Goal: Task Accomplishment & Management: Use online tool/utility

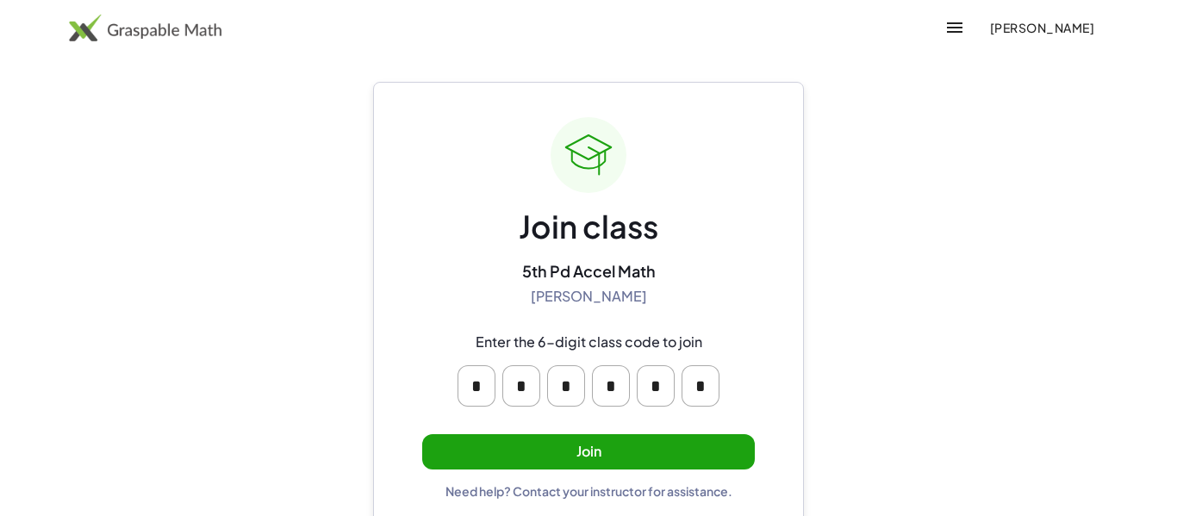
scroll to position [33, 0]
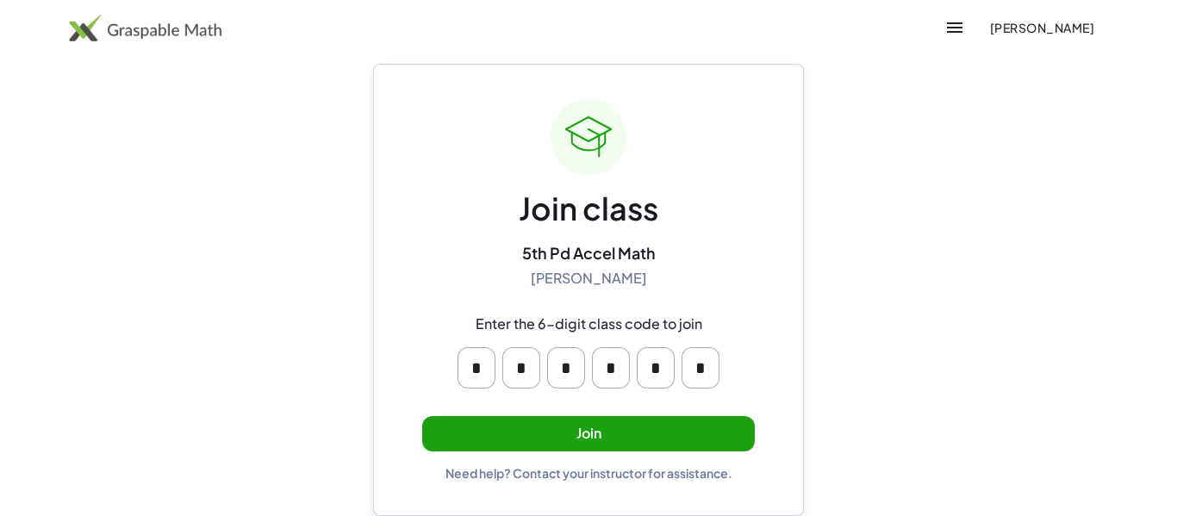
click at [428, 445] on button "Join" at bounding box center [588, 433] width 333 height 35
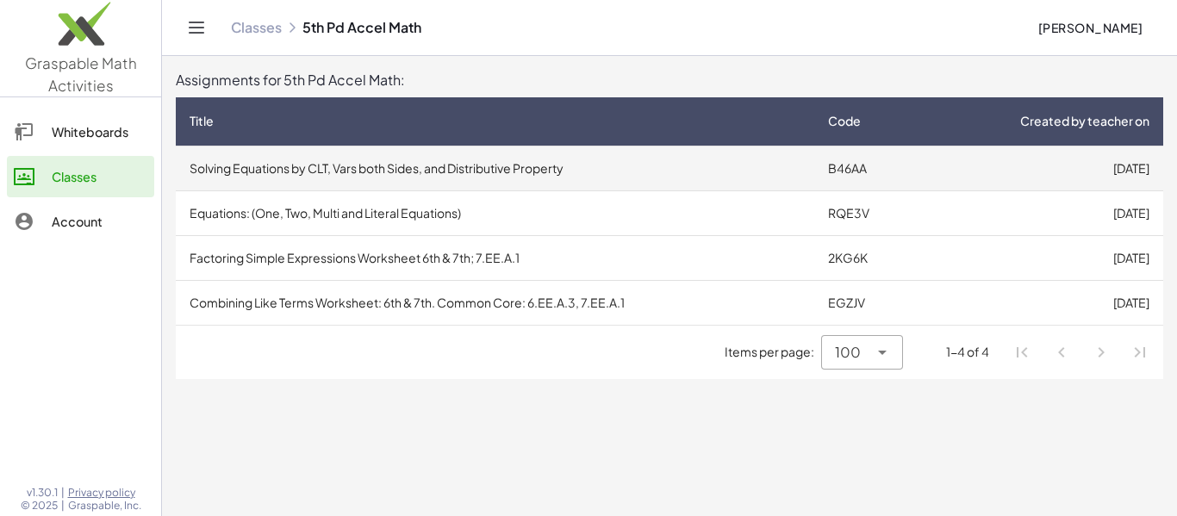
click at [329, 164] on td "Solving Equations by CLT, Vars both Sides, and Distributive Property" at bounding box center [495, 168] width 638 height 45
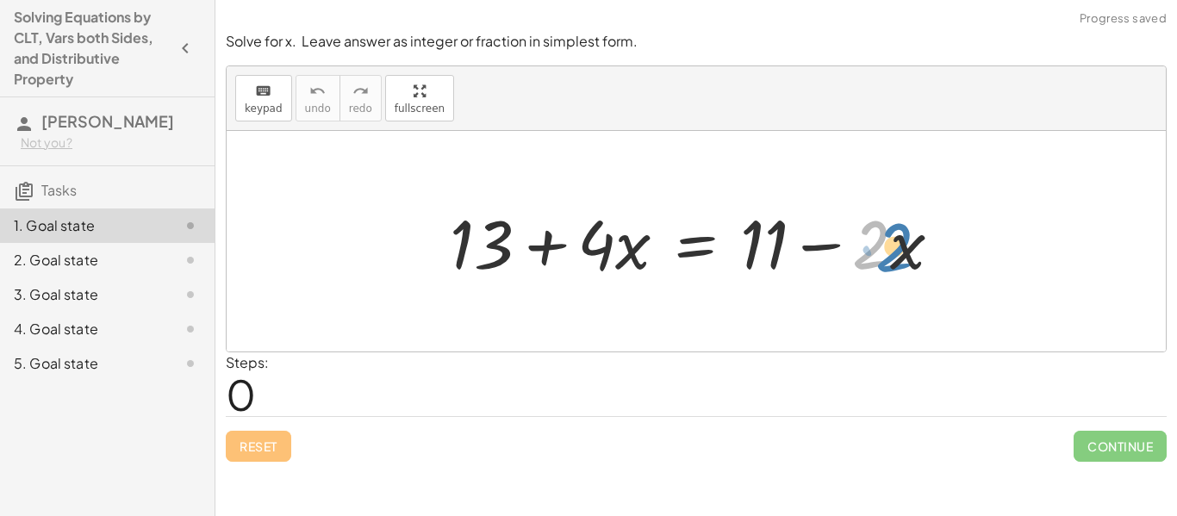
drag, startPoint x: 887, startPoint y: 250, endPoint x: 914, endPoint y: 248, distance: 26.8
click at [914, 248] on div at bounding box center [702, 241] width 523 height 89
drag, startPoint x: 635, startPoint y: 254, endPoint x: 623, endPoint y: 258, distance: 12.8
click at [623, 258] on div at bounding box center [702, 241] width 523 height 89
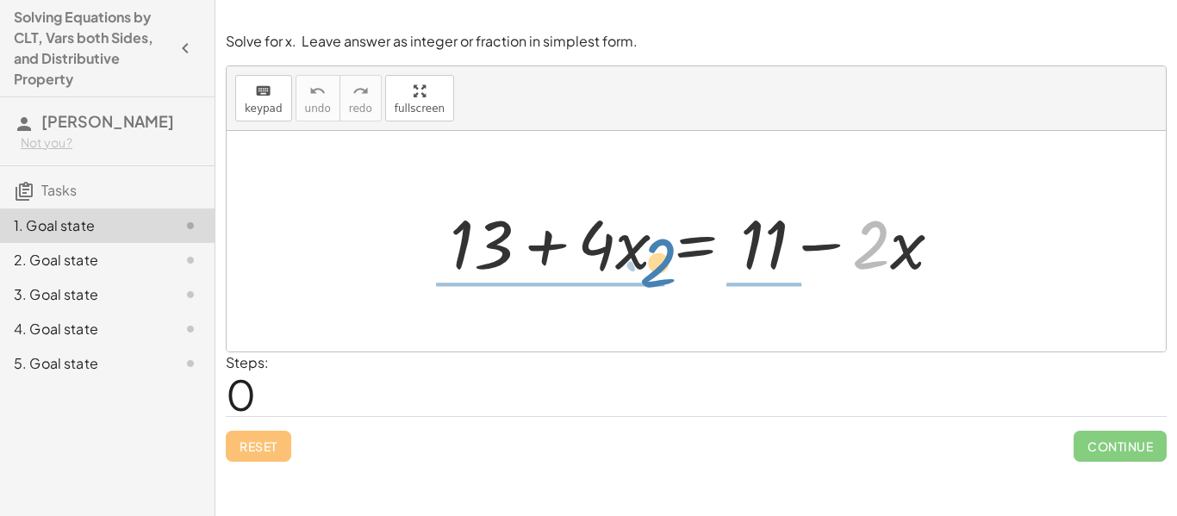
drag, startPoint x: 857, startPoint y: 241, endPoint x: 645, endPoint y: 260, distance: 212.8
click at [645, 260] on div at bounding box center [702, 241] width 523 height 89
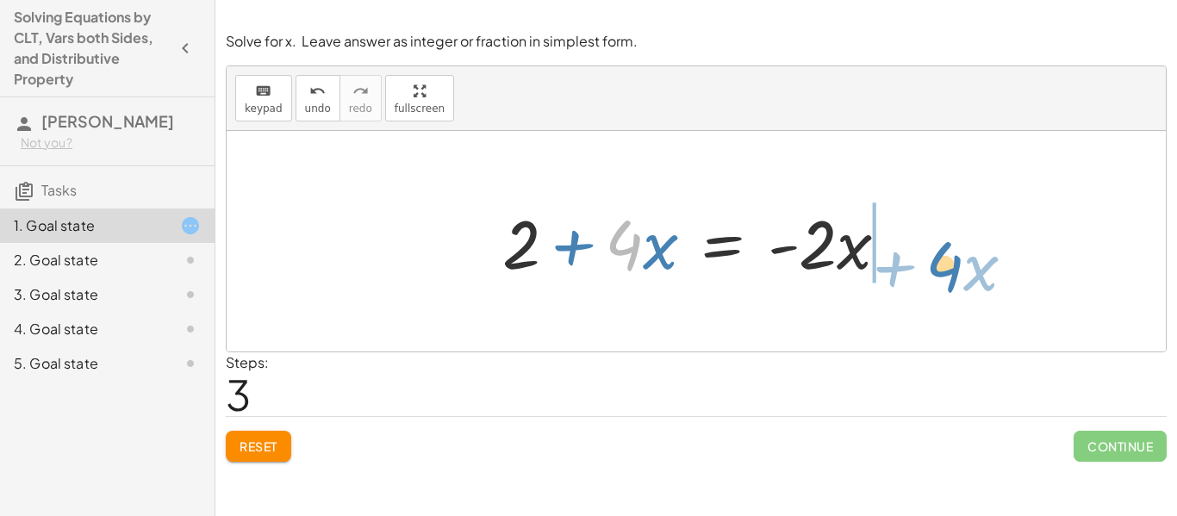
drag, startPoint x: 636, startPoint y: 251, endPoint x: 955, endPoint y: 258, distance: 318.9
click at [955, 258] on div "+ 13 + · 4 · x = + 11 − · 2 · x + 13 − 11 + · 4 · x = · - 2 · x · 4 + · x + + ·…" at bounding box center [696, 241] width 939 height 221
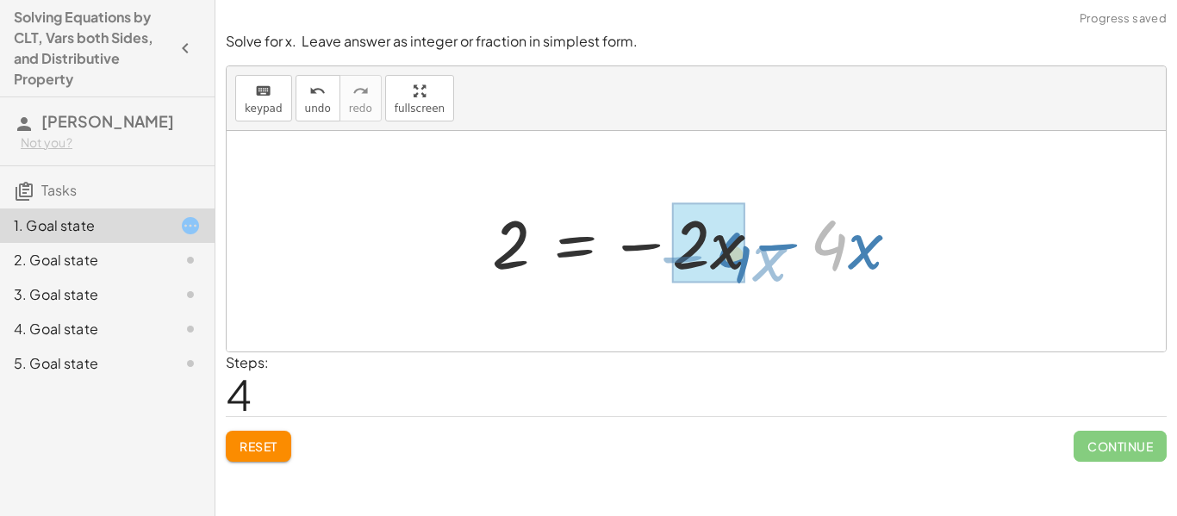
drag, startPoint x: 827, startPoint y: 255, endPoint x: 733, endPoint y: 267, distance: 94.7
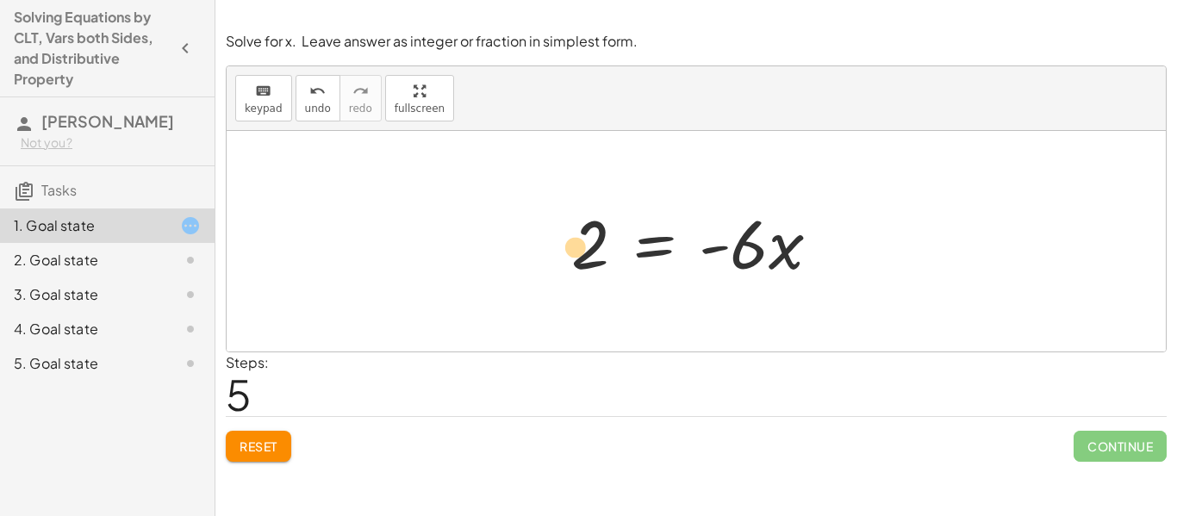
click at [590, 257] on div at bounding box center [703, 241] width 280 height 89
drag, startPoint x: 747, startPoint y: 261, endPoint x: 607, endPoint y: 299, distance: 145.5
click at [607, 299] on div "+ 13 + · 4 · x = + 11 − · 2 · x + 13 − 11 + · 4 · x = · - 2 · x + 2 + · 4 · x =…" at bounding box center [696, 241] width 939 height 221
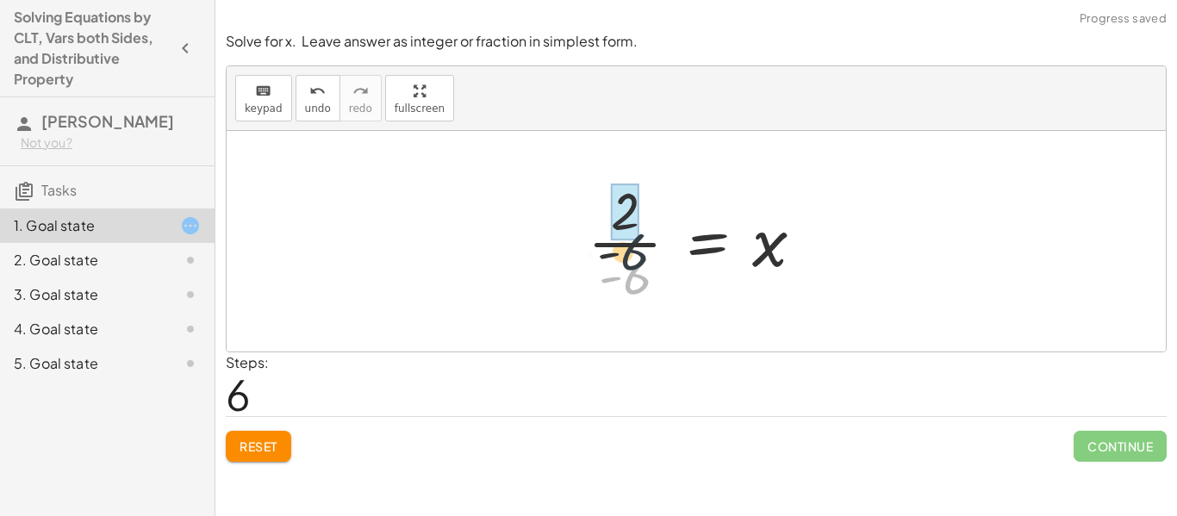
drag, startPoint x: 637, startPoint y: 280, endPoint x: 633, endPoint y: 245, distance: 35.5
click at [633, 245] on div at bounding box center [702, 241] width 247 height 133
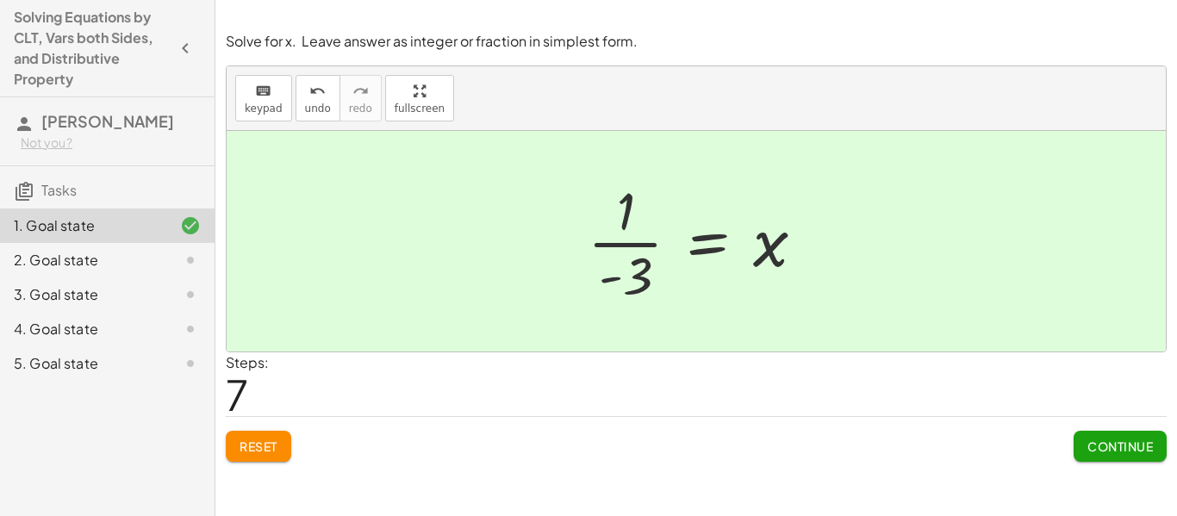
click at [107, 257] on div "2. Goal state" at bounding box center [83, 260] width 139 height 21
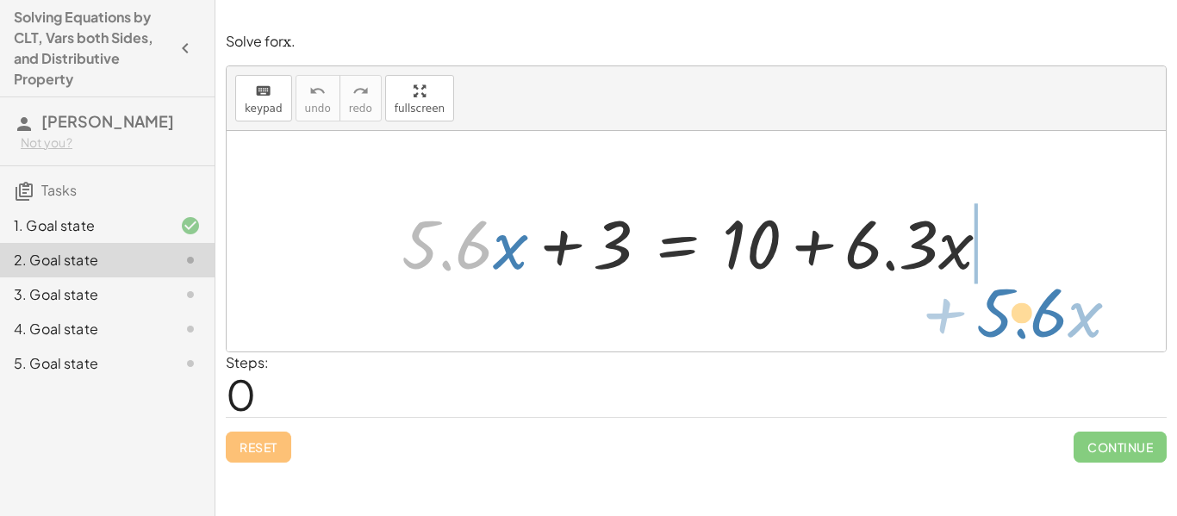
drag, startPoint x: 440, startPoint y: 252, endPoint x: 1014, endPoint y: 317, distance: 577.5
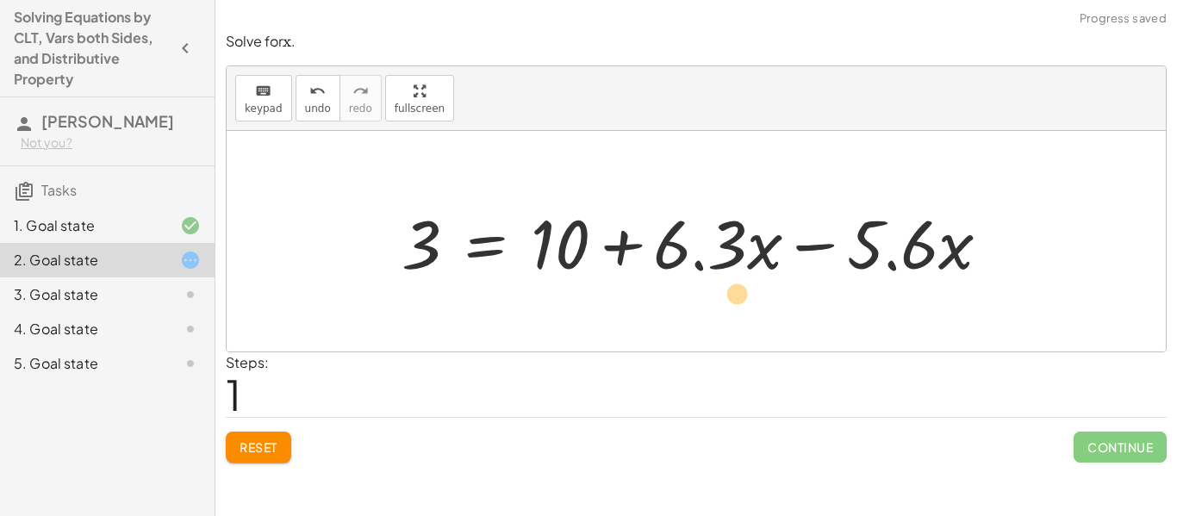
drag, startPoint x: 862, startPoint y: 252, endPoint x: 706, endPoint y: 302, distance: 163.5
click at [706, 302] on div "+ · 5.6 · x + 3 = + 10 + · 6.3 · x · 5.6 − · x · 5.6 · x 3 = + 10 + · 6.3 · x −" at bounding box center [696, 241] width 939 height 221
click at [706, 302] on div at bounding box center [696, 241] width 939 height 221
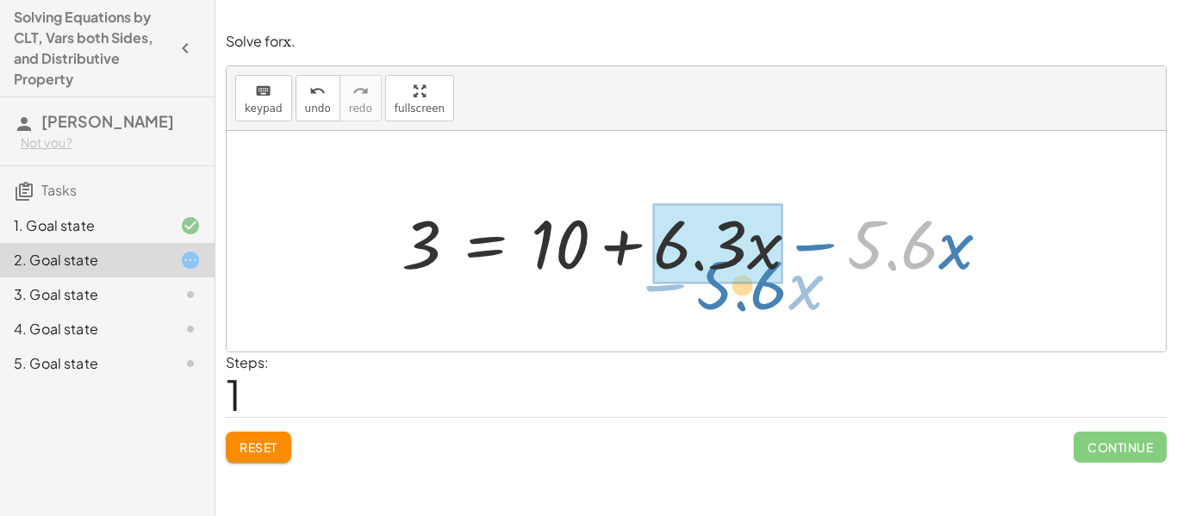
drag, startPoint x: 865, startPoint y: 261, endPoint x: 708, endPoint y: 302, distance: 162.0
click at [708, 302] on div "+ · 5.6 · x + 3 = + 10 + · 6.3 · x · 5.6 − · x · 5.6 · x 3 = + 10 + · 6.3 · x −" at bounding box center [696, 241] width 939 height 221
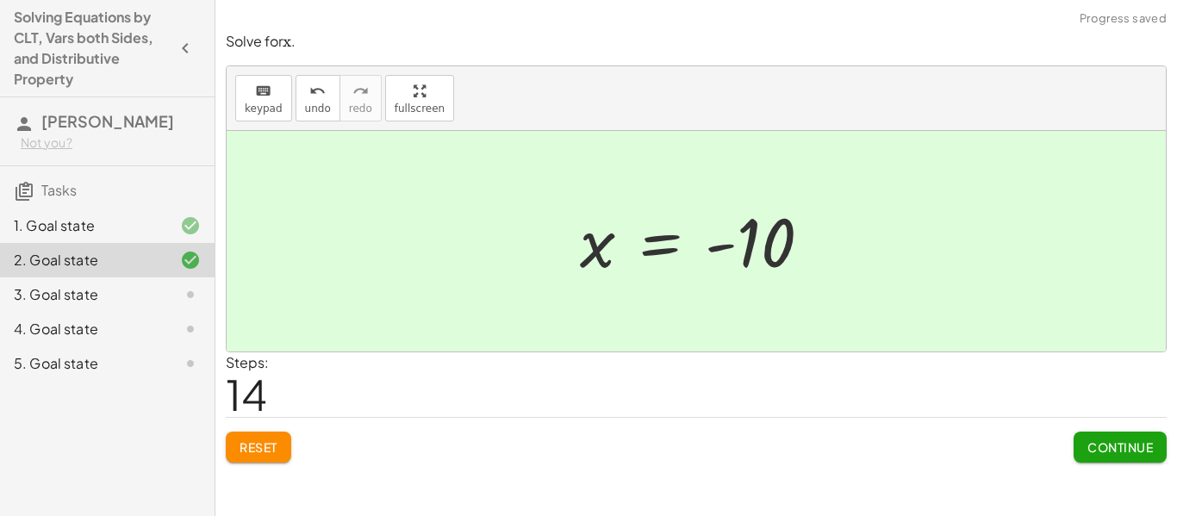
click at [1158, 441] on button "Continue" at bounding box center [1120, 447] width 93 height 31
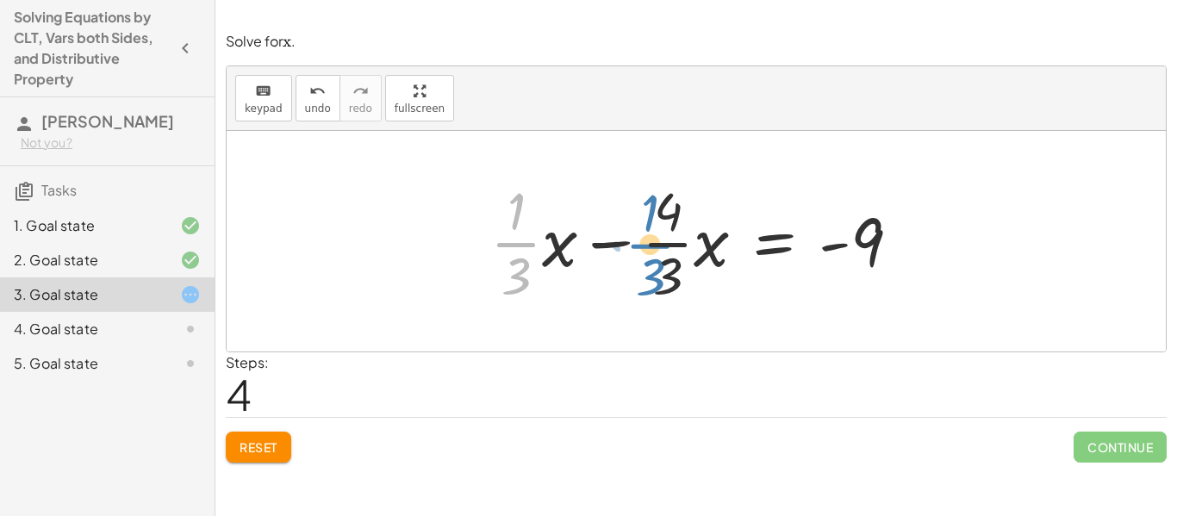
drag, startPoint x: 486, startPoint y: 255, endPoint x: 621, endPoint y: 253, distance: 135.3
click at [621, 253] on div at bounding box center [702, 241] width 441 height 133
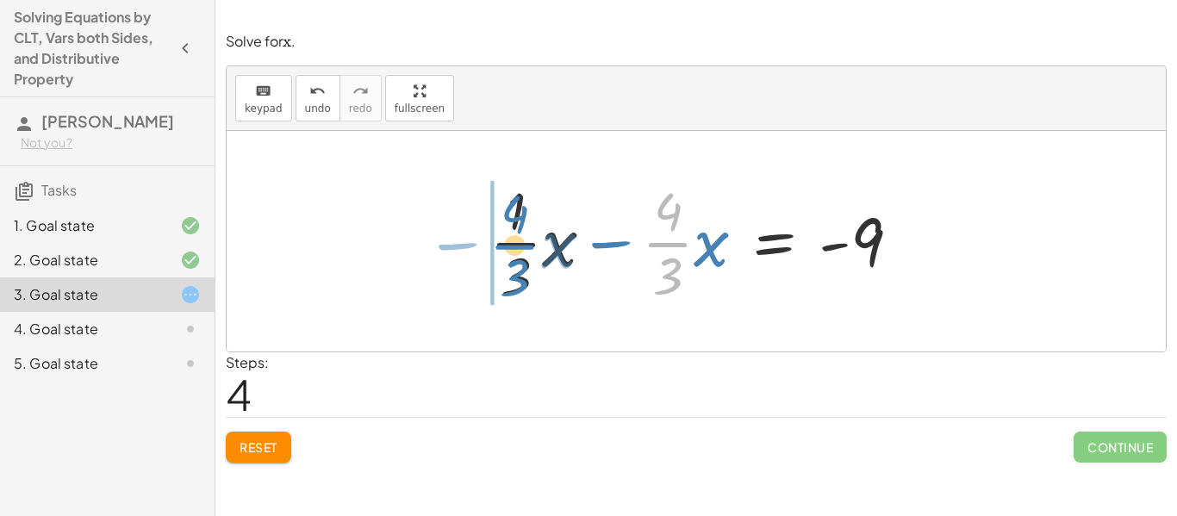
drag, startPoint x: 655, startPoint y: 258, endPoint x: 503, endPoint y: 260, distance: 151.7
click at [503, 260] on div at bounding box center [702, 241] width 441 height 133
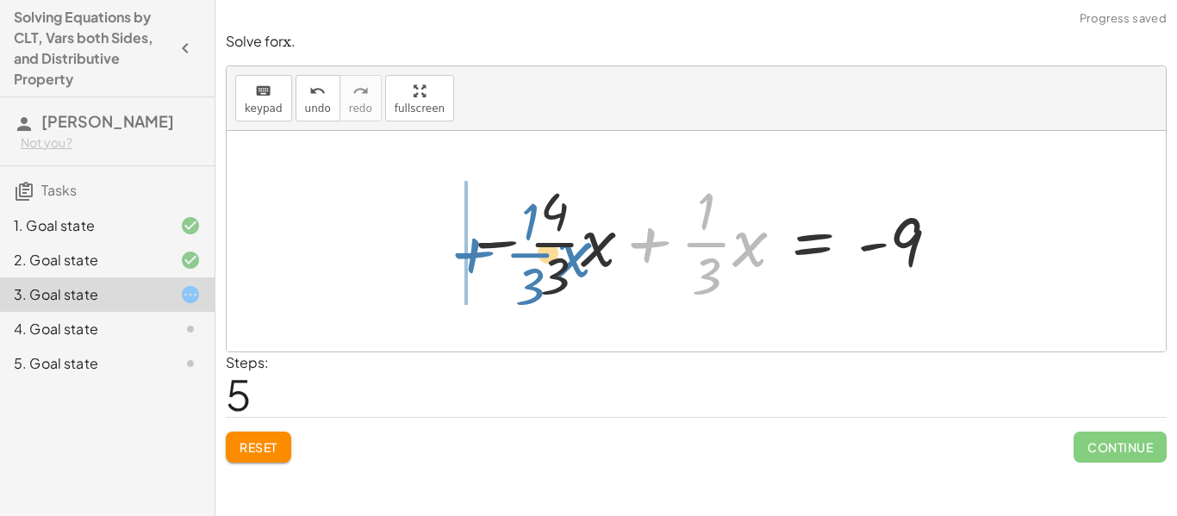
drag, startPoint x: 671, startPoint y: 274, endPoint x: 496, endPoint y: 280, distance: 175.0
click at [496, 280] on div at bounding box center [703, 241] width 494 height 133
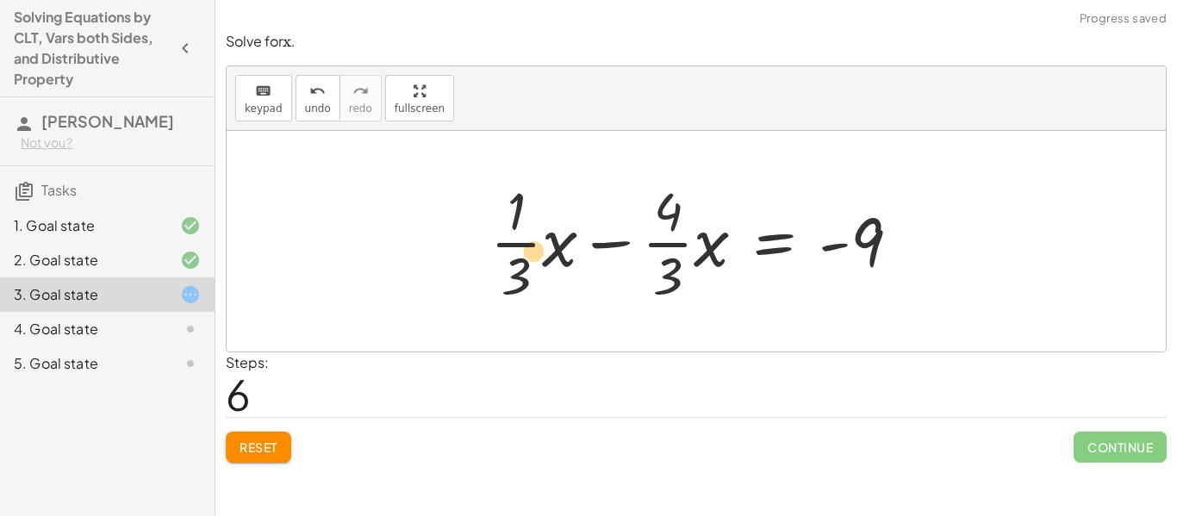
drag, startPoint x: 571, startPoint y: 284, endPoint x: 545, endPoint y: 294, distance: 28.3
click at [545, 294] on div at bounding box center [702, 241] width 441 height 133
drag, startPoint x: 514, startPoint y: 313, endPoint x: 671, endPoint y: 305, distance: 157.9
click at [671, 305] on div "+ · · 1 · 3 · x + 3 − · · 4 · 3 · x = − 1 − 5 + · · 1 · 3 · x + 3 − · · 4 · 3 ·…" at bounding box center [696, 241] width 939 height 221
click at [485, 252] on div at bounding box center [702, 241] width 441 height 133
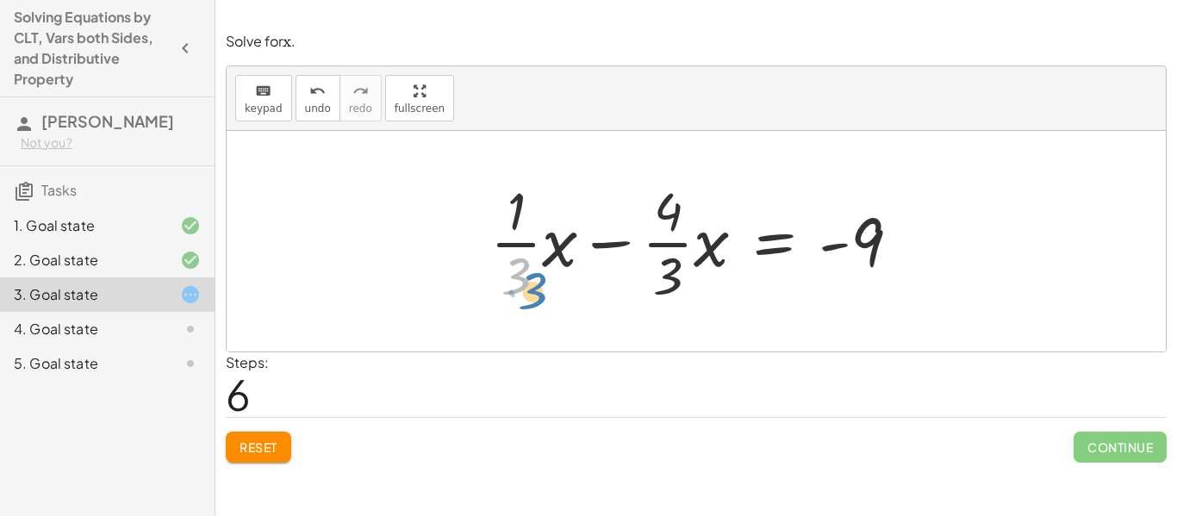
drag, startPoint x: 538, startPoint y: 289, endPoint x: 554, endPoint y: 305, distance: 22.6
click at [554, 305] on div at bounding box center [702, 241] width 441 height 133
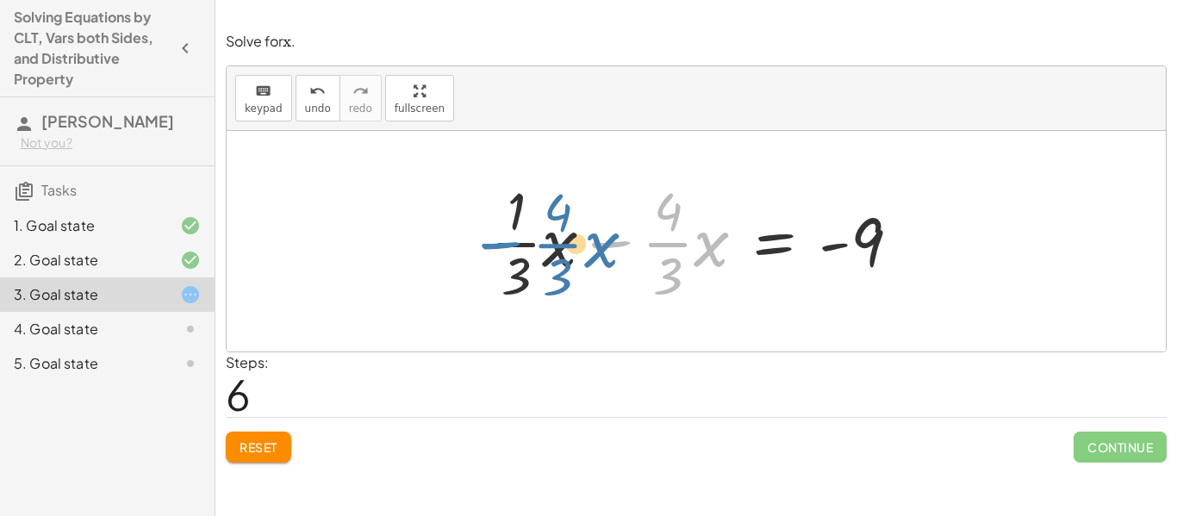
drag, startPoint x: 608, startPoint y: 246, endPoint x: 461, endPoint y: 241, distance: 147.4
click at [461, 241] on div "+ · · 1 · 3 · x + 3 − · · 4 · 3 · x = − 1 − 5 + · · 1 · 3 · x + 3 − · · 4 · 3 ·…" at bounding box center [696, 241] width 939 height 221
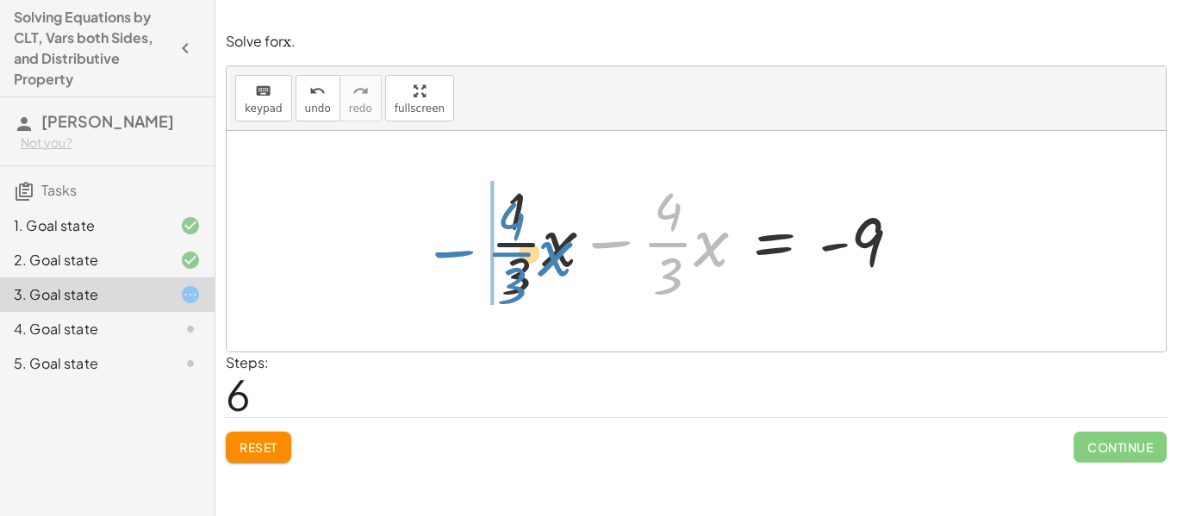
drag, startPoint x: 607, startPoint y: 246, endPoint x: 440, endPoint y: 260, distance: 166.9
click at [440, 260] on div "+ · · 1 · 3 · x + 3 − · · 4 · 3 · x = − 1 − 5 + · · 1 · 3 · x + 3 − · · 4 · 3 ·…" at bounding box center [696, 241] width 939 height 221
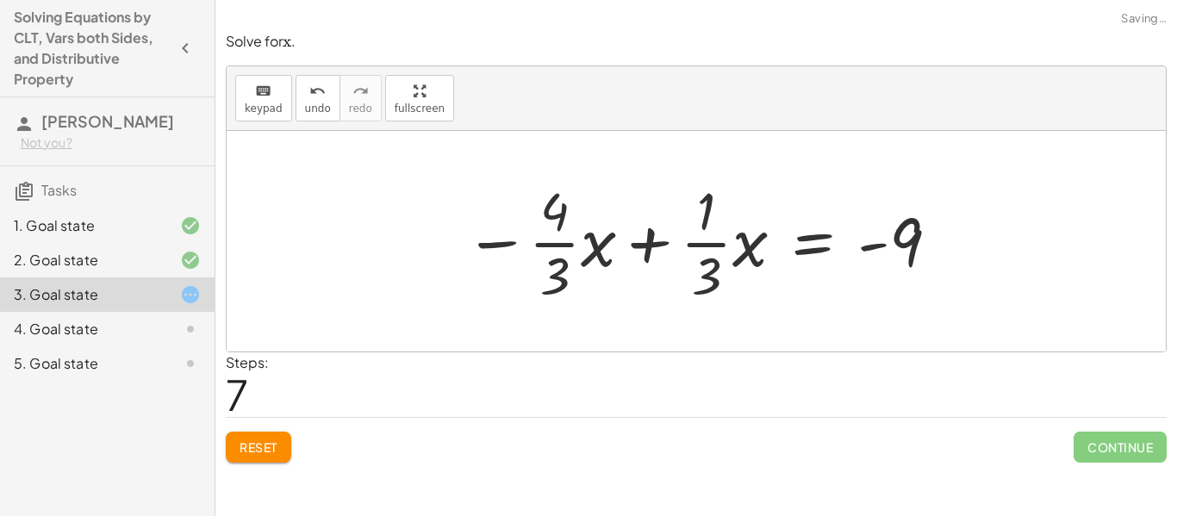
click at [542, 271] on div at bounding box center [703, 241] width 494 height 133
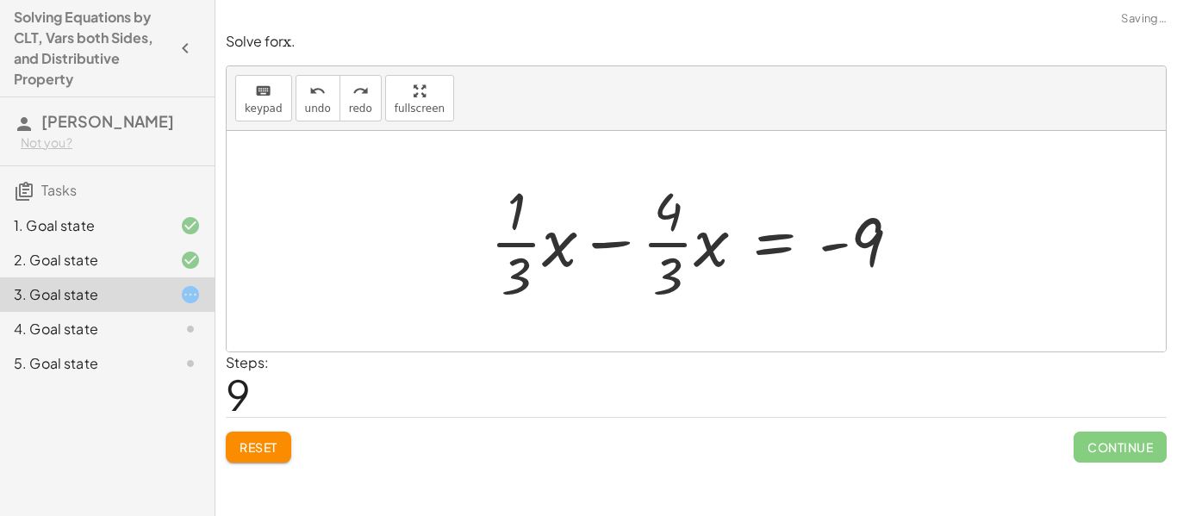
click at [313, 453] on div "Reset Continue" at bounding box center [696, 440] width 941 height 46
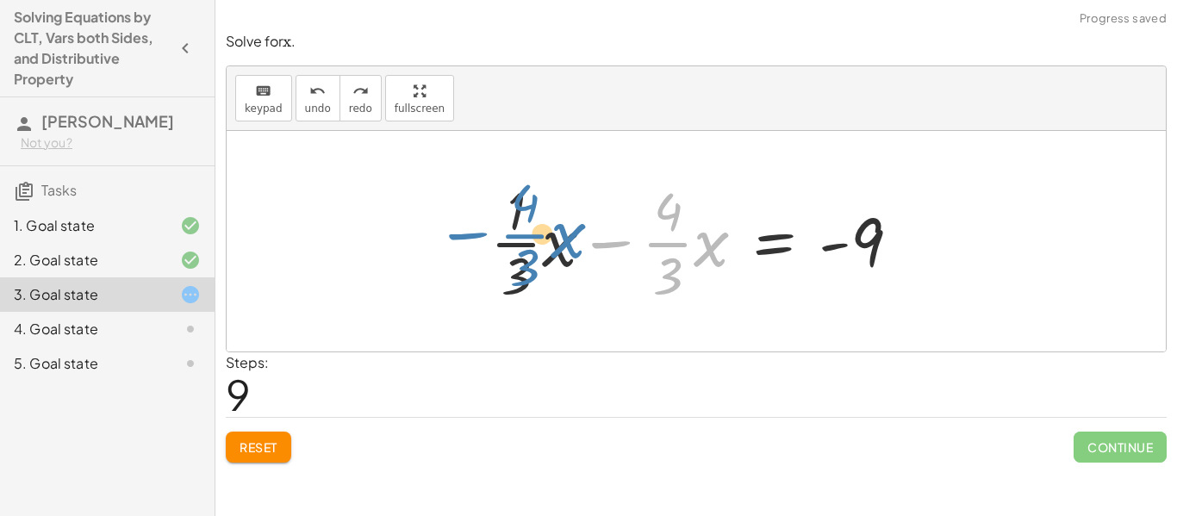
drag, startPoint x: 619, startPoint y: 241, endPoint x: 476, endPoint y: 236, distance: 142.3
click at [476, 236] on div "+ · · 1 · 3 · x + 3 − · · 4 · 3 · x = − 1 − 5 + · · 1 · 3 · x + 3 − · · 4 · 3 ·…" at bounding box center [695, 241] width 463 height 141
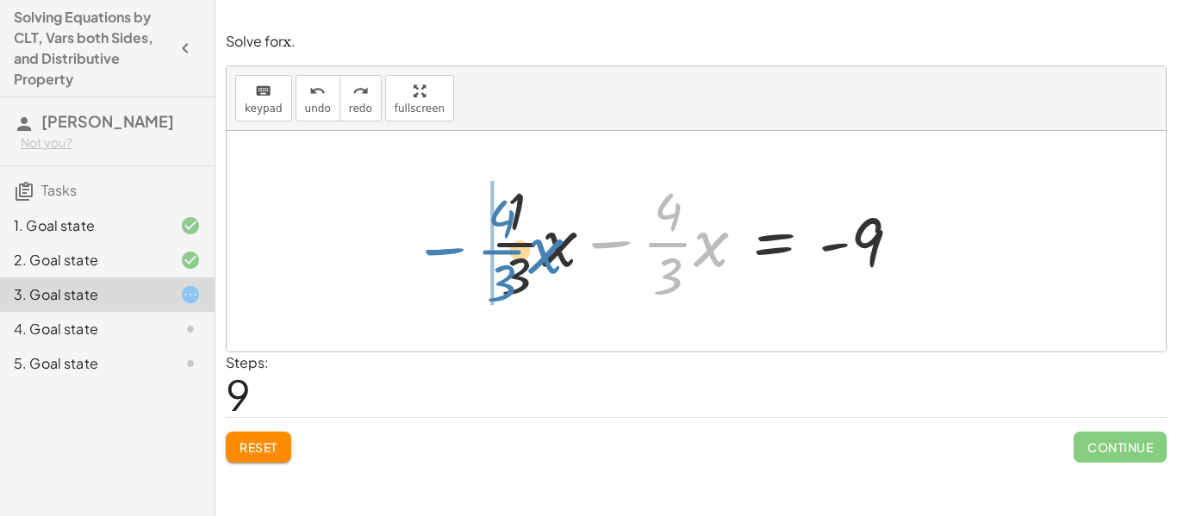
drag, startPoint x: 602, startPoint y: 242, endPoint x: 433, endPoint y: 247, distance: 169.0
click at [433, 247] on div "+ · · 1 · 3 · x + 3 − · · 4 · 3 · x = − 1 − 5 + · · 1 · 3 · x + 3 − · · 4 · 3 ·…" at bounding box center [696, 241] width 939 height 221
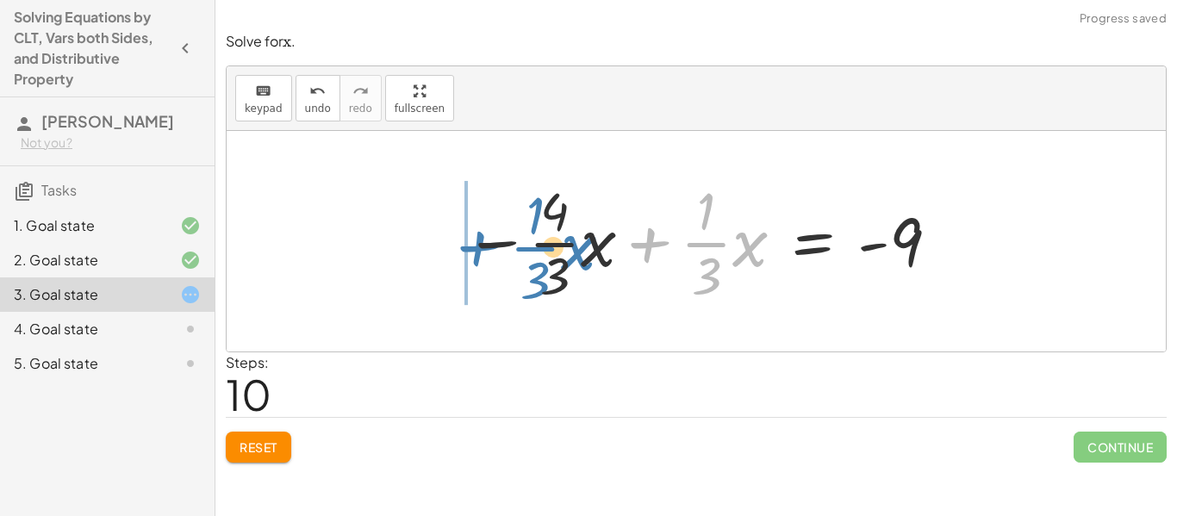
drag, startPoint x: 644, startPoint y: 246, endPoint x: 474, endPoint y: 251, distance: 170.6
click at [474, 251] on div at bounding box center [703, 241] width 494 height 133
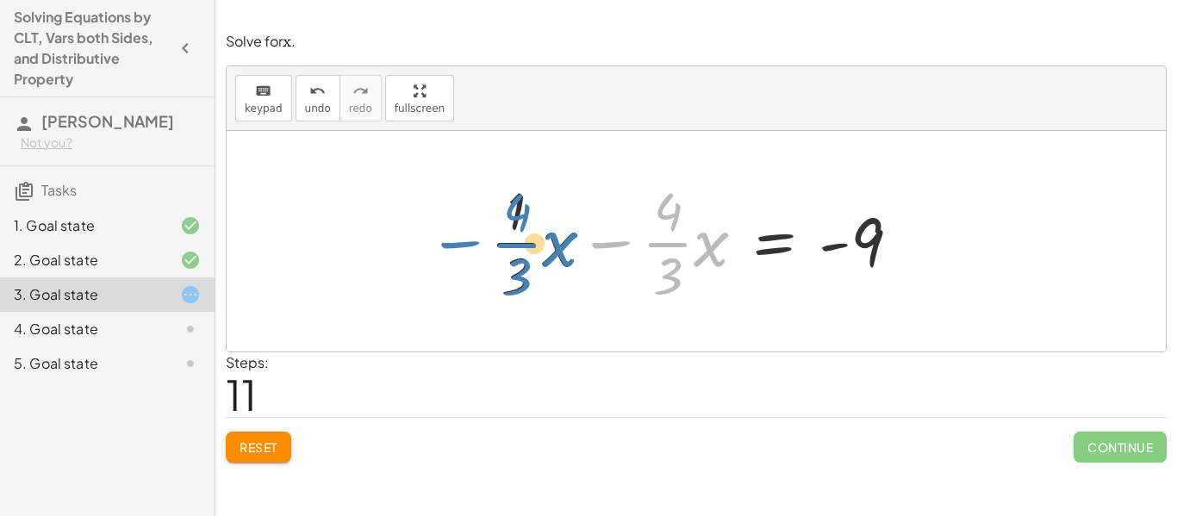
drag, startPoint x: 601, startPoint y: 244, endPoint x: 445, endPoint y: 247, distance: 155.1
click at [445, 247] on div "+ · · 1 · 3 · x + 3 − · · 4 · 3 · x = − 1 − 5 + · · 1 · 3 · x + 3 − · · 4 · 3 ·…" at bounding box center [696, 241] width 939 height 221
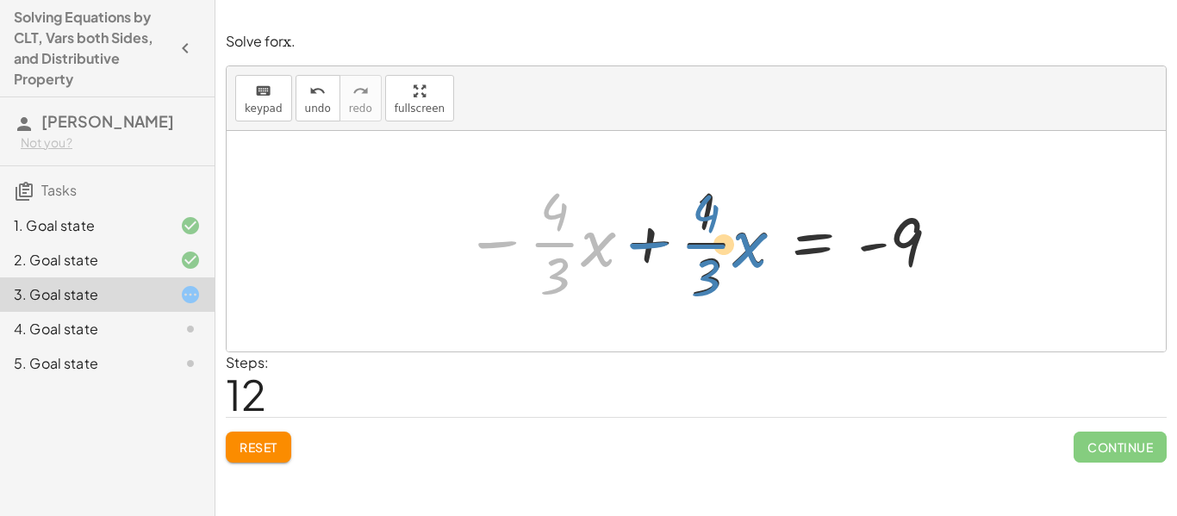
drag, startPoint x: 512, startPoint y: 240, endPoint x: 663, endPoint y: 242, distance: 151.7
click at [663, 242] on div at bounding box center [703, 241] width 494 height 133
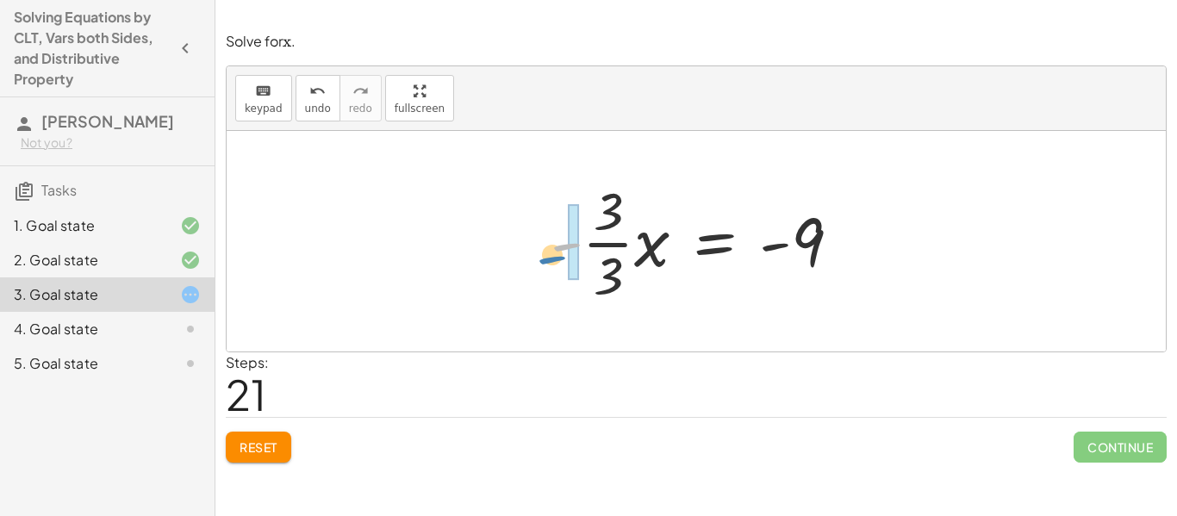
drag, startPoint x: 567, startPoint y: 256, endPoint x: 566, endPoint y: 270, distance: 13.8
click at [566, 270] on div at bounding box center [702, 241] width 321 height 133
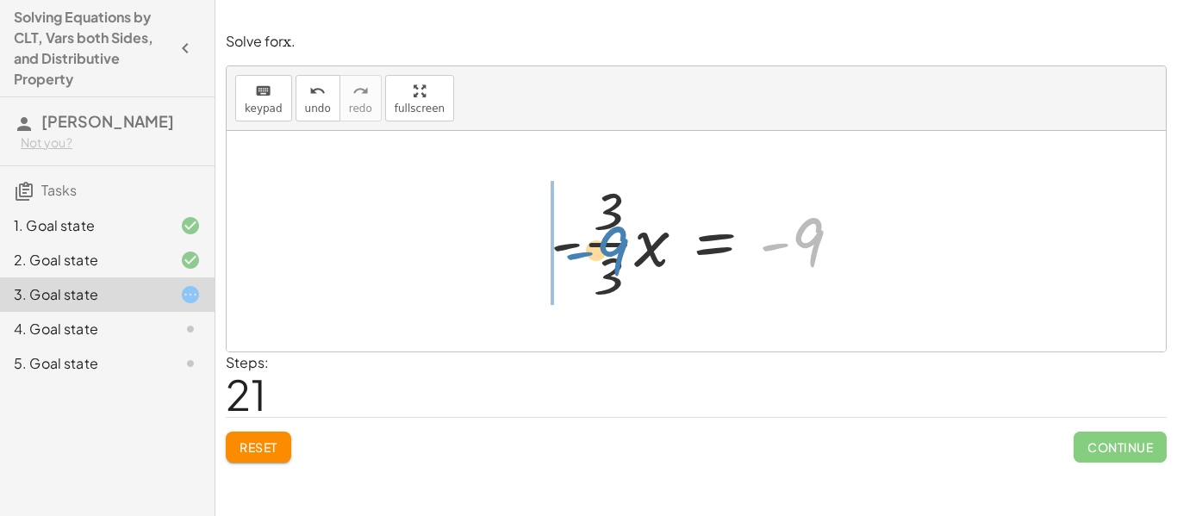
drag, startPoint x: 795, startPoint y: 252, endPoint x: 601, endPoint y: 261, distance: 194.9
click at [601, 261] on div at bounding box center [702, 241] width 321 height 133
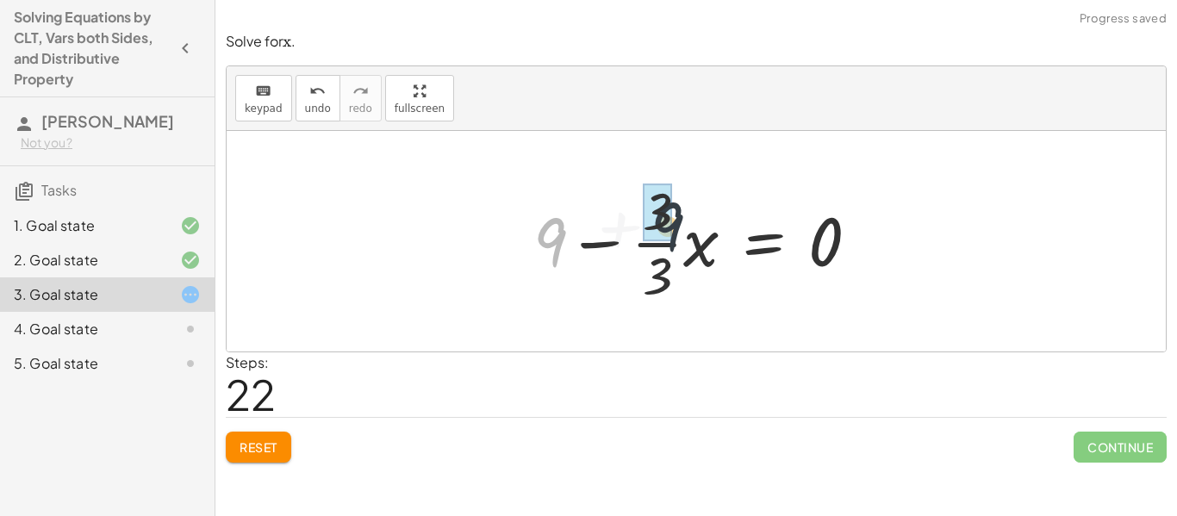
drag, startPoint x: 538, startPoint y: 263, endPoint x: 670, endPoint y: 251, distance: 133.2
click at [670, 251] on div at bounding box center [703, 241] width 357 height 133
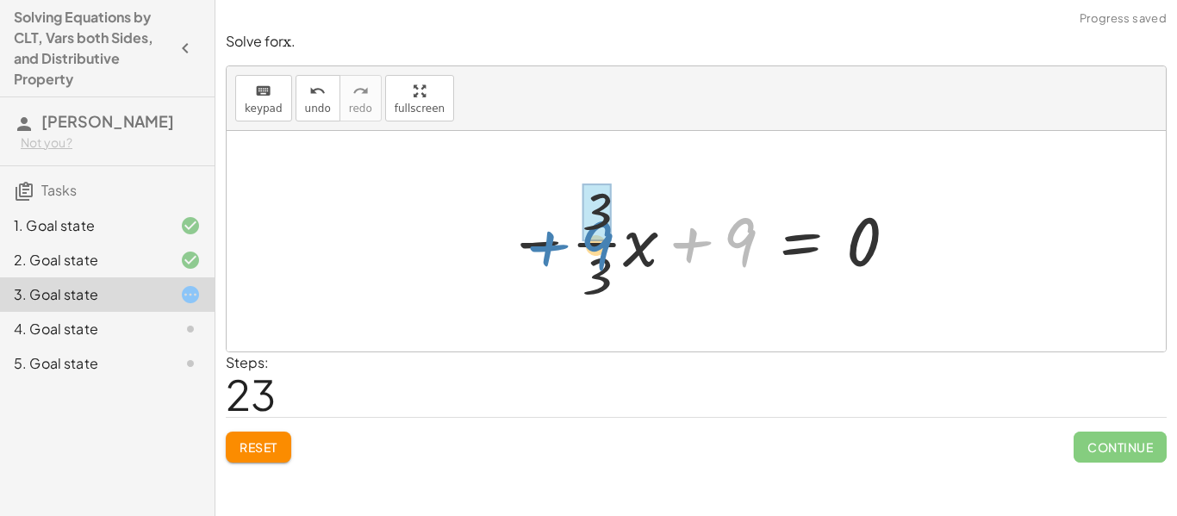
drag, startPoint x: 722, startPoint y: 278, endPoint x: 581, endPoint y: 282, distance: 141.3
click at [581, 282] on div at bounding box center [702, 241] width 409 height 133
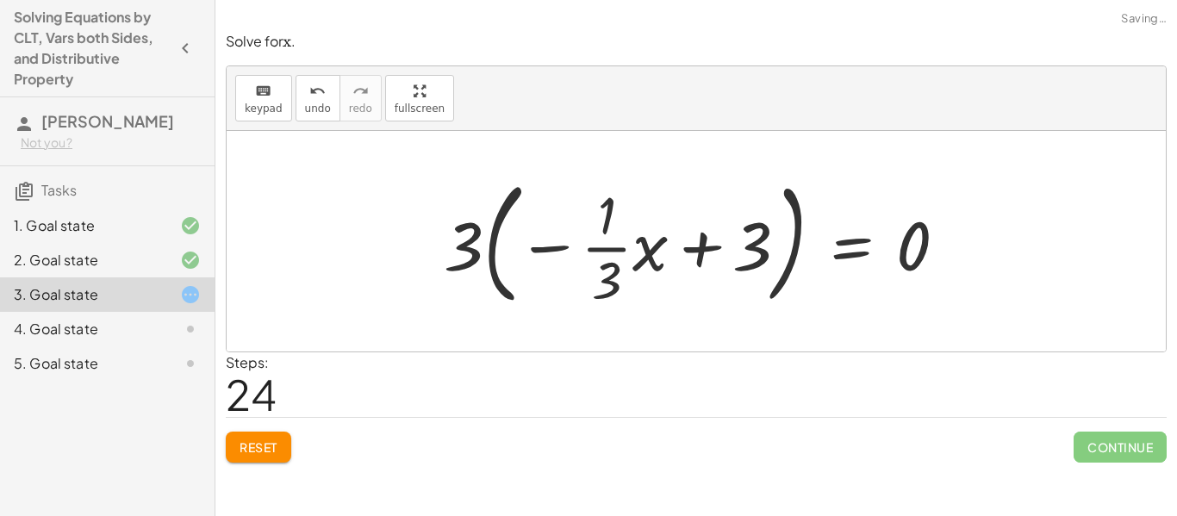
click at [269, 479] on div "Solve for x. Leave answer as integer or fraction in simplest form. keyboard key…" at bounding box center [696, 258] width 962 height 516
click at [265, 445] on span "Reset" at bounding box center [259, 447] width 38 height 16
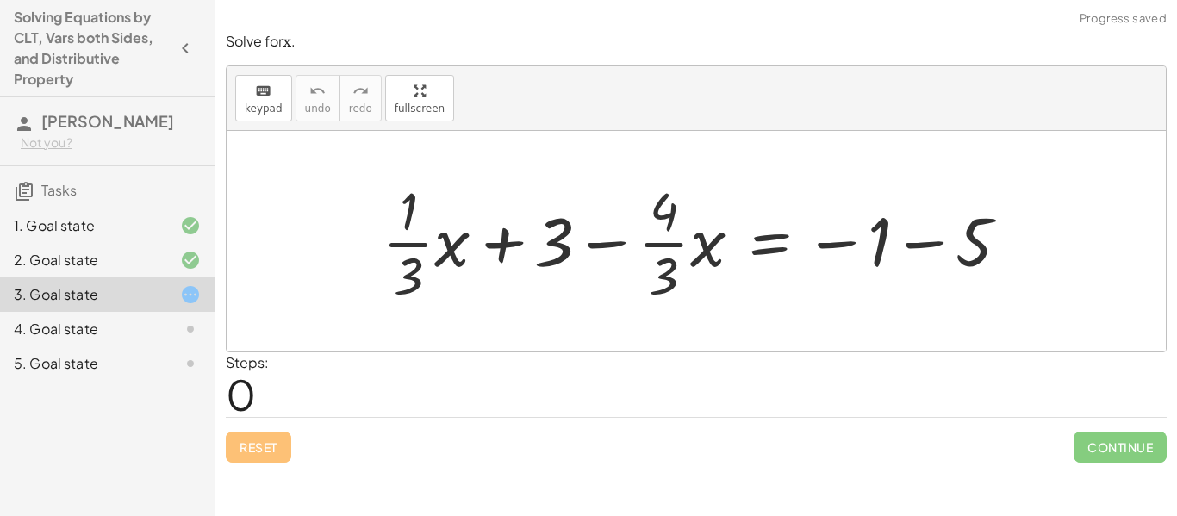
click at [267, 439] on div "Reset Continue" at bounding box center [696, 440] width 941 height 46
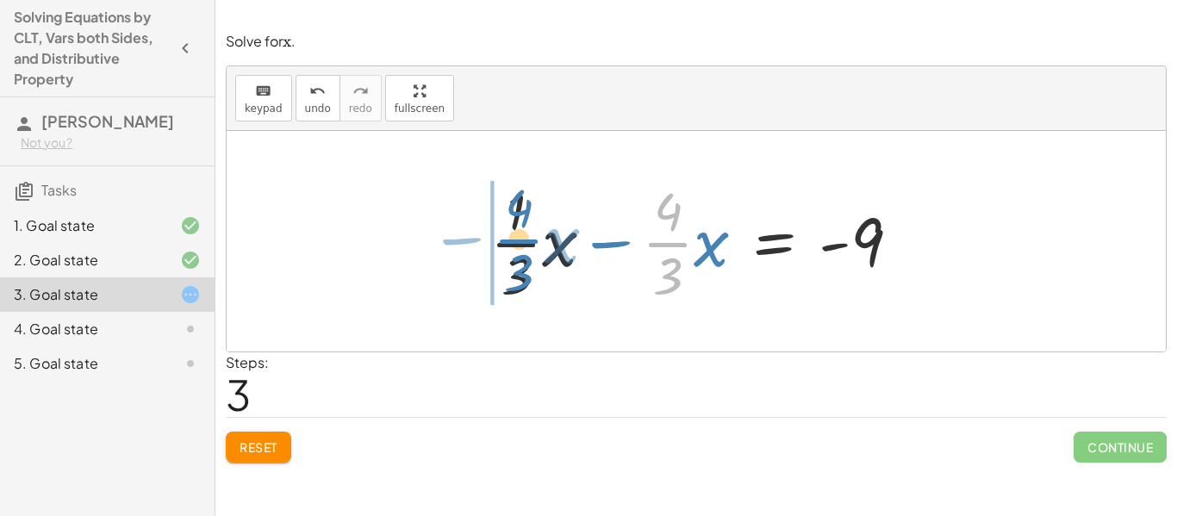
drag, startPoint x: 670, startPoint y: 243, endPoint x: 521, endPoint y: 240, distance: 149.1
click at [521, 240] on div at bounding box center [702, 241] width 441 height 133
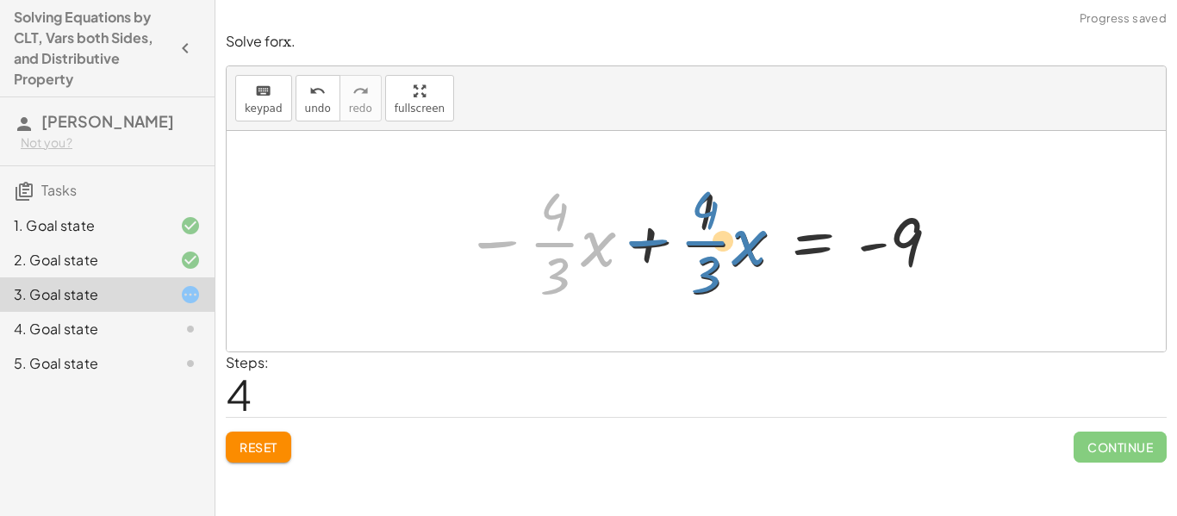
drag, startPoint x: 495, startPoint y: 245, endPoint x: 645, endPoint y: 243, distance: 150.8
click at [645, 243] on div at bounding box center [703, 241] width 494 height 133
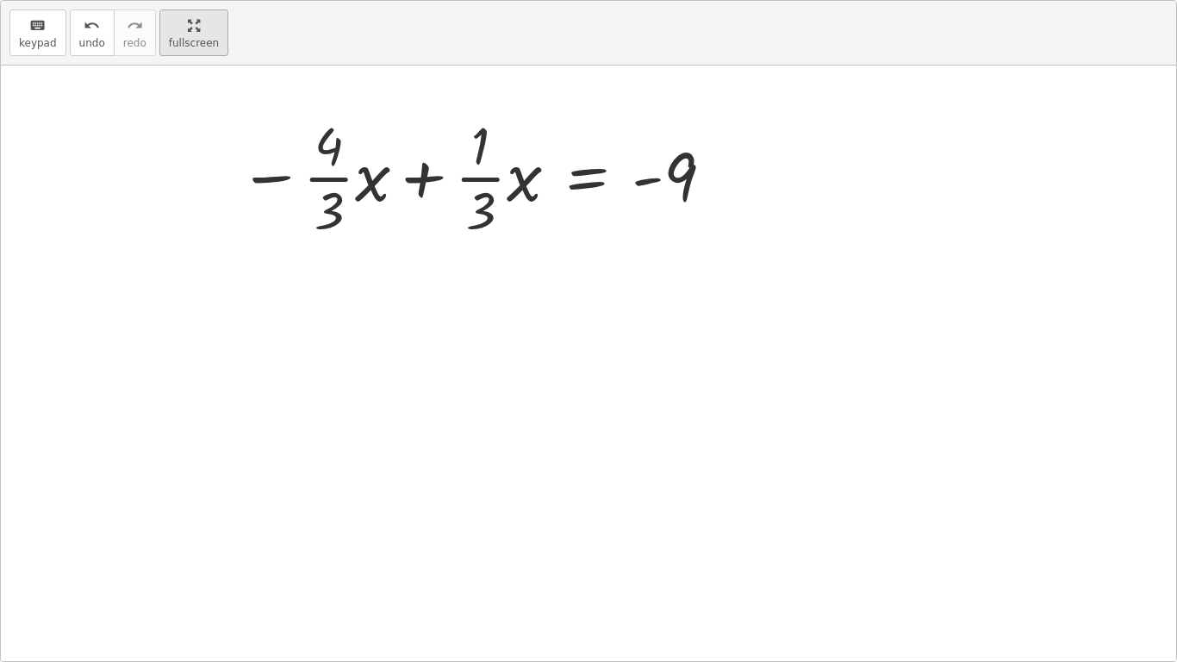
click at [413, 202] on div "keyboard keypad undo undo redo redo fullscreen + · · 1 · 3 · x + 3 − · · 4 · 3 …" at bounding box center [588, 331] width 1175 height 660
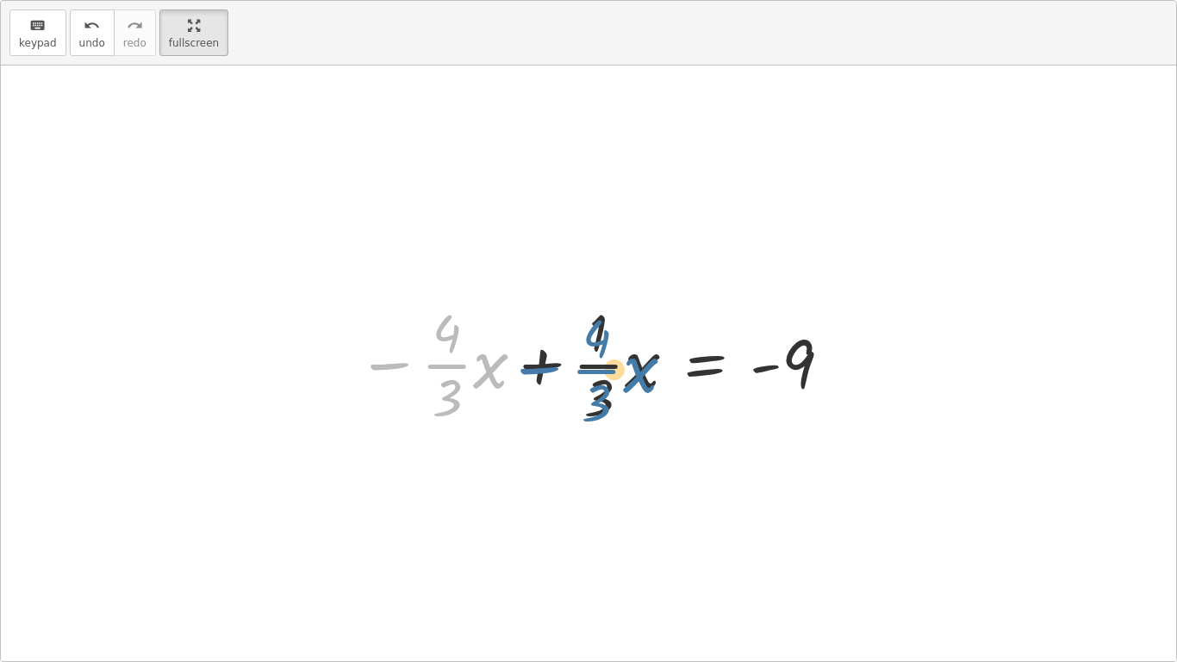
drag, startPoint x: 402, startPoint y: 367, endPoint x: 552, endPoint y: 372, distance: 150.0
click at [552, 372] on div at bounding box center [595, 362] width 494 height 133
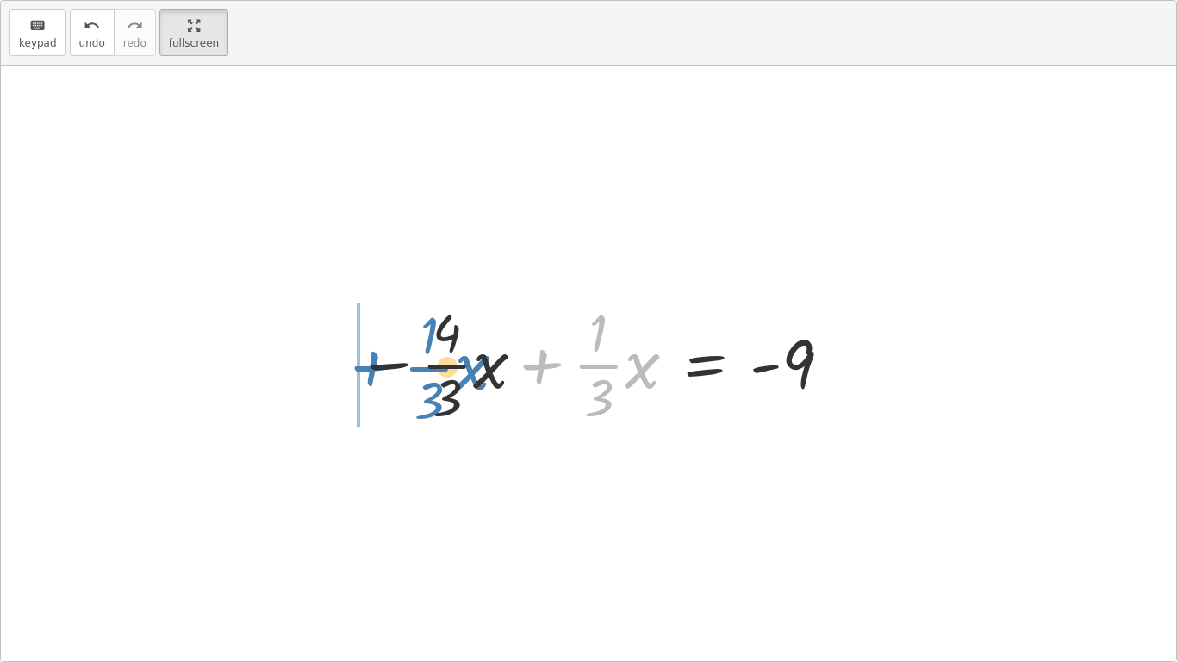
drag, startPoint x: 534, startPoint y: 364, endPoint x: 364, endPoint y: 366, distance: 169.8
click at [364, 366] on div at bounding box center [595, 362] width 494 height 133
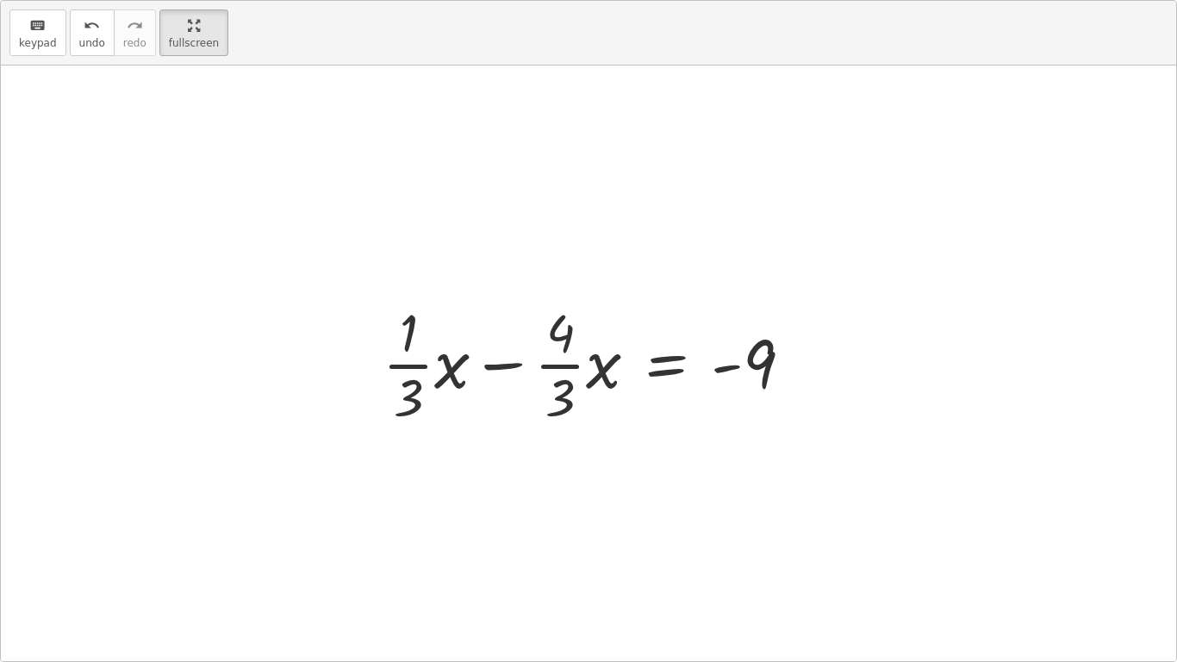
click at [364, 366] on div "+ · · 1 · 3 · x + 3 − · · 4 · 3 · x = − 1 − 5 + · · 1 · 3 · x + 3 − · · 4 · 3 ·…" at bounding box center [588, 362] width 463 height 141
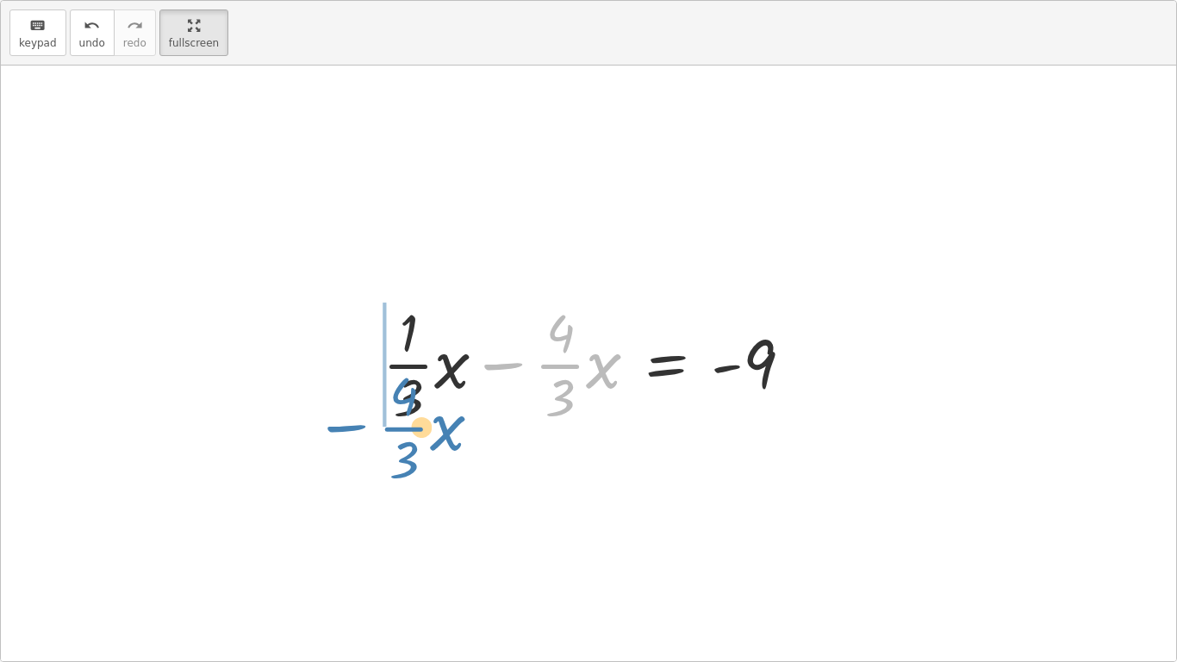
drag, startPoint x: 526, startPoint y: 388, endPoint x: 304, endPoint y: 447, distance: 230.1
click at [304, 447] on div "+ · · 1 · 3 · x + 3 − · · 4 · 3 · x = − 1 − 5 + · · 1 · 3 · x + 3 − · · 4 · 3 ·…" at bounding box center [588, 362] width 1175 height 595
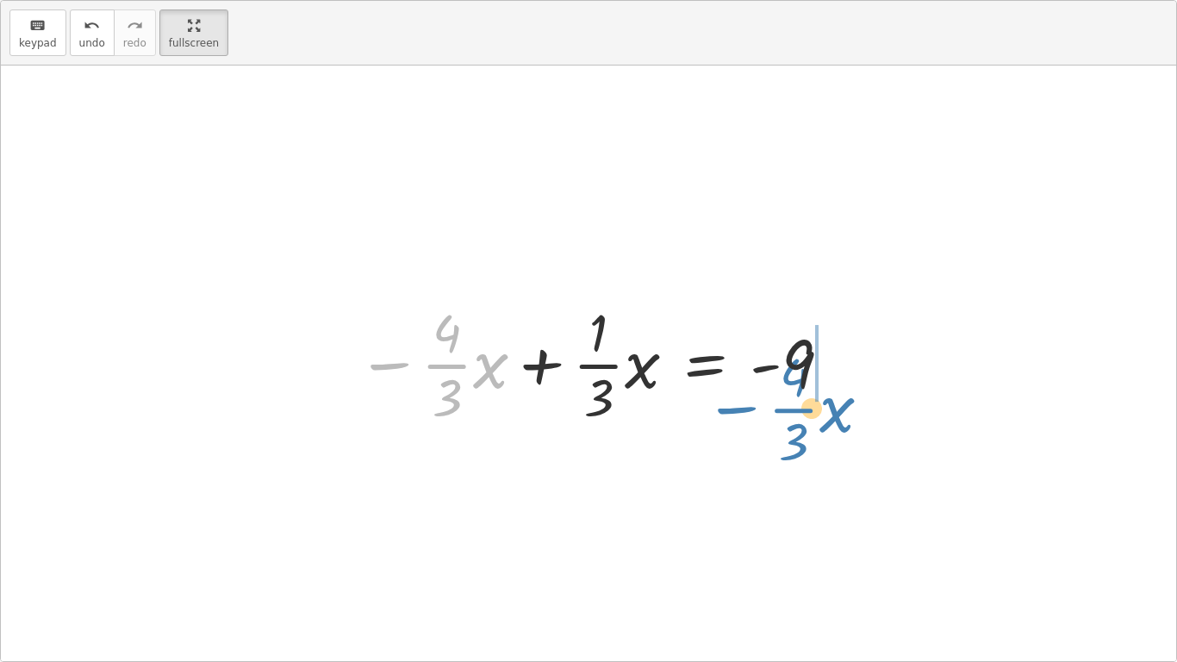
drag, startPoint x: 389, startPoint y: 366, endPoint x: 738, endPoint y: 408, distance: 352.2
click at [738, 408] on div at bounding box center [595, 362] width 494 height 133
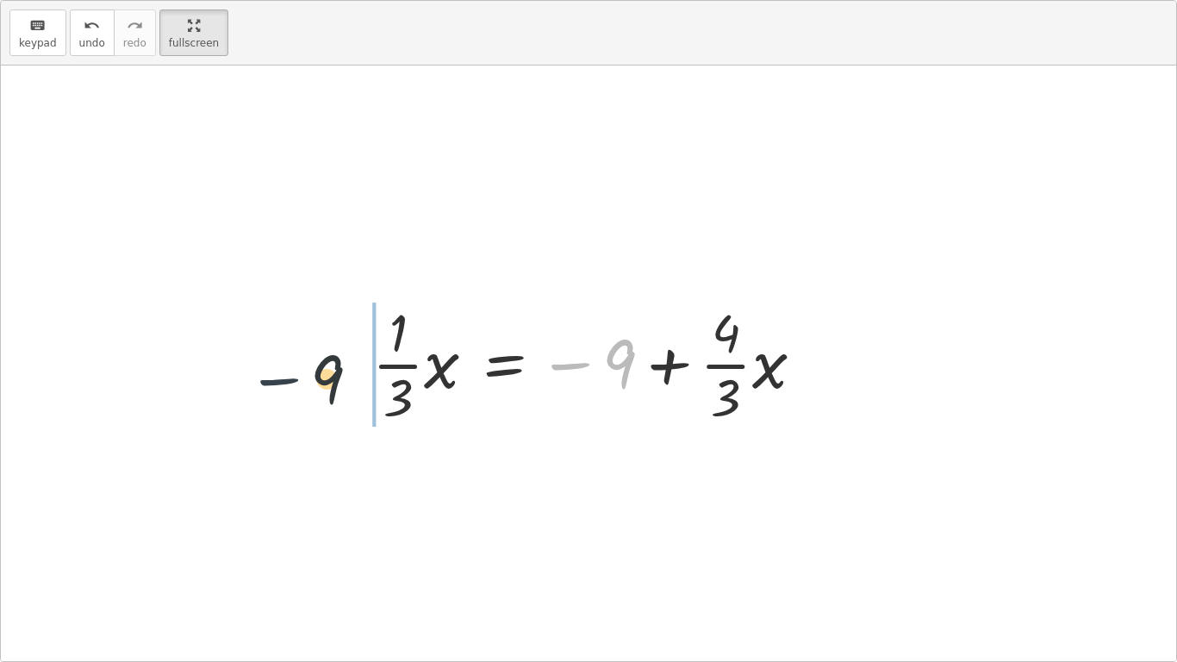
drag, startPoint x: 573, startPoint y: 365, endPoint x: 257, endPoint y: 382, distance: 316.6
click at [257, 382] on div "+ · · 1 · 3 · x + 3 − · · 4 · 3 · x = − 1 − 5 + · · 1 · 3 · x + 3 − · · 4 · 3 ·…" at bounding box center [588, 362] width 1175 height 595
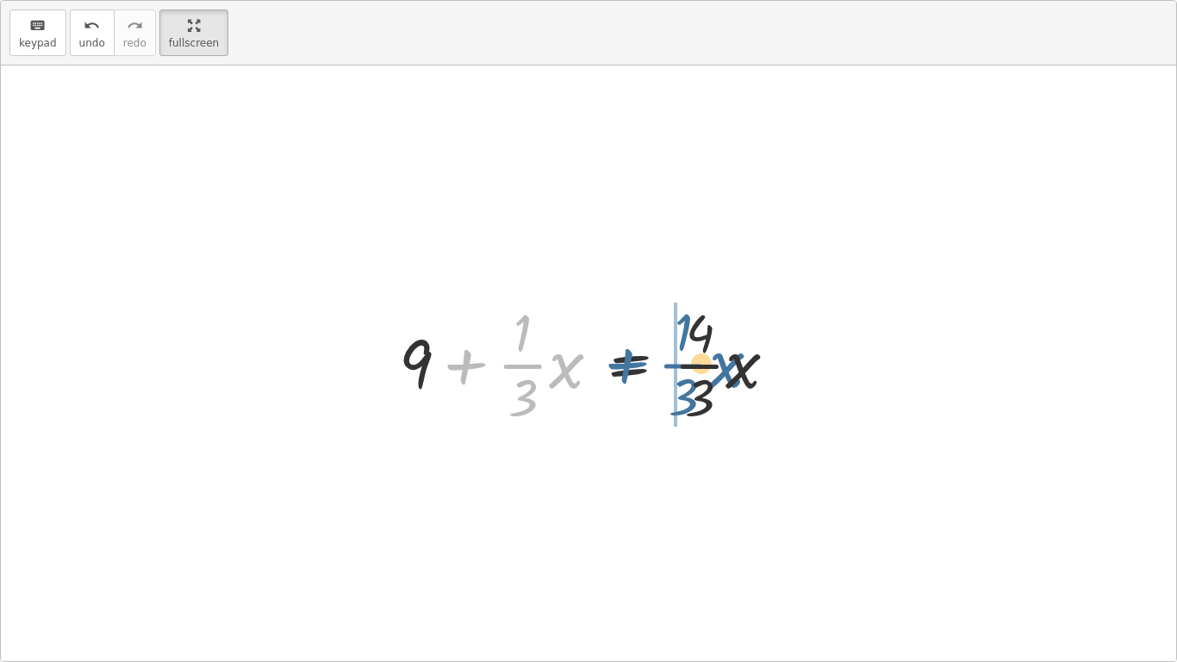
drag, startPoint x: 475, startPoint y: 365, endPoint x: 654, endPoint y: 364, distance: 179.2
click at [654, 364] on div at bounding box center [594, 362] width 409 height 133
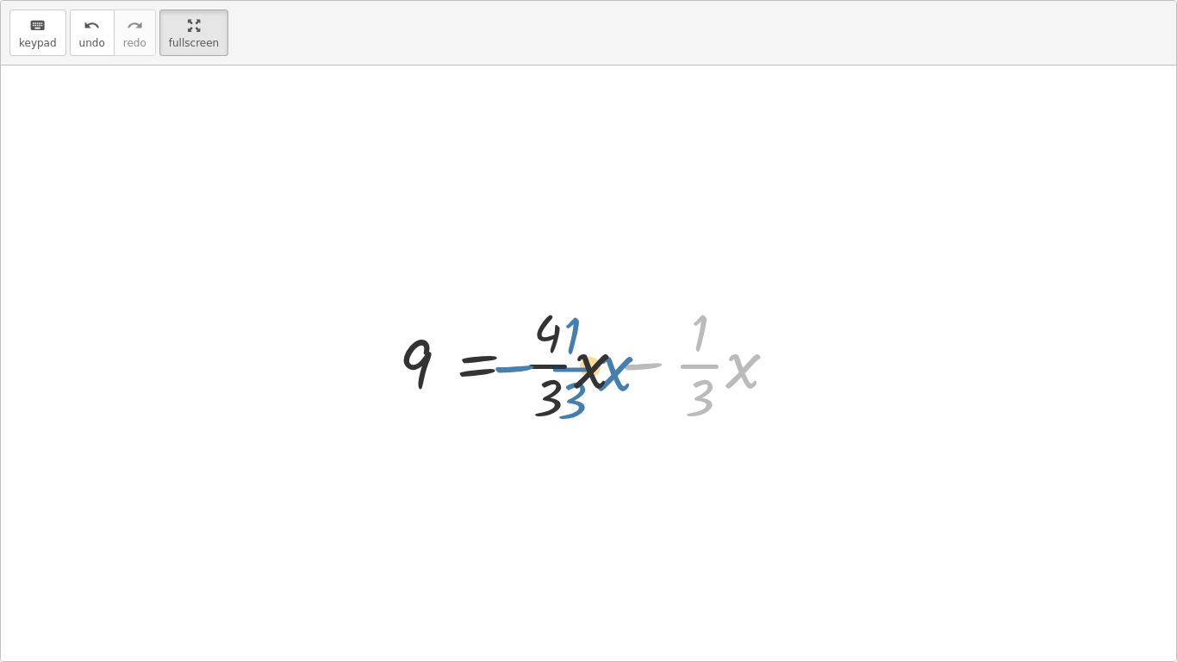
drag, startPoint x: 627, startPoint y: 370, endPoint x: 492, endPoint y: 370, distance: 135.3
click at [492, 370] on div at bounding box center [594, 362] width 409 height 133
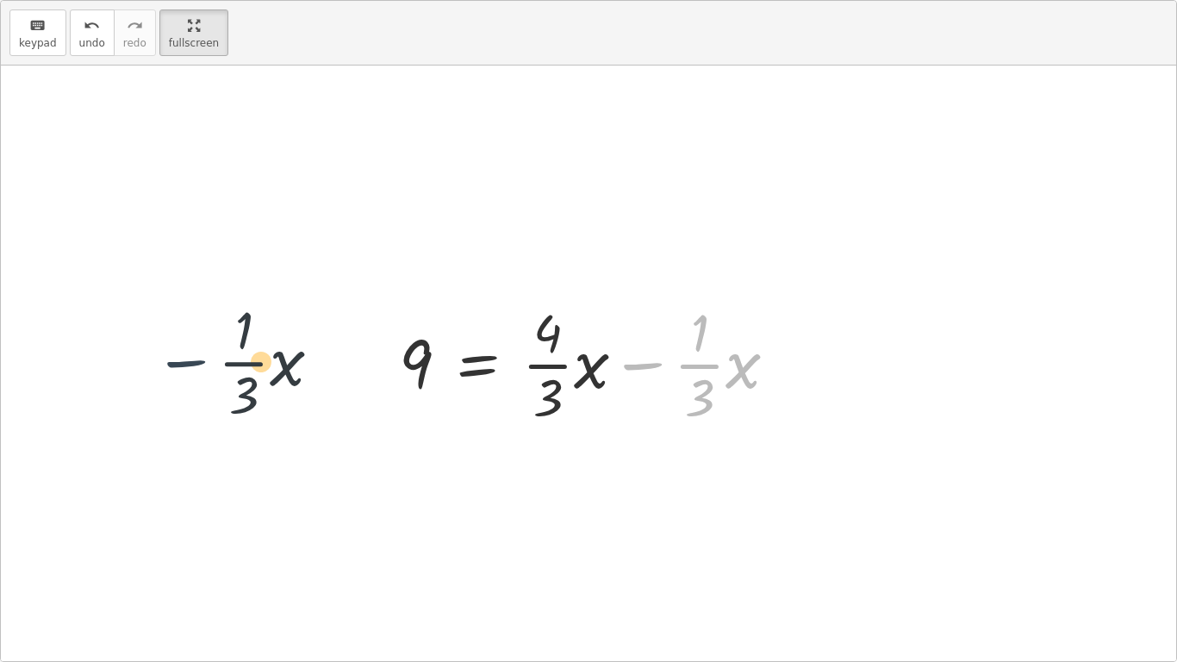
drag, startPoint x: 640, startPoint y: 360, endPoint x: 175, endPoint y: 358, distance: 465.3
click at [175, 358] on div "+ · · 1 · 3 · x + 3 − · · 4 · 3 · x = − 1 − 5 + · · 1 · 3 · x + 3 − · · 4 · 3 ·…" at bounding box center [588, 362] width 1175 height 595
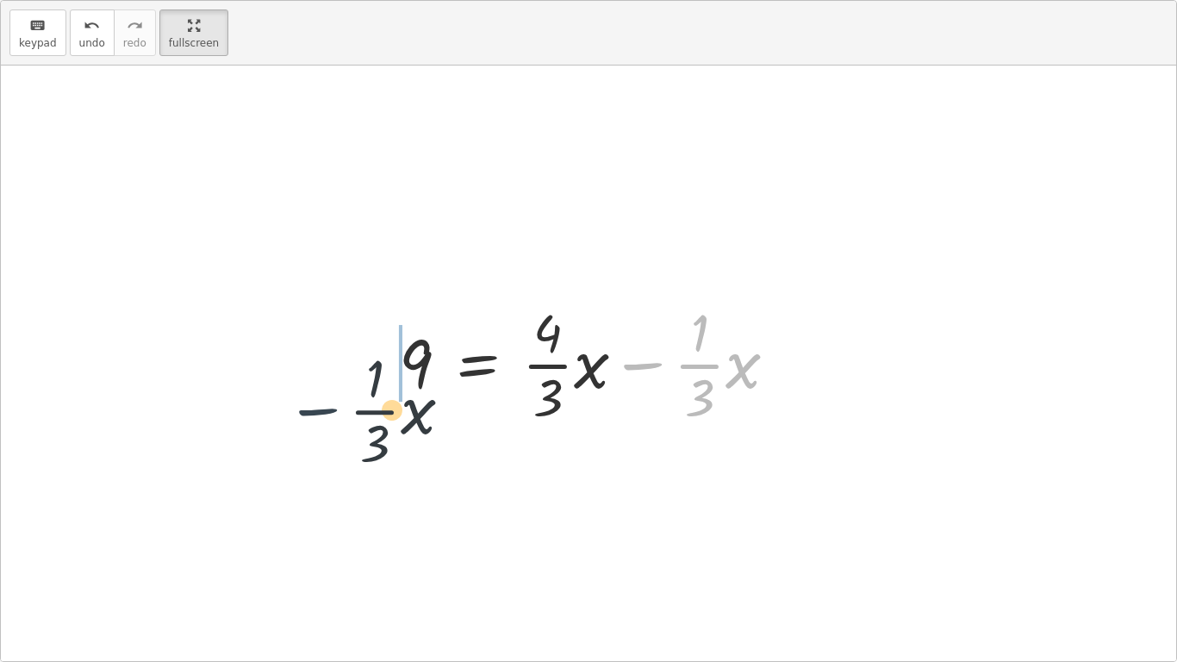
drag, startPoint x: 640, startPoint y: 365, endPoint x: 286, endPoint y: 406, distance: 356.4
click at [286, 406] on div "+ · · 1 · 3 · x + 3 − · · 4 · 3 · x = − 1 − 5 + · · 1 · 3 · x + 3 − · · 4 · 3 ·…" at bounding box center [588, 362] width 1175 height 595
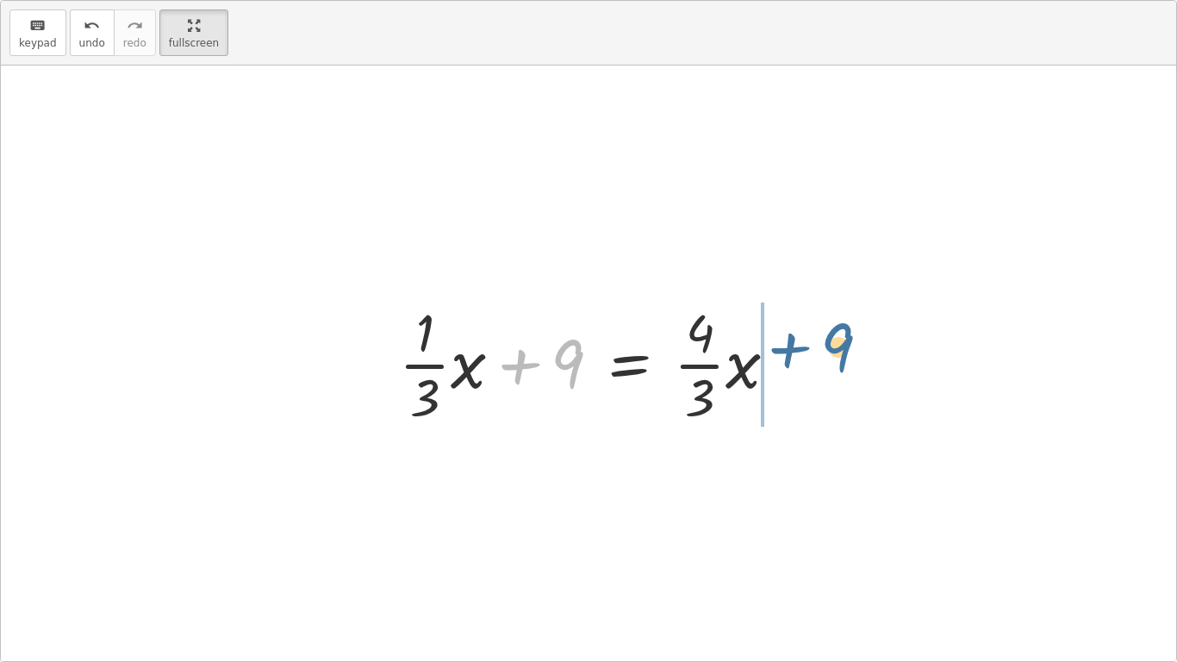
drag, startPoint x: 577, startPoint y: 365, endPoint x: 903, endPoint y: 347, distance: 326.2
click at [903, 347] on div "+ · · 1 · 3 · x + 3 − · · 4 · 3 · x = − 1 − 5 + · · 1 · 3 · x + 3 − · · 4 · 3 ·…" at bounding box center [588, 362] width 1175 height 595
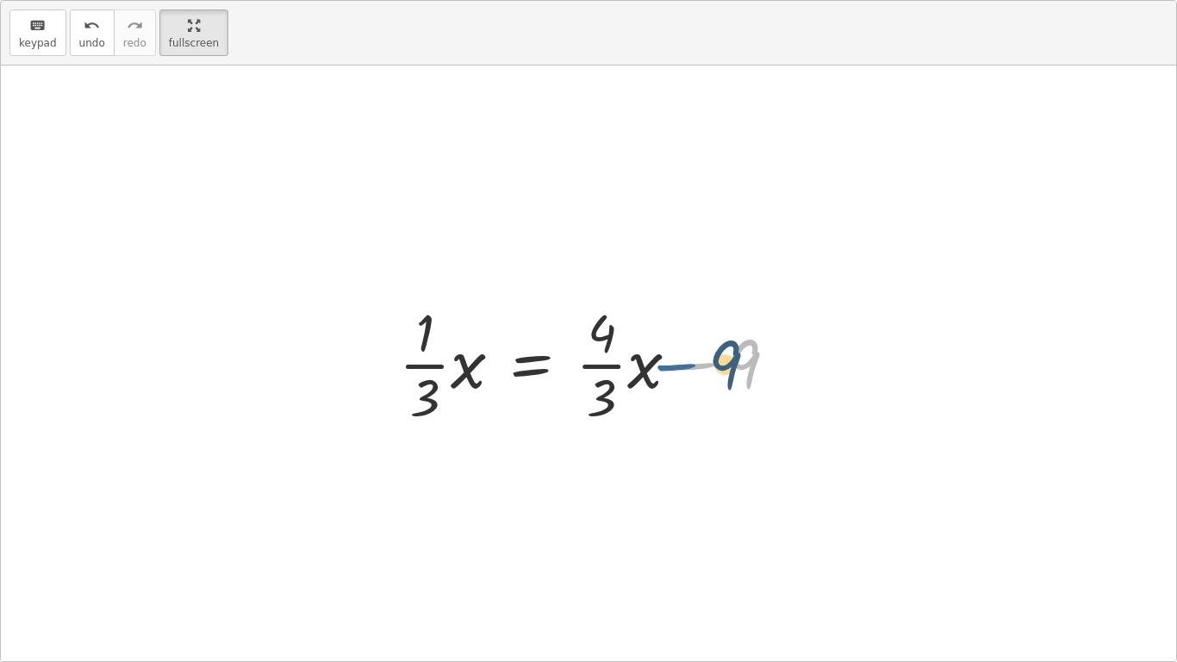
drag, startPoint x: 692, startPoint y: 354, endPoint x: 725, endPoint y: 352, distance: 32.8
click at [725, 352] on div at bounding box center [594, 362] width 409 height 133
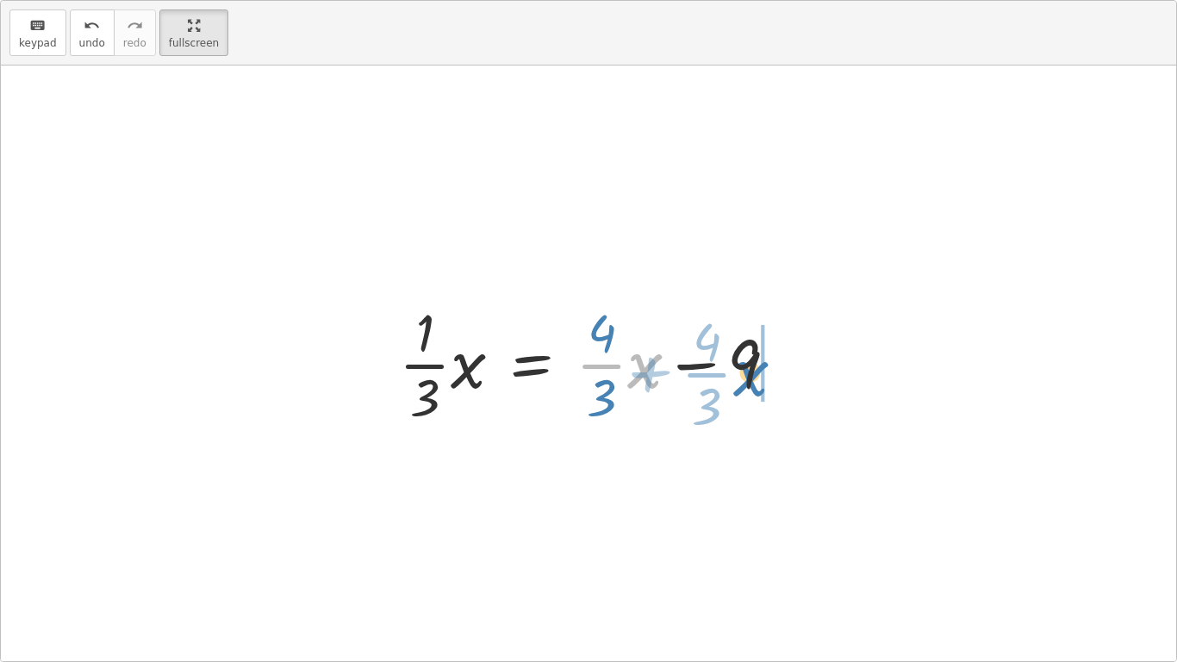
drag, startPoint x: 634, startPoint y: 364, endPoint x: 731, endPoint y: 366, distance: 96.5
click at [731, 366] on div at bounding box center [594, 362] width 409 height 133
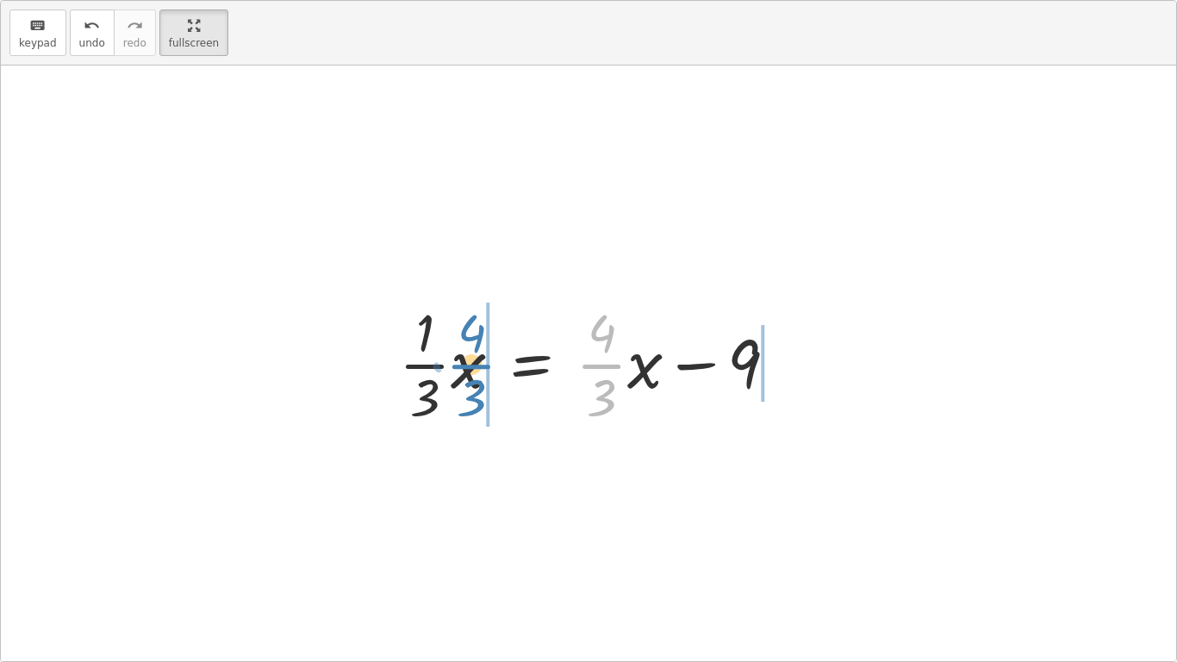
drag, startPoint x: 600, startPoint y: 364, endPoint x: 470, endPoint y: 364, distance: 129.2
click at [470, 364] on div at bounding box center [594, 362] width 409 height 133
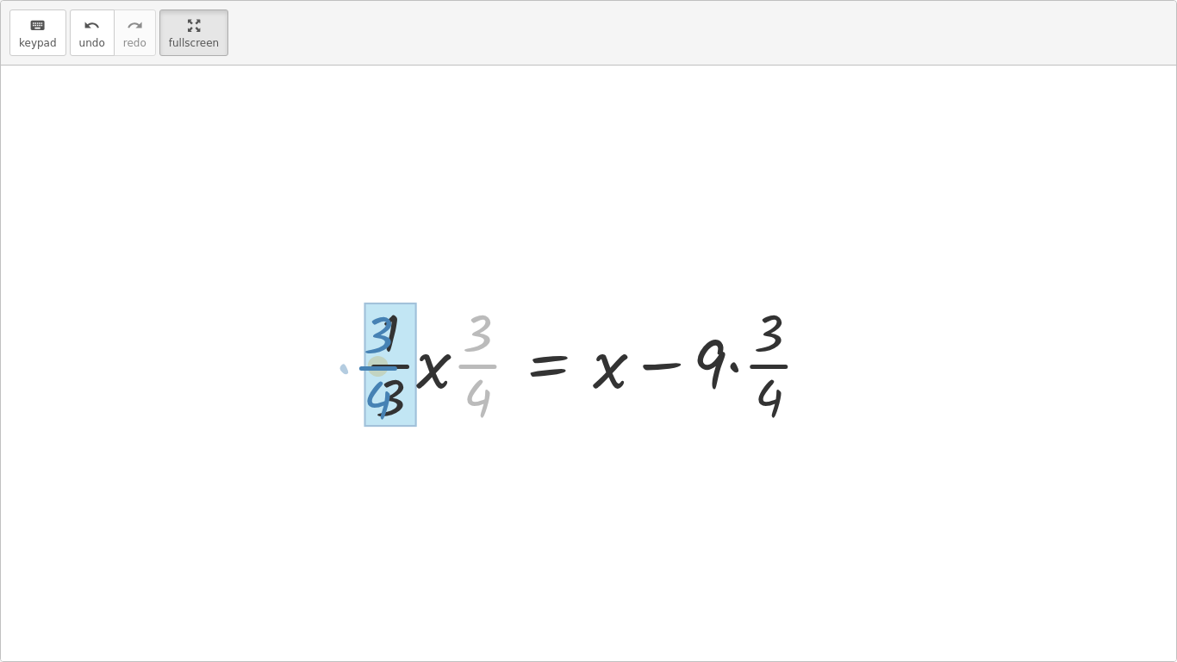
drag, startPoint x: 471, startPoint y: 366, endPoint x: 373, endPoint y: 368, distance: 98.2
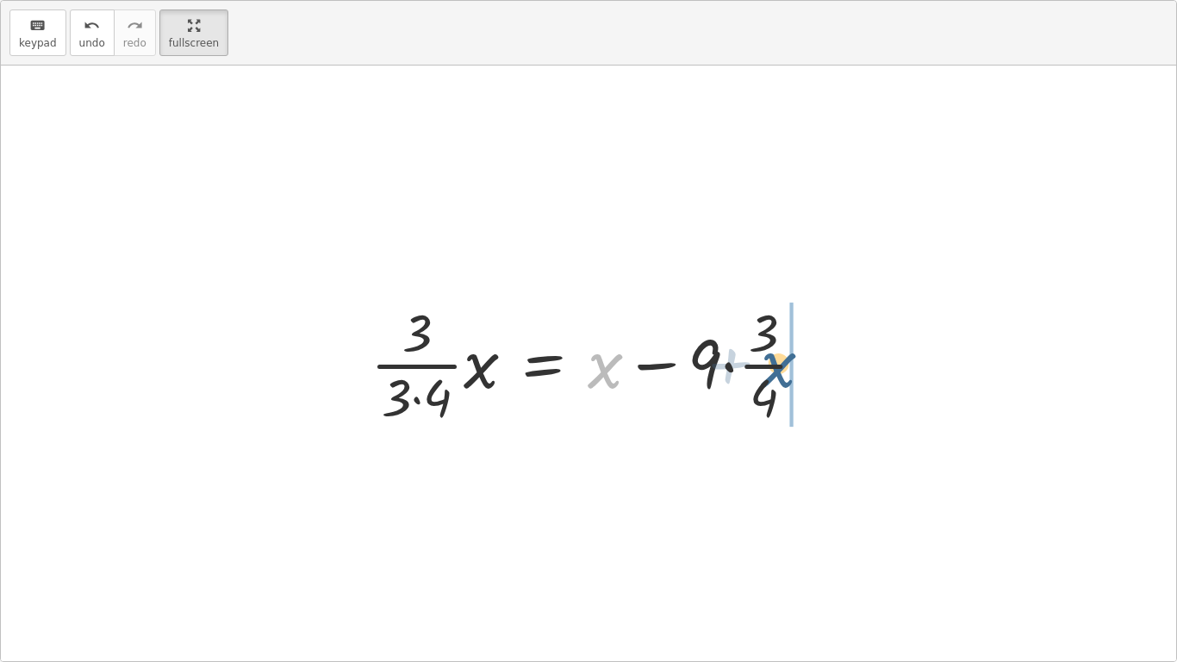
drag, startPoint x: 607, startPoint y: 363, endPoint x: 809, endPoint y: 363, distance: 202.5
click at [809, 363] on div at bounding box center [595, 362] width 467 height 133
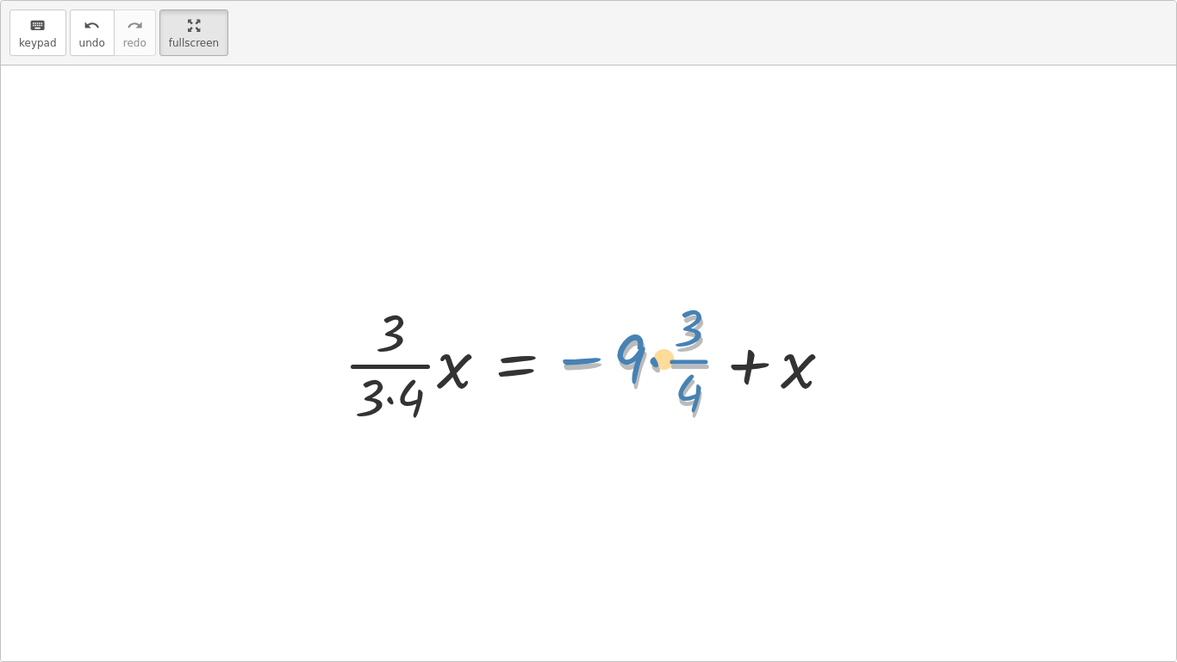
drag, startPoint x: 597, startPoint y: 367, endPoint x: 613, endPoint y: 359, distance: 18.1
click at [613, 359] on div at bounding box center [595, 362] width 520 height 133
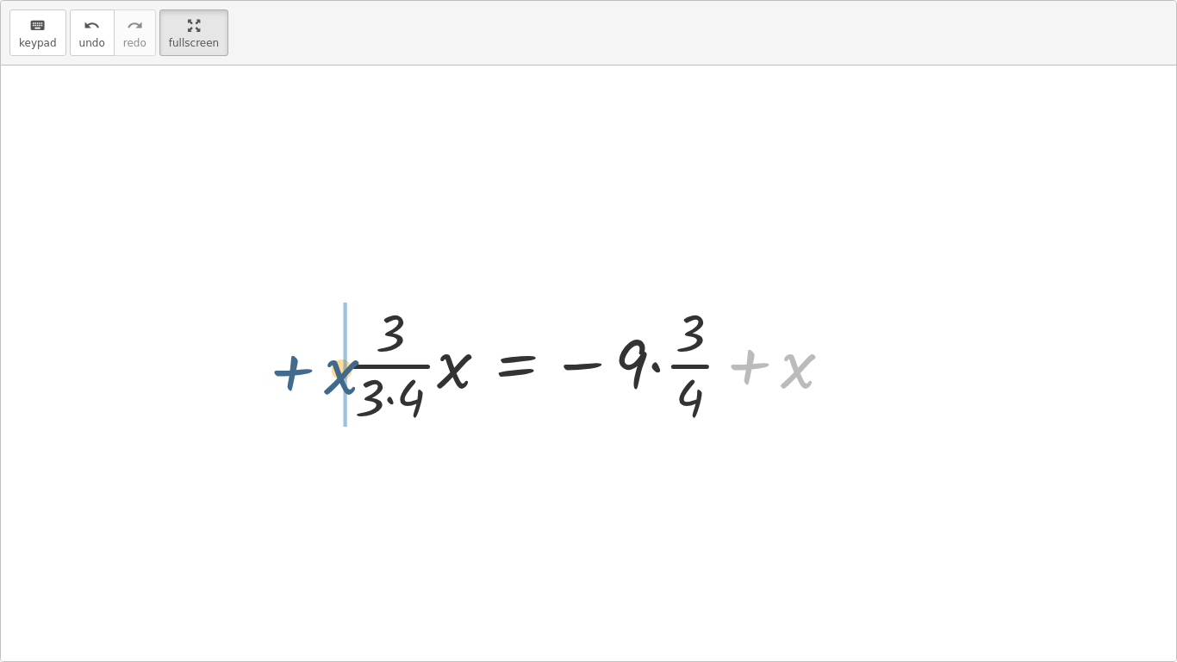
drag, startPoint x: 746, startPoint y: 369, endPoint x: 313, endPoint y: 374, distance: 433.4
click at [313, 374] on div "+ · · 1 · 3 · x + 3 − · · 4 · 3 · x = − 1 − 5 + · · 1 · 3 · x + 3 − · · 4 · 3 ·…" at bounding box center [588, 362] width 1175 height 595
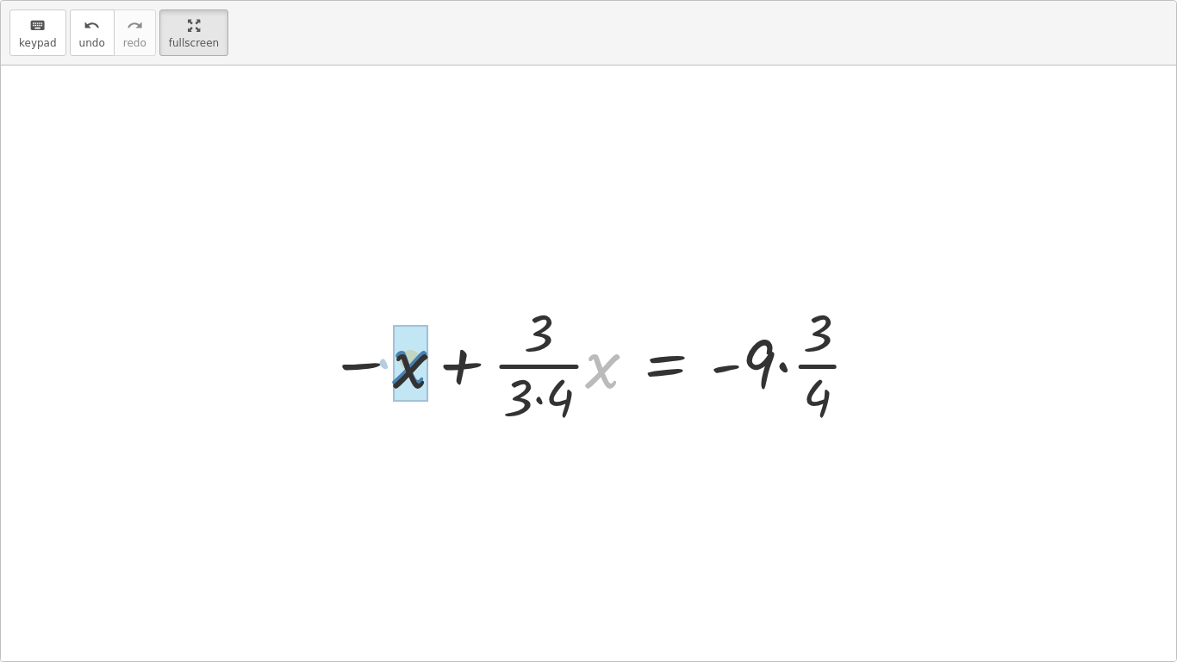
drag, startPoint x: 611, startPoint y: 378, endPoint x: 417, endPoint y: 375, distance: 193.9
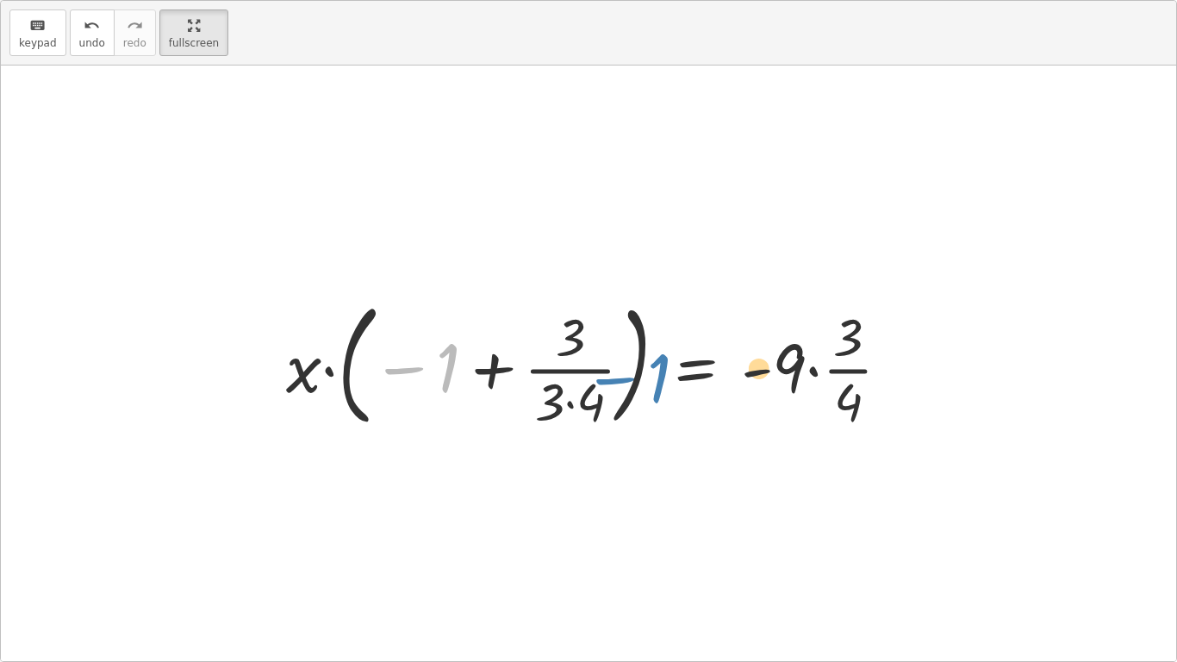
drag, startPoint x: 414, startPoint y: 372, endPoint x: 345, endPoint y: 408, distance: 77.8
click at [345, 408] on div at bounding box center [595, 362] width 636 height 143
drag, startPoint x: 300, startPoint y: 373, endPoint x: 441, endPoint y: 373, distance: 141.3
click at [441, 373] on div at bounding box center [595, 362] width 636 height 143
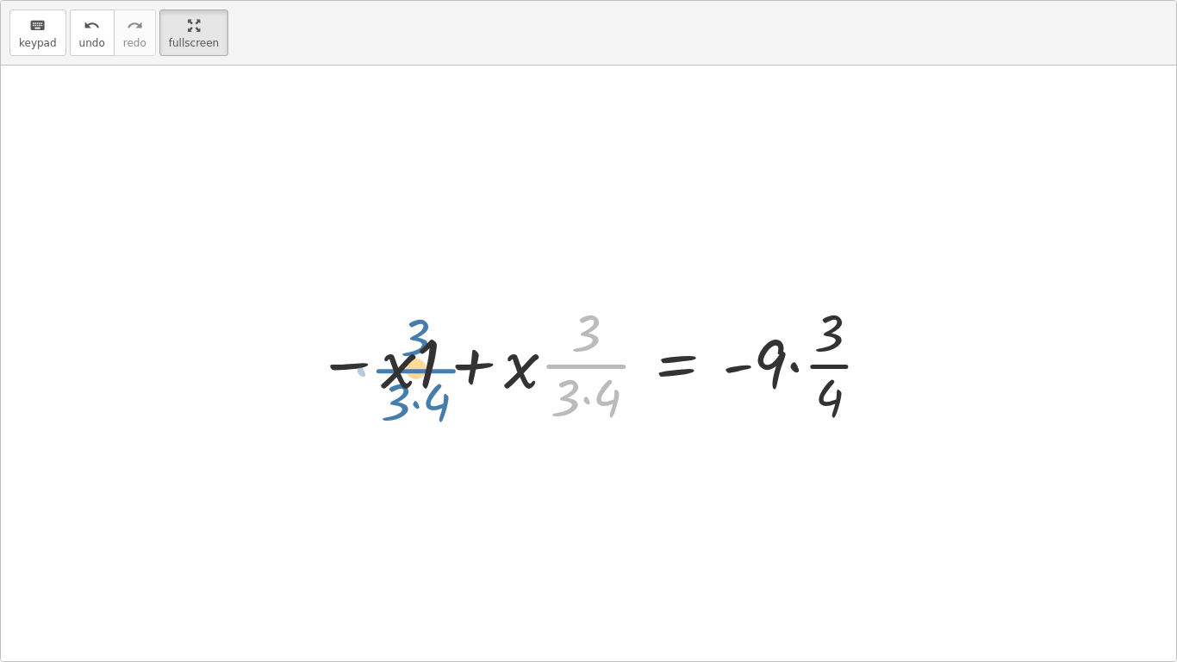
drag, startPoint x: 594, startPoint y: 362, endPoint x: 423, endPoint y: 365, distance: 171.5
click at [423, 365] on div at bounding box center [595, 362] width 575 height 133
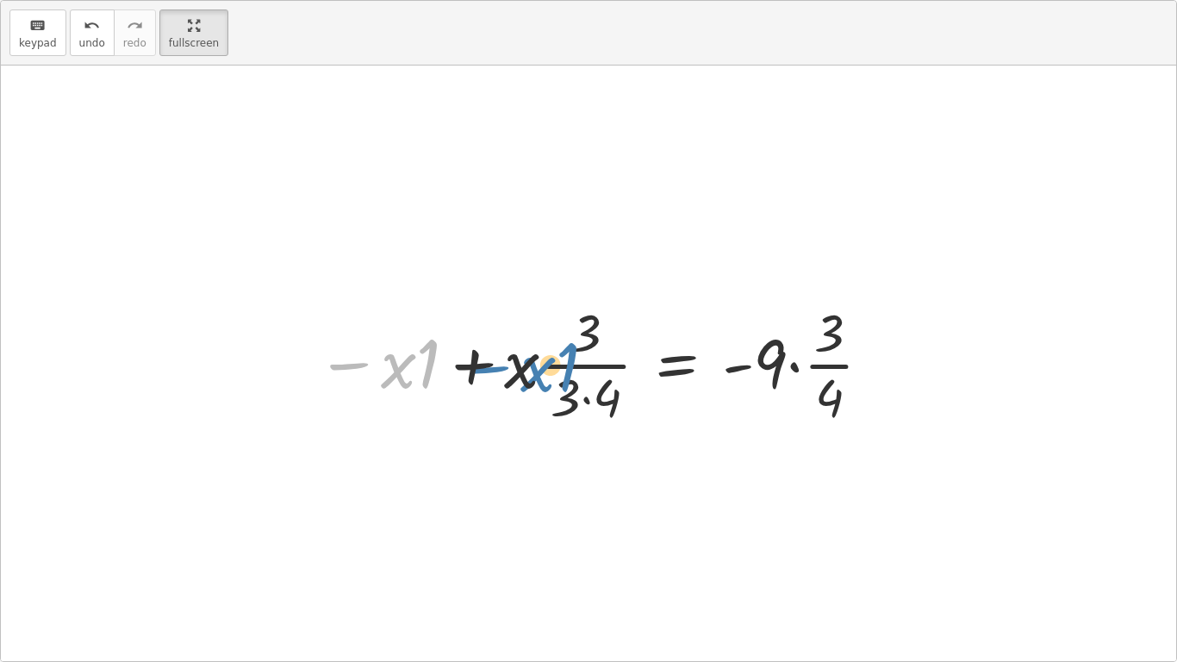
drag, startPoint x: 360, startPoint y: 364, endPoint x: 497, endPoint y: 365, distance: 137.0
click at [497, 365] on div at bounding box center [595, 362] width 575 height 133
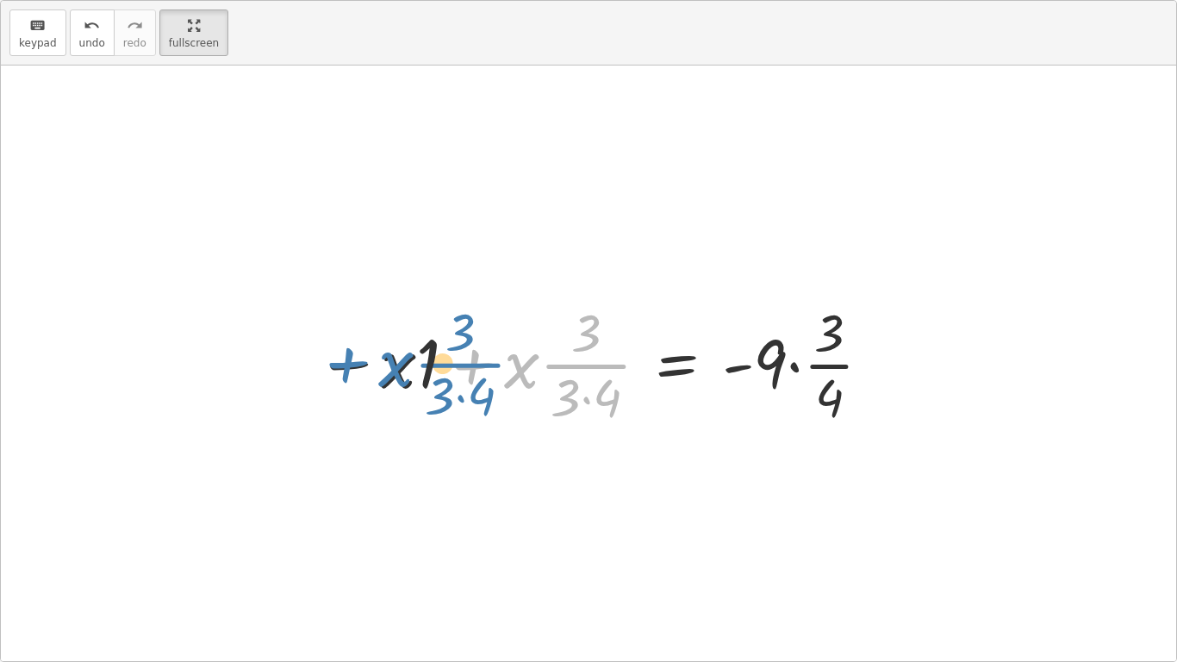
drag, startPoint x: 475, startPoint y: 364, endPoint x: 344, endPoint y: 361, distance: 131.0
click at [344, 361] on div at bounding box center [595, 362] width 575 height 133
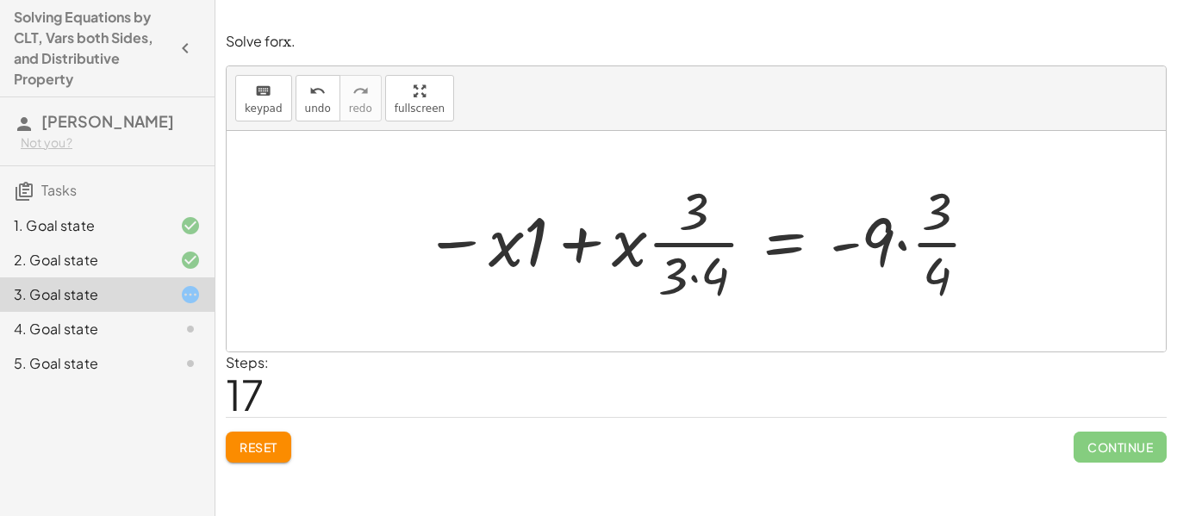
click at [265, 448] on span "Reset" at bounding box center [259, 447] width 38 height 16
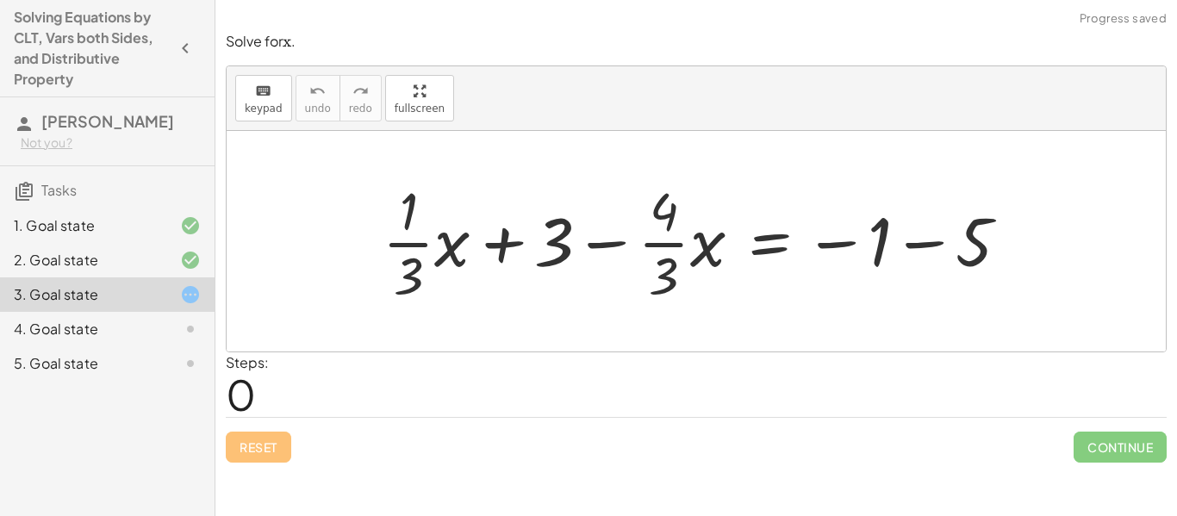
click at [265, 448] on div "Reset Continue" at bounding box center [696, 440] width 941 height 46
click at [141, 330] on div "4. Goal state" at bounding box center [83, 329] width 139 height 21
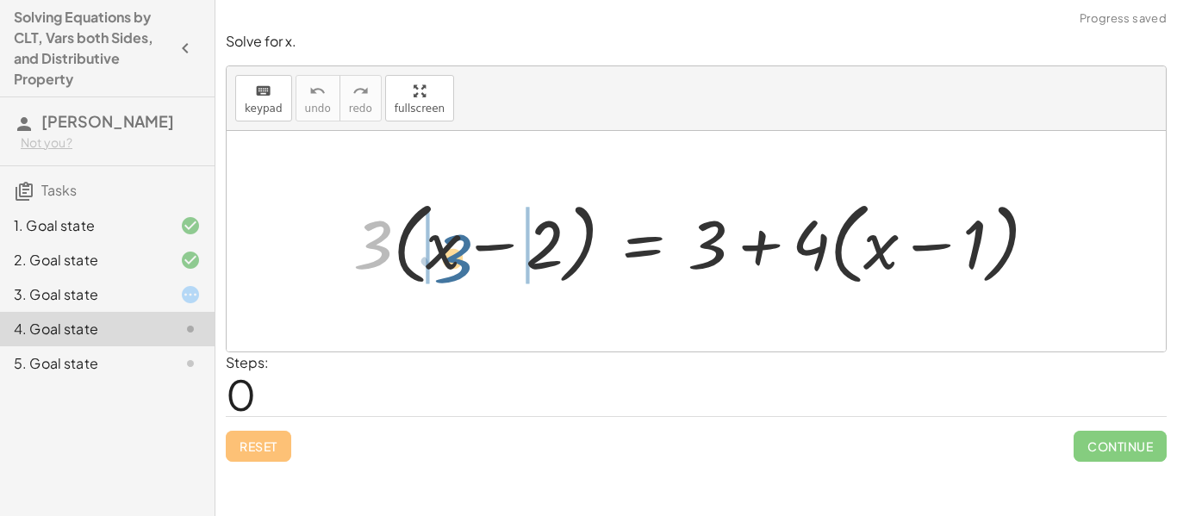
drag, startPoint x: 378, startPoint y: 247, endPoint x: 453, endPoint y: 258, distance: 75.8
click at [453, 258] on div at bounding box center [702, 241] width 715 height 99
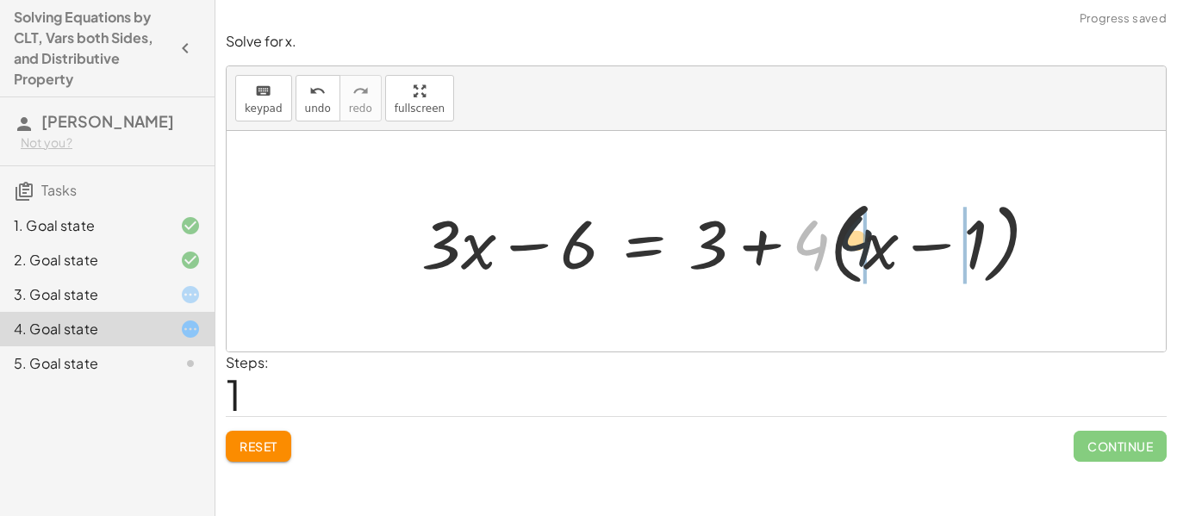
drag, startPoint x: 805, startPoint y: 257, endPoint x: 872, endPoint y: 256, distance: 67.2
click at [872, 256] on div at bounding box center [737, 241] width 648 height 99
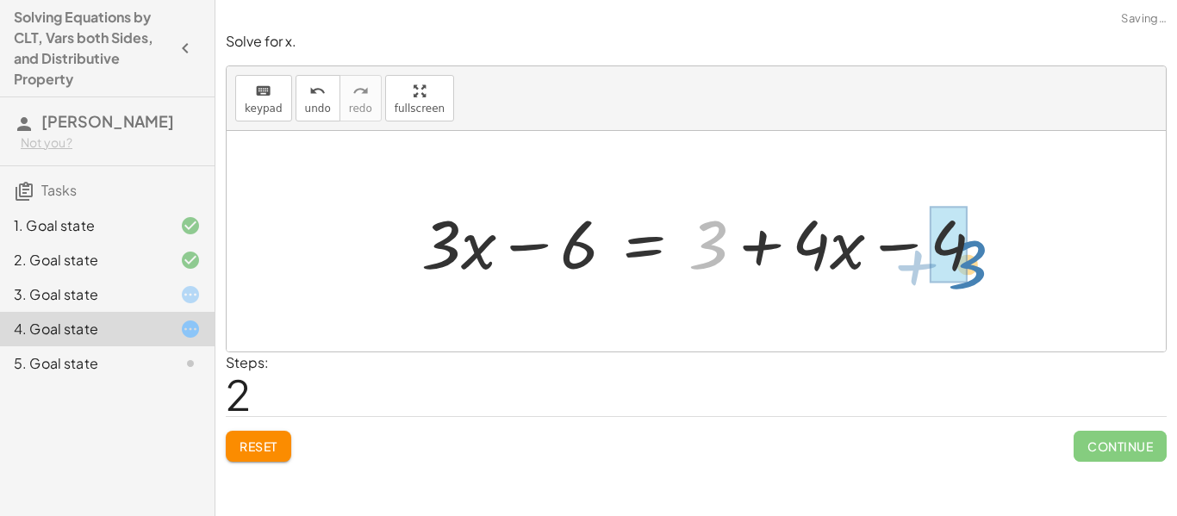
drag, startPoint x: 709, startPoint y: 251, endPoint x: 963, endPoint y: 268, distance: 254.8
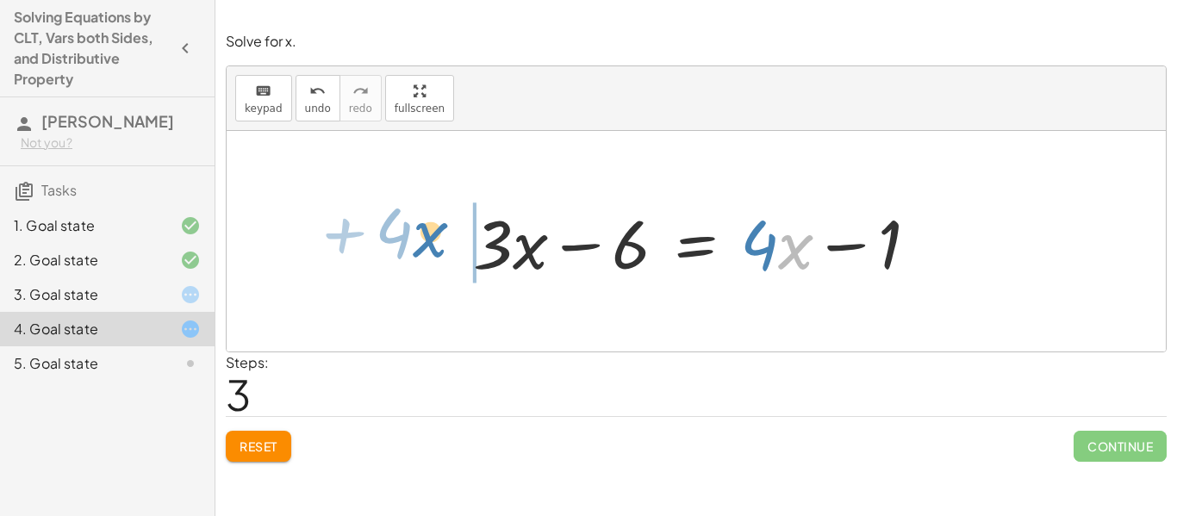
drag, startPoint x: 783, startPoint y: 253, endPoint x: 418, endPoint y: 241, distance: 365.5
click at [418, 241] on div "· 3 · ( + x − 2 ) = + 3 + · 4 · ( + x − 1 ) + · 3 · x − · 3 · 2 = + 3 + · 4 · (…" at bounding box center [696, 241] width 939 height 221
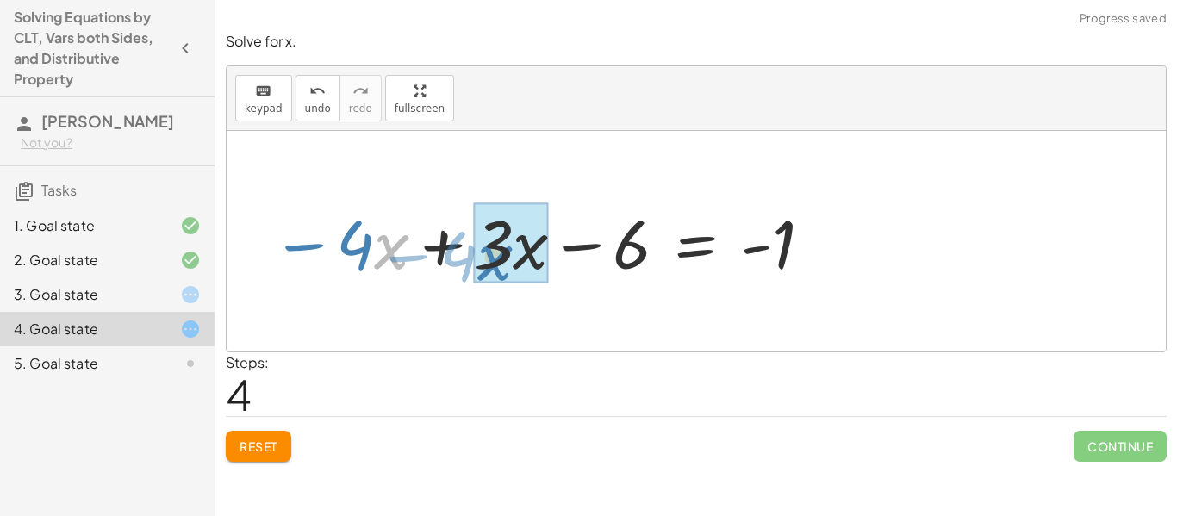
drag, startPoint x: 376, startPoint y: 255, endPoint x: 483, endPoint y: 265, distance: 108.2
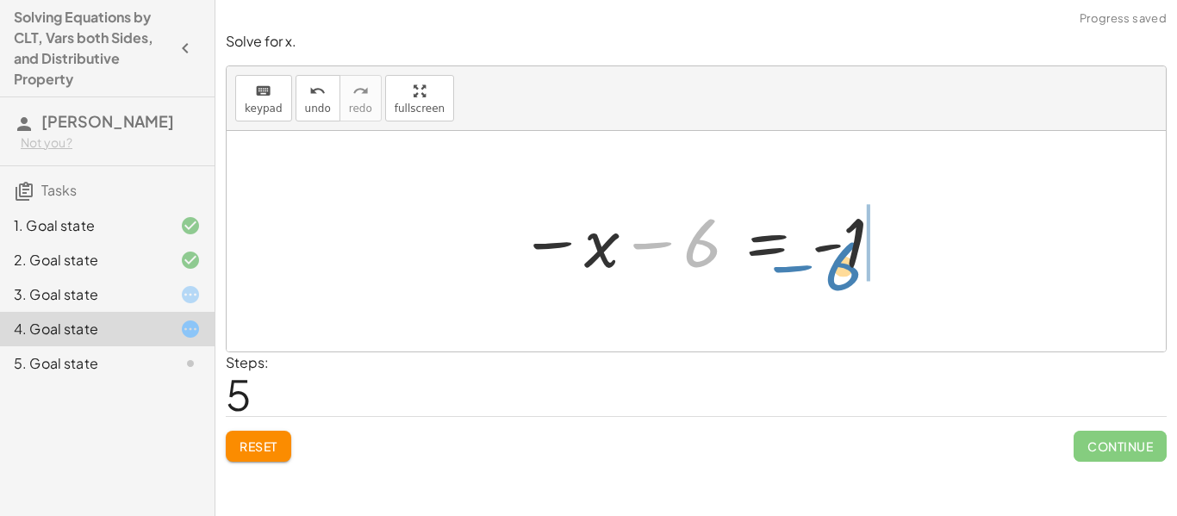
drag, startPoint x: 700, startPoint y: 251, endPoint x: 846, endPoint y: 267, distance: 147.4
click at [846, 267] on div at bounding box center [702, 241] width 383 height 85
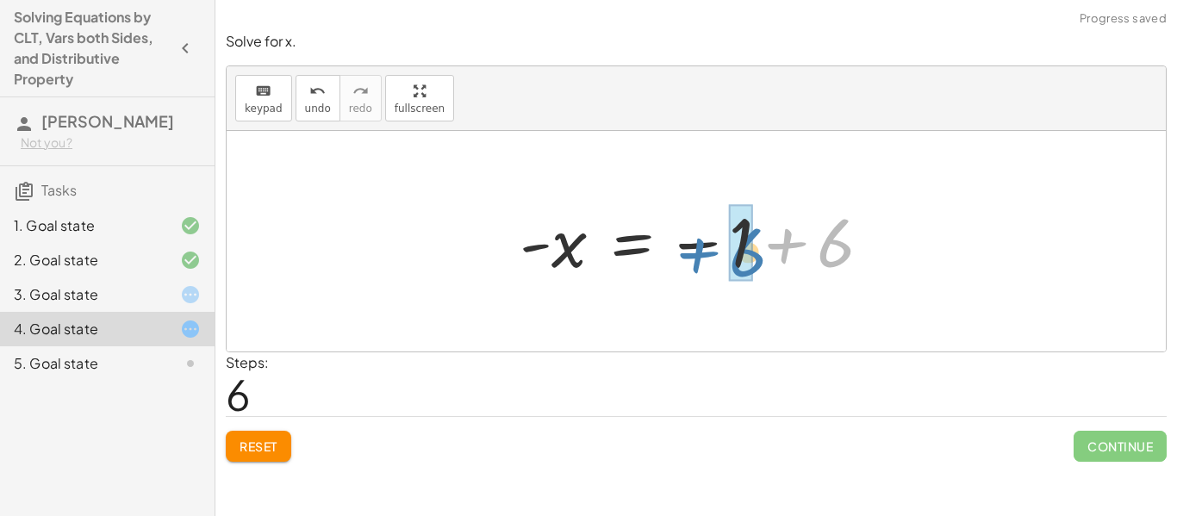
drag, startPoint x: 845, startPoint y: 255, endPoint x: 756, endPoint y: 265, distance: 90.1
click at [756, 265] on div at bounding box center [702, 241] width 383 height 85
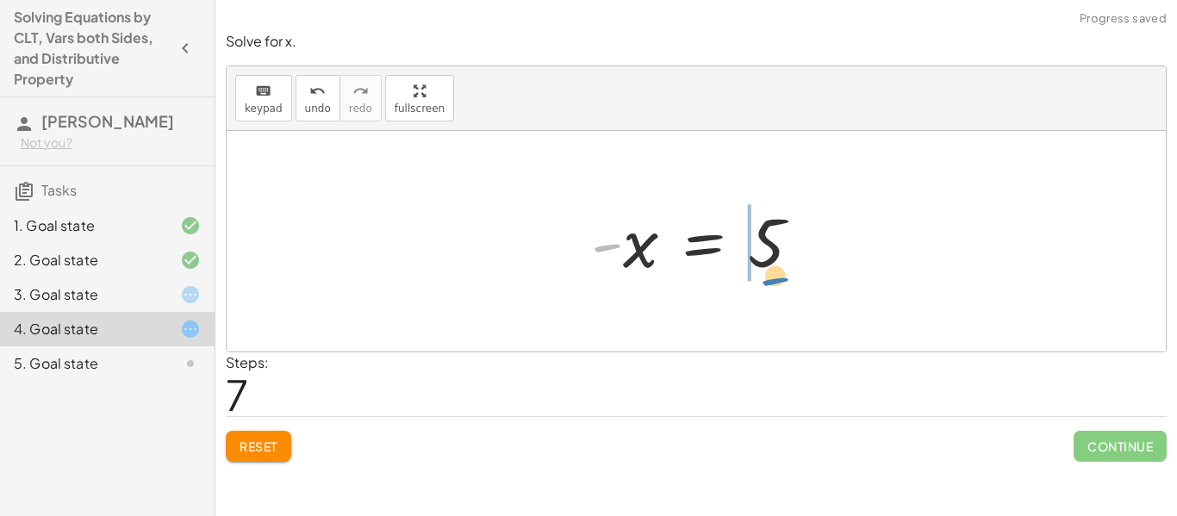
drag, startPoint x: 613, startPoint y: 266, endPoint x: 773, endPoint y: 296, distance: 162.1
click at [773, 296] on div "· 3 · ( + x − 2 ) = + 3 + · 4 · ( + x − 1 ) + · 3 · x − · 3 · 2 = + 3 + · 4 · (…" at bounding box center [696, 241] width 939 height 221
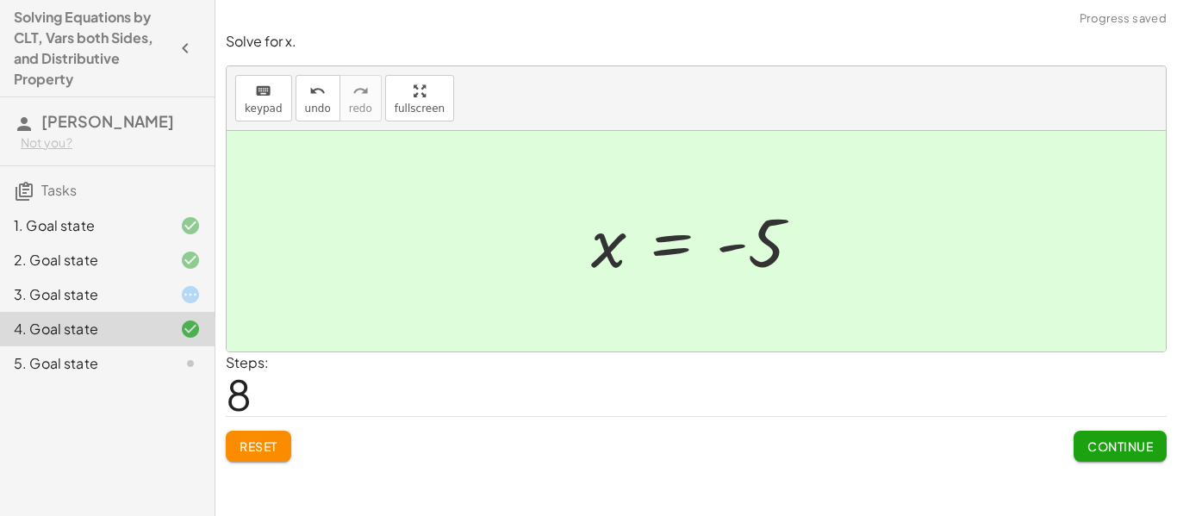
click at [1075, 446] on button "Continue" at bounding box center [1120, 446] width 93 height 31
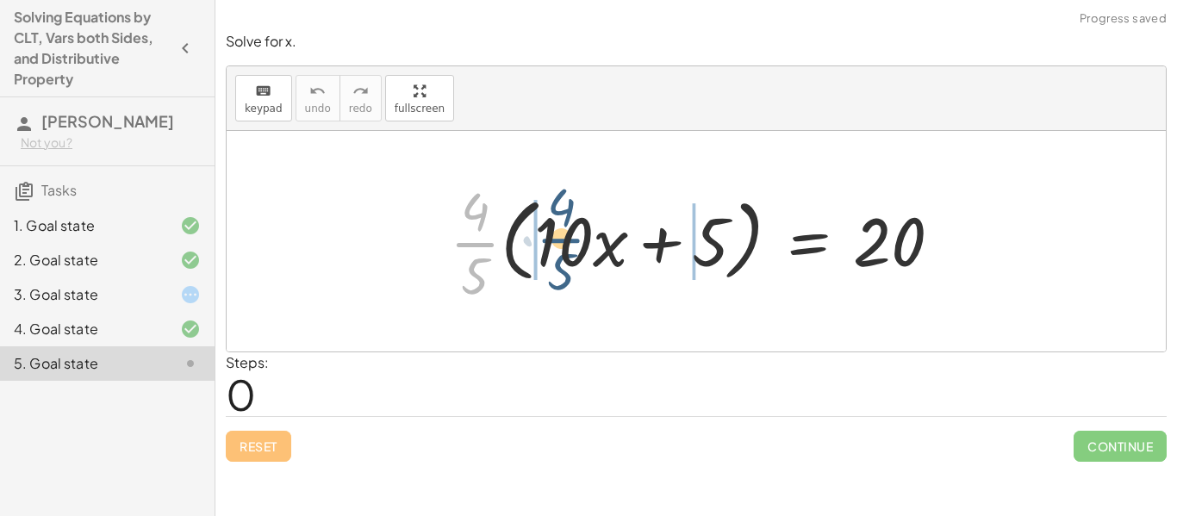
drag, startPoint x: 461, startPoint y: 244, endPoint x: 547, endPoint y: 240, distance: 86.3
click at [547, 240] on div at bounding box center [702, 241] width 523 height 133
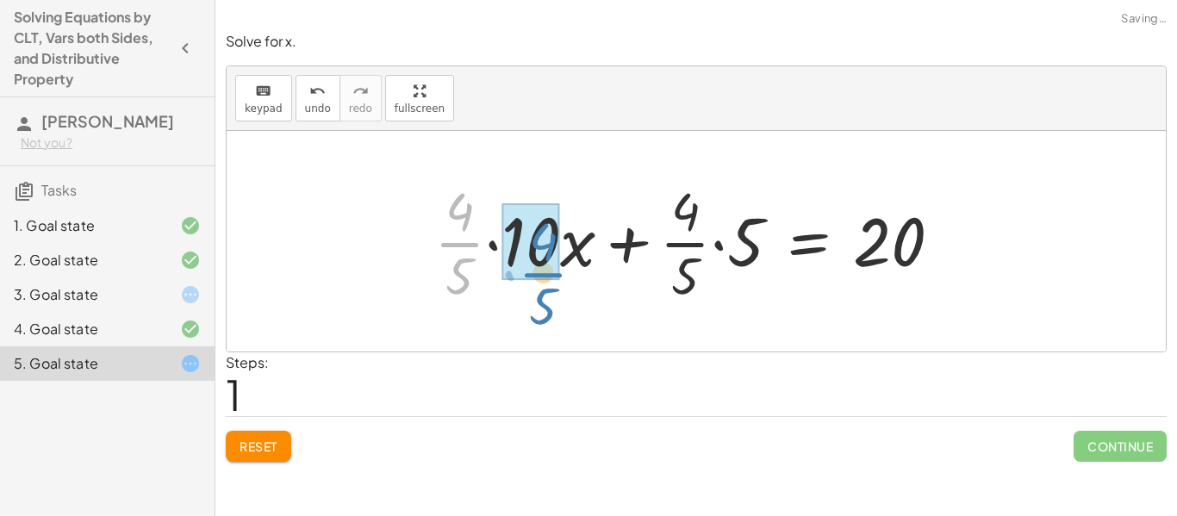
drag, startPoint x: 468, startPoint y: 245, endPoint x: 544, endPoint y: 280, distance: 83.6
click at [544, 280] on div at bounding box center [695, 241] width 538 height 133
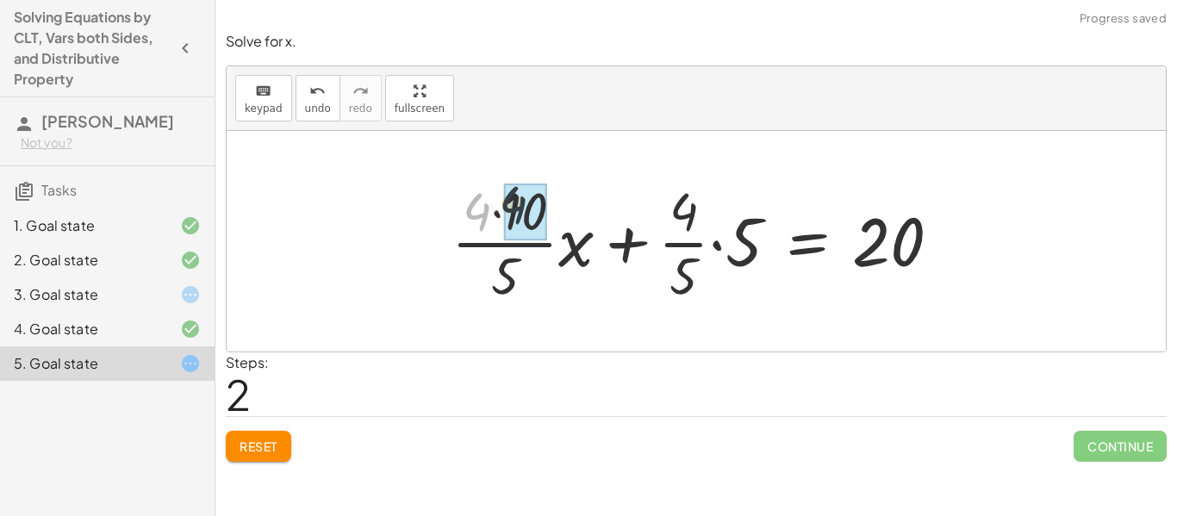
drag, startPoint x: 476, startPoint y: 222, endPoint x: 516, endPoint y: 215, distance: 40.4
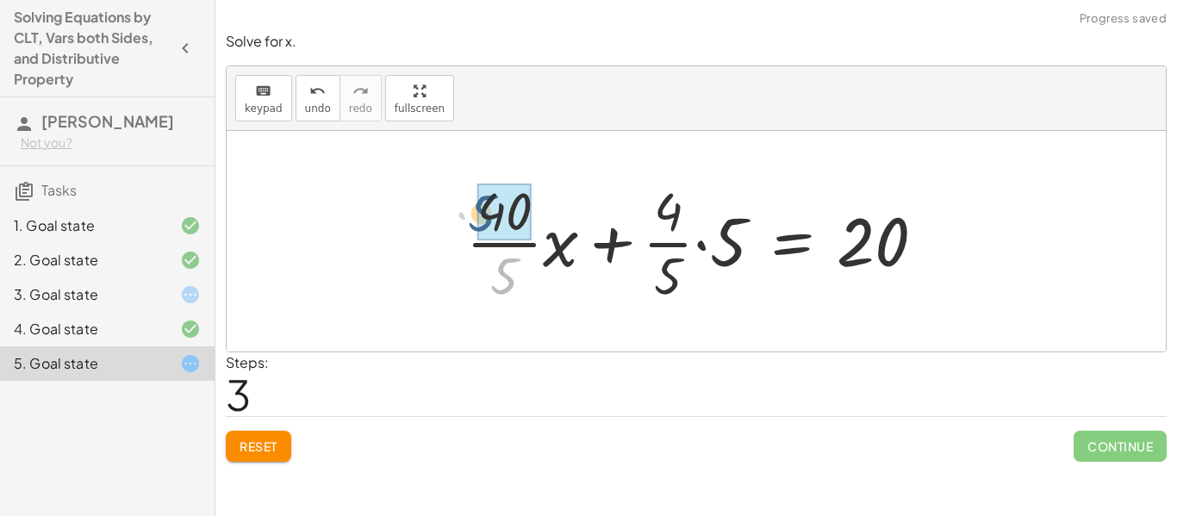
drag, startPoint x: 521, startPoint y: 278, endPoint x: 501, endPoint y: 215, distance: 66.8
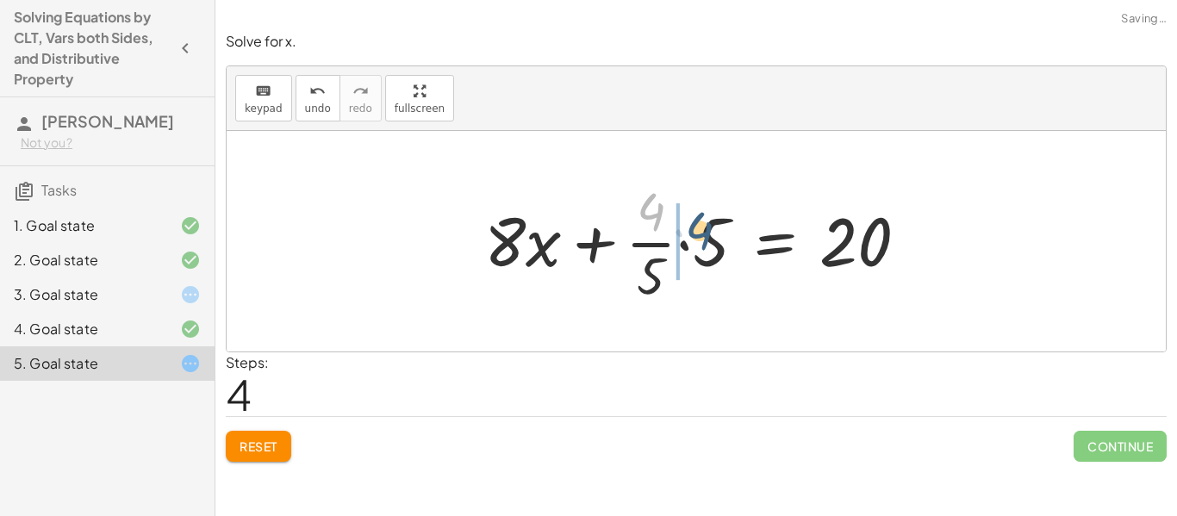
drag, startPoint x: 647, startPoint y: 220, endPoint x: 696, endPoint y: 239, distance: 52.6
click at [696, 239] on div at bounding box center [703, 241] width 455 height 133
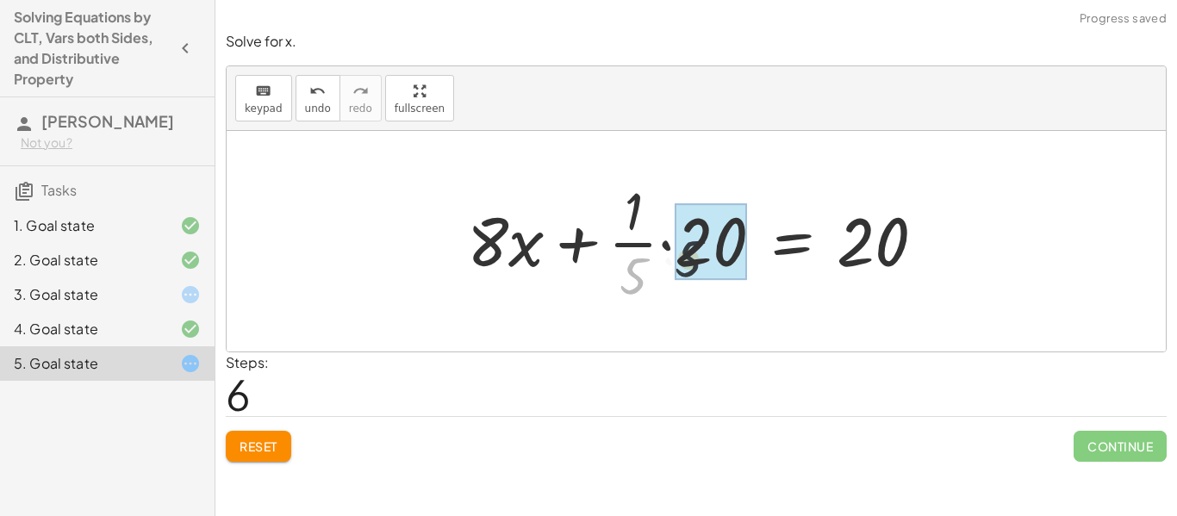
drag, startPoint x: 638, startPoint y: 277, endPoint x: 725, endPoint y: 258, distance: 89.2
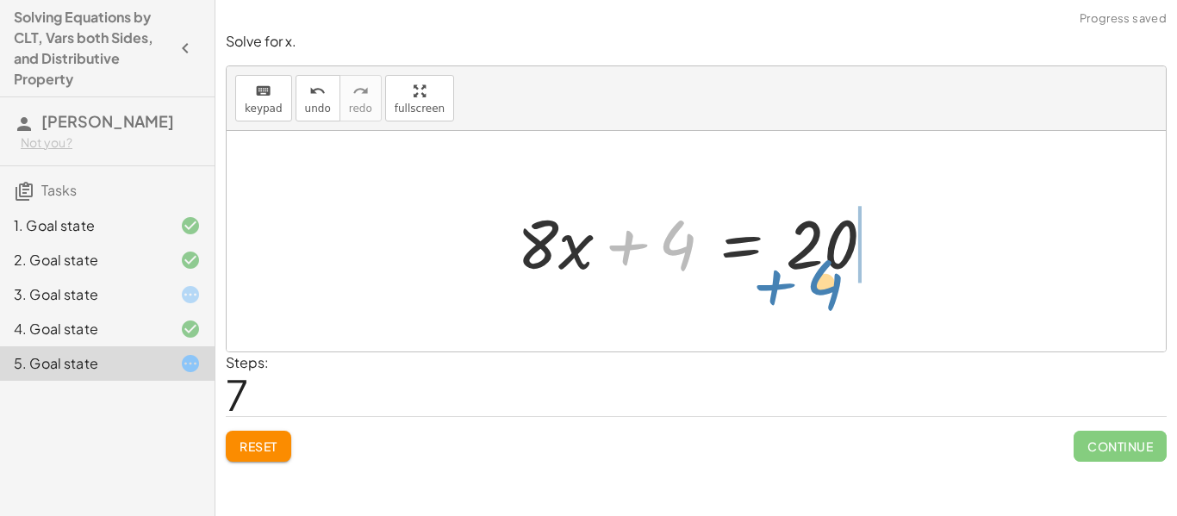
drag, startPoint x: 687, startPoint y: 242, endPoint x: 834, endPoint y: 277, distance: 151.5
click at [834, 277] on div at bounding box center [702, 241] width 389 height 89
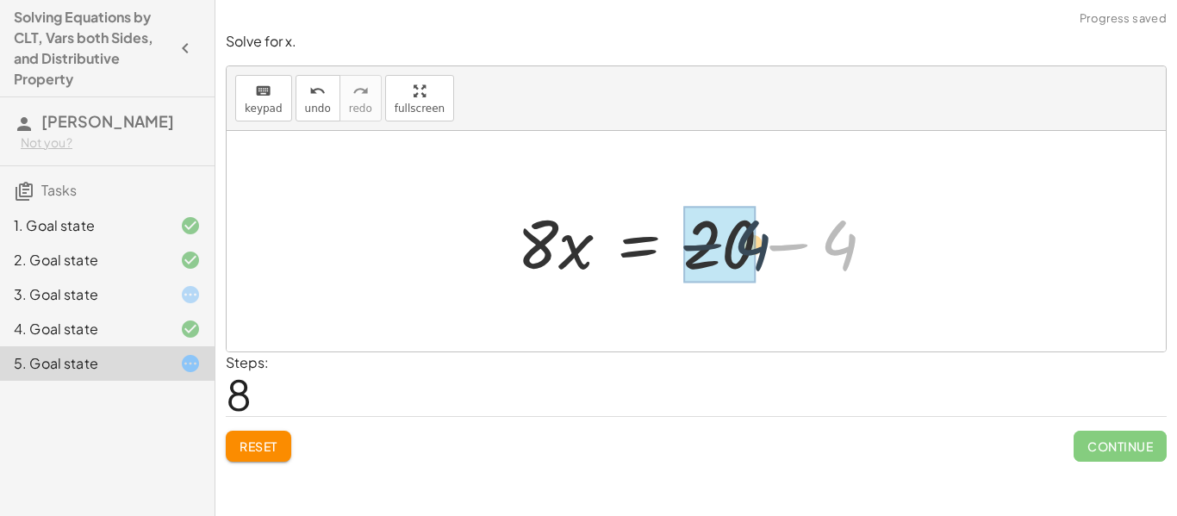
drag, startPoint x: 842, startPoint y: 256, endPoint x: 757, endPoint y: 256, distance: 84.4
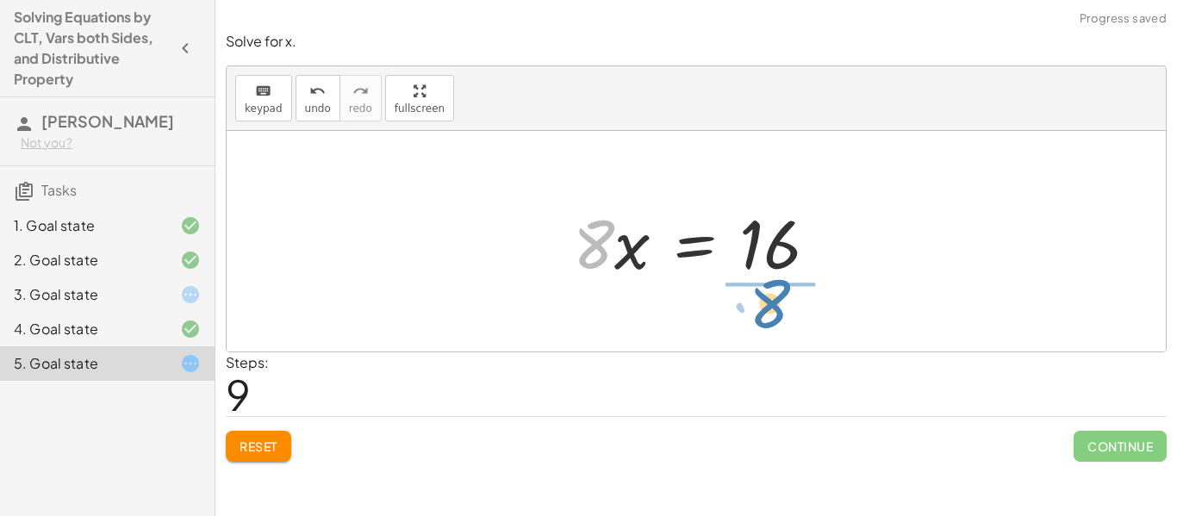
drag, startPoint x: 602, startPoint y: 258, endPoint x: 778, endPoint y: 318, distance: 185.8
click at [778, 318] on div "· · 4 · 5 · ( + · 10 · x + 5 ) = 20 + · · 4 · 5 · 10 · x + · · 4 · 5 · 5 = 20 +…" at bounding box center [696, 241] width 939 height 221
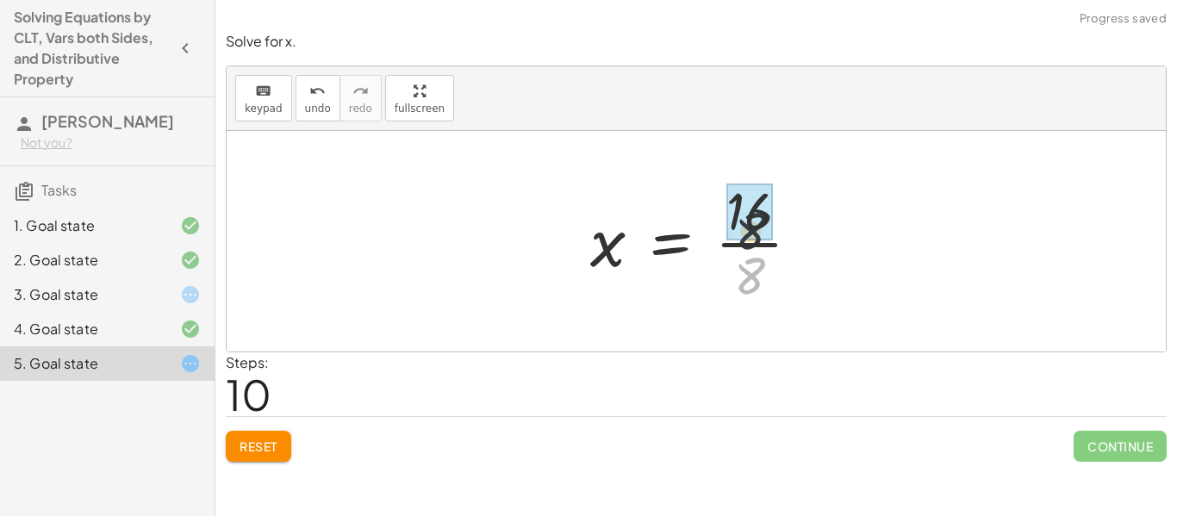
drag, startPoint x: 747, startPoint y: 281, endPoint x: 747, endPoint y: 219, distance: 62.0
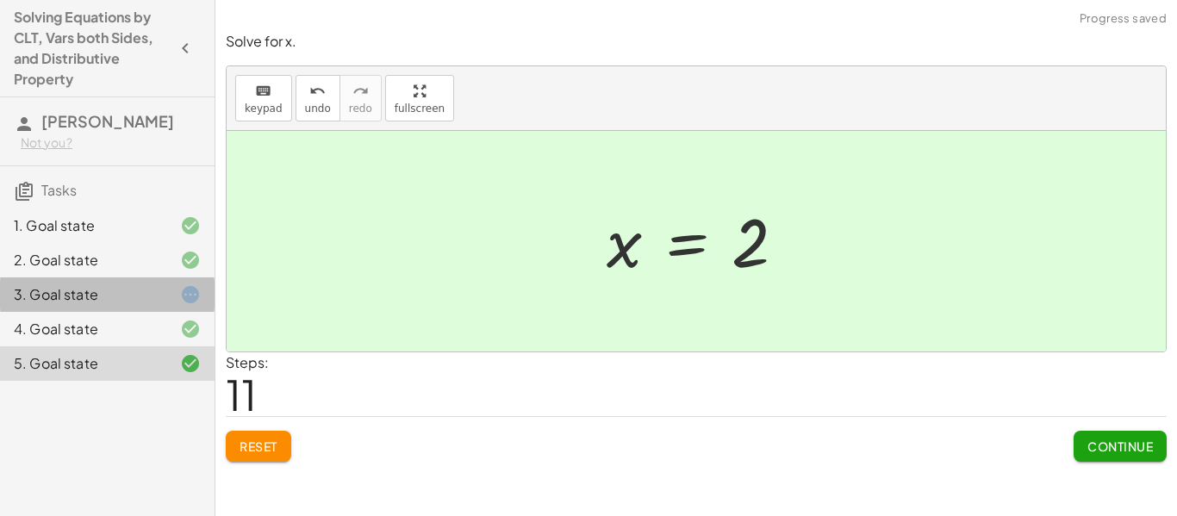
click at [30, 289] on div "3. Goal state" at bounding box center [83, 294] width 139 height 21
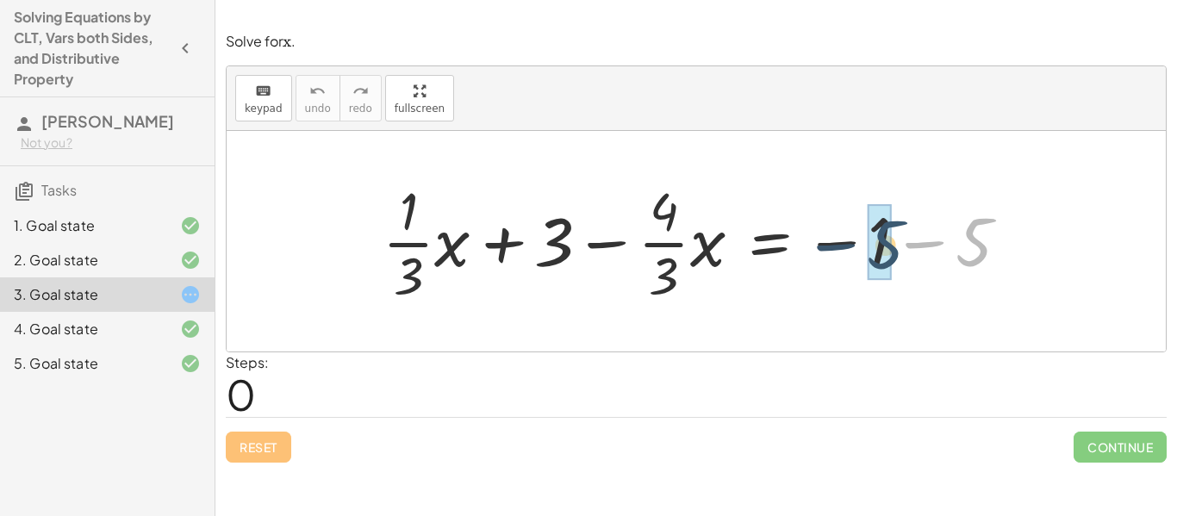
drag, startPoint x: 958, startPoint y: 255, endPoint x: 865, endPoint y: 260, distance: 93.2
click at [865, 260] on div at bounding box center [702, 241] width 657 height 133
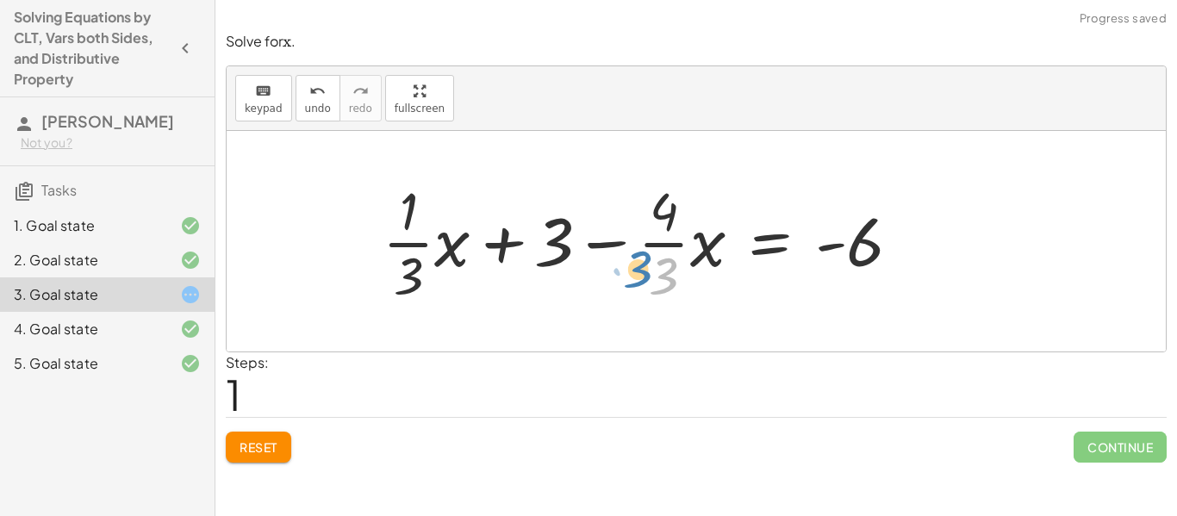
drag, startPoint x: 648, startPoint y: 271, endPoint x: 651, endPoint y: 260, distance: 10.9
click at [651, 260] on div at bounding box center [649, 241] width 550 height 133
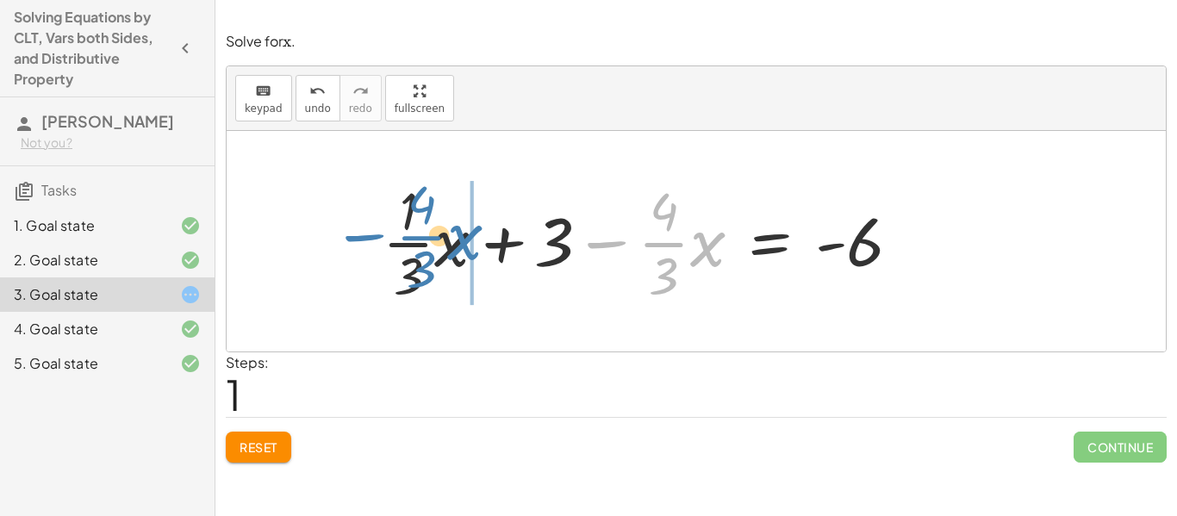
drag, startPoint x: 611, startPoint y: 244, endPoint x: 364, endPoint y: 239, distance: 247.3
click at [364, 239] on div "+ · · 1 · 3 · x + 3 − · · 4 · 3 · x = − 1 − 5 − · · 4 · 3 · x + · · 1 · 3 · x +…" at bounding box center [642, 241] width 571 height 141
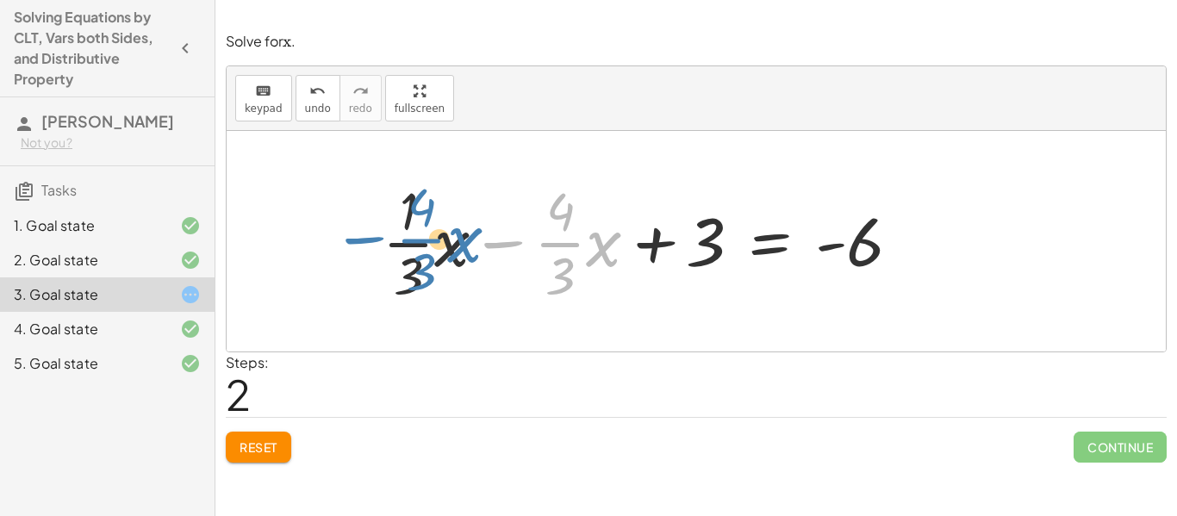
drag, startPoint x: 490, startPoint y: 245, endPoint x: 350, endPoint y: 240, distance: 140.5
click at [350, 240] on div "+ · · 1 · 3 · x + 3 − · · 4 · 3 · x = − 1 − 5 + · · 1 · 3 · x + 3 − · · 4 · 3 ·…" at bounding box center [696, 241] width 939 height 221
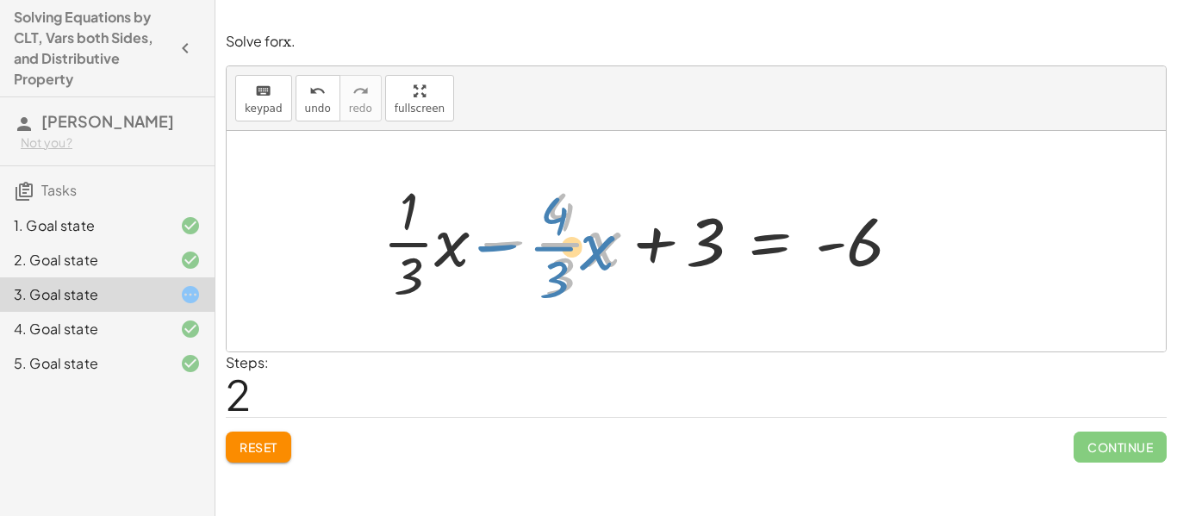
click at [506, 241] on div at bounding box center [649, 241] width 550 height 133
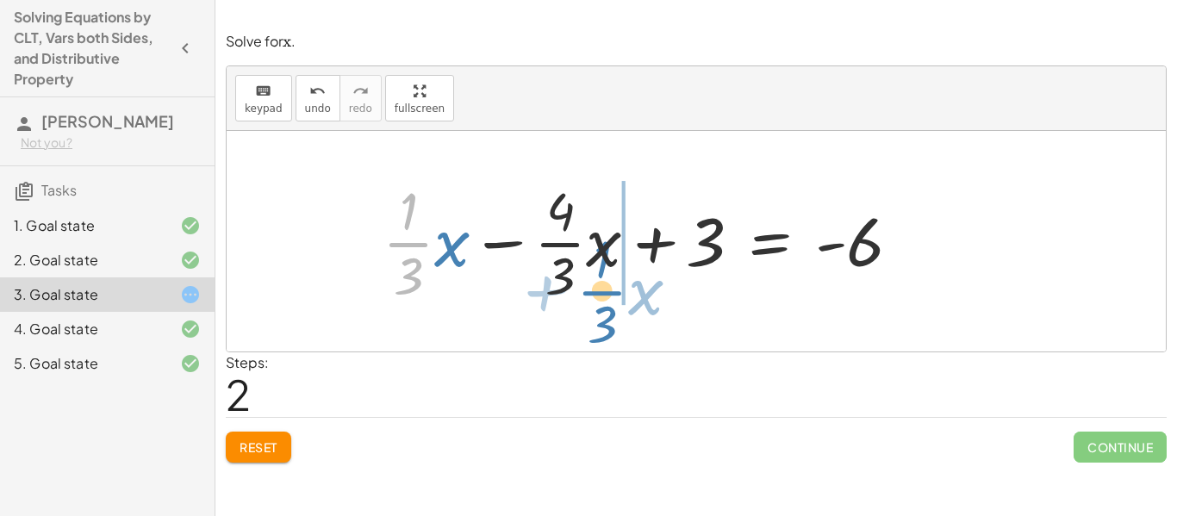
drag, startPoint x: 408, startPoint y: 252, endPoint x: 601, endPoint y: 301, distance: 198.9
click at [601, 301] on div at bounding box center [649, 241] width 550 height 133
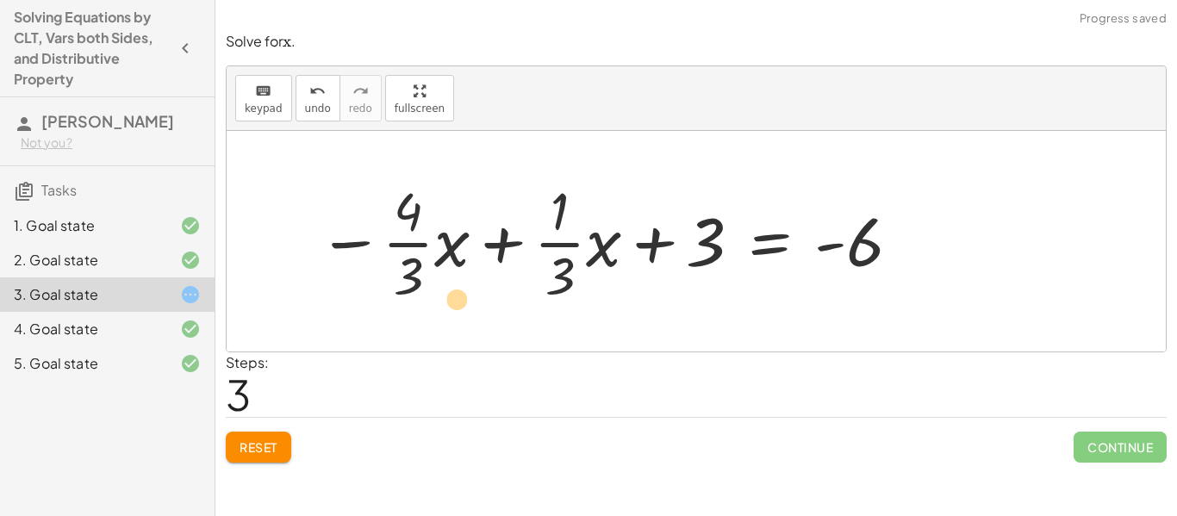
drag, startPoint x: 501, startPoint y: 244, endPoint x: 383, endPoint y: 286, distance: 125.4
click at [383, 286] on div at bounding box center [610, 241] width 602 height 133
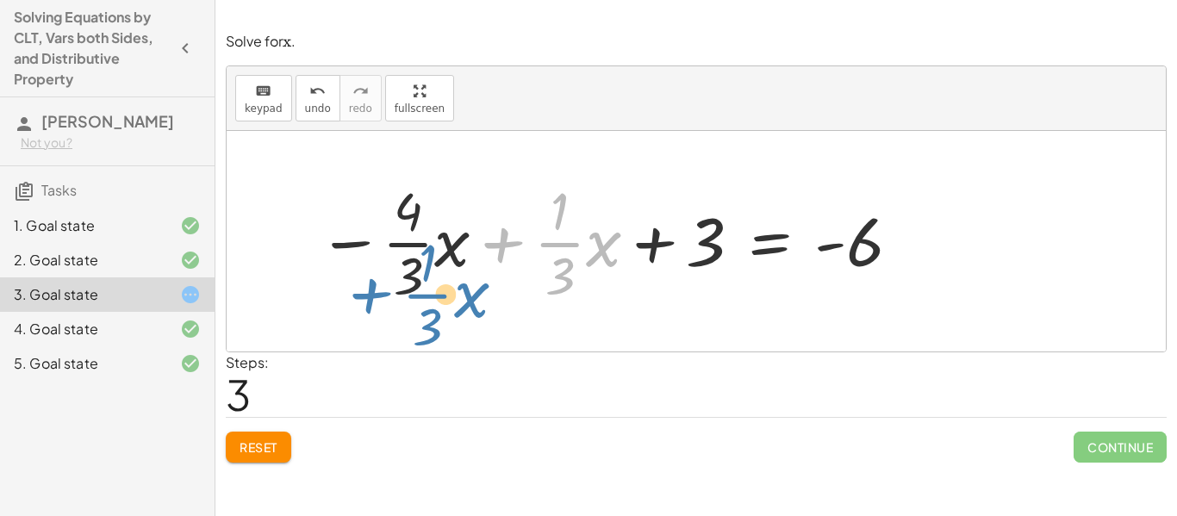
drag, startPoint x: 512, startPoint y: 246, endPoint x: 379, endPoint y: 292, distance: 140.6
click at [379, 292] on div at bounding box center [610, 241] width 602 height 133
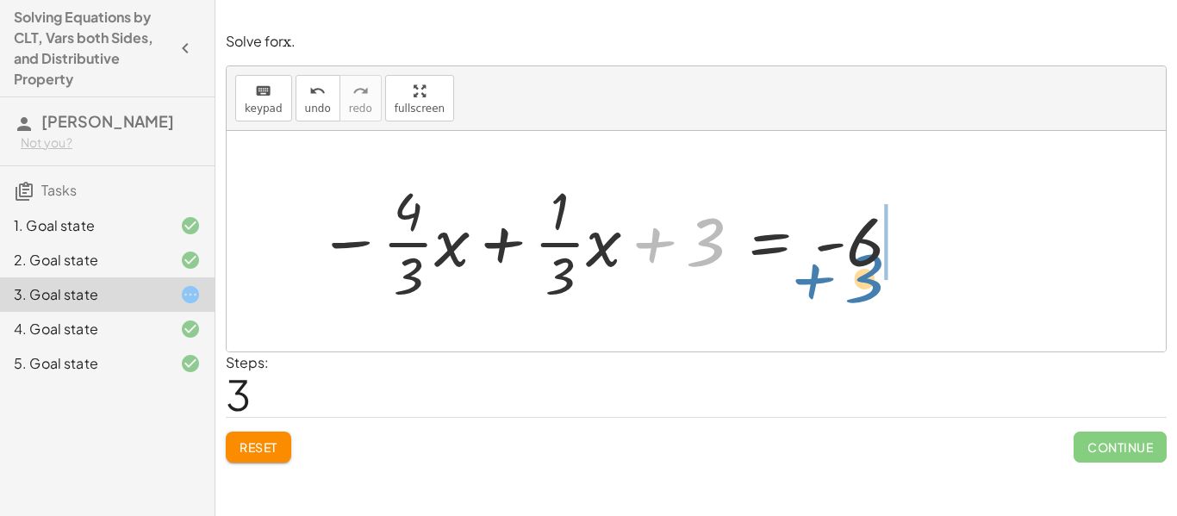
drag, startPoint x: 691, startPoint y: 252, endPoint x: 850, endPoint y: 287, distance: 162.4
click at [850, 287] on div at bounding box center [610, 241] width 602 height 133
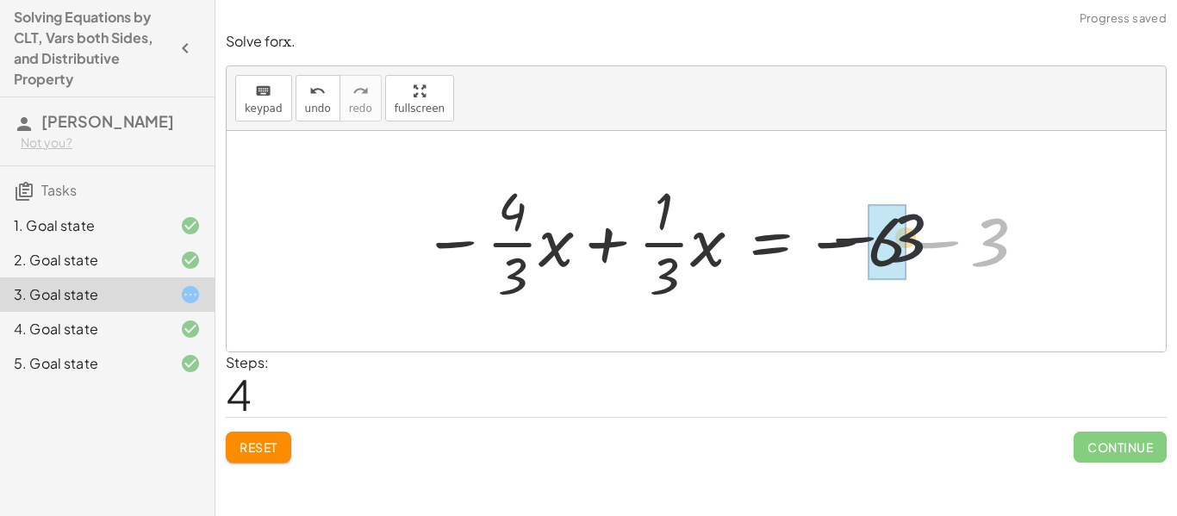
drag, startPoint x: 984, startPoint y: 258, endPoint x: 875, endPoint y: 254, distance: 109.5
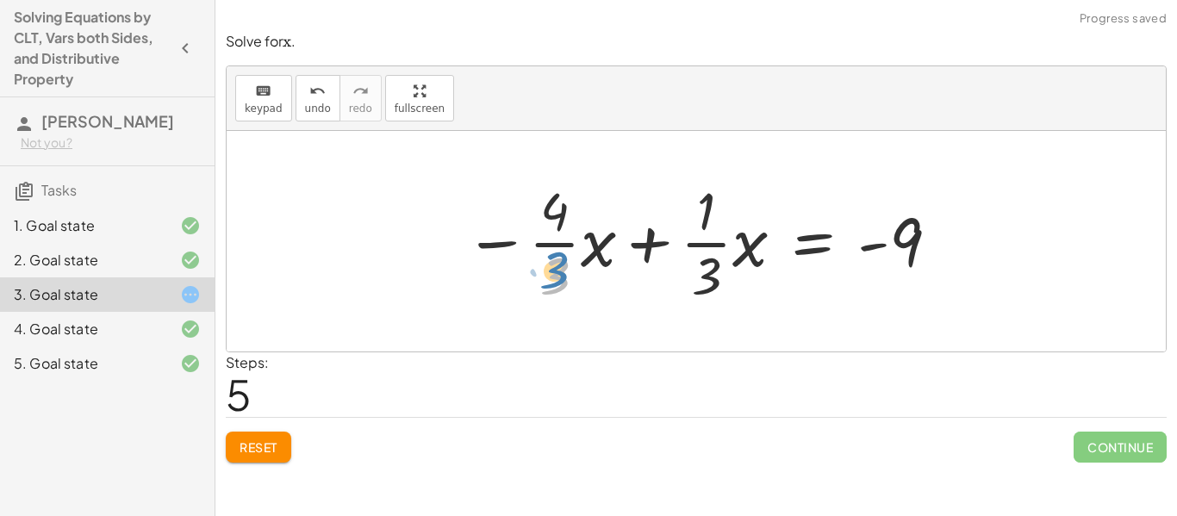
click at [569, 282] on div at bounding box center [703, 241] width 494 height 133
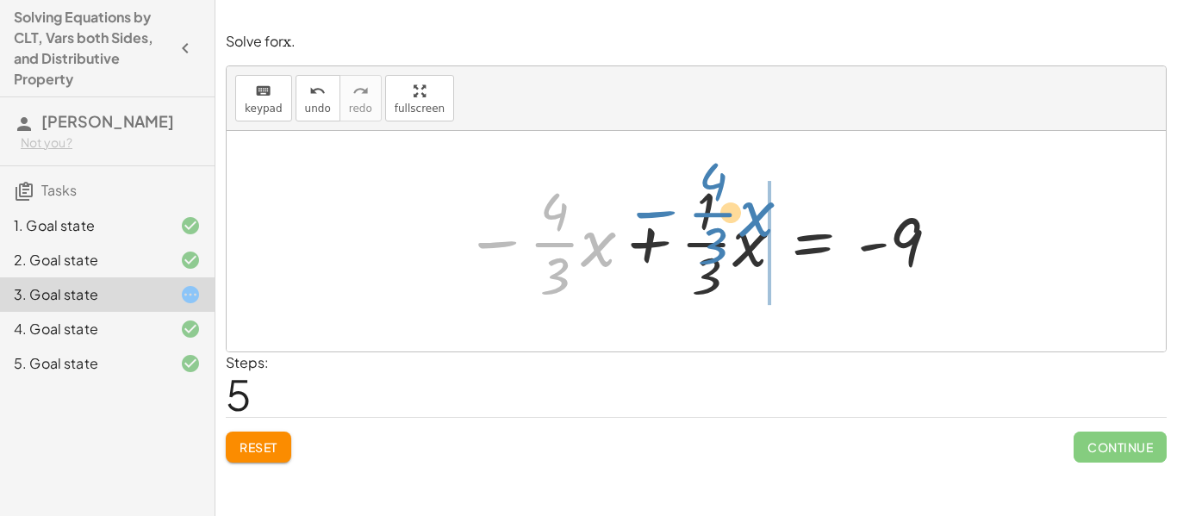
drag, startPoint x: 493, startPoint y: 263, endPoint x: 651, endPoint y: 232, distance: 160.7
click at [651, 232] on div at bounding box center [703, 241] width 494 height 133
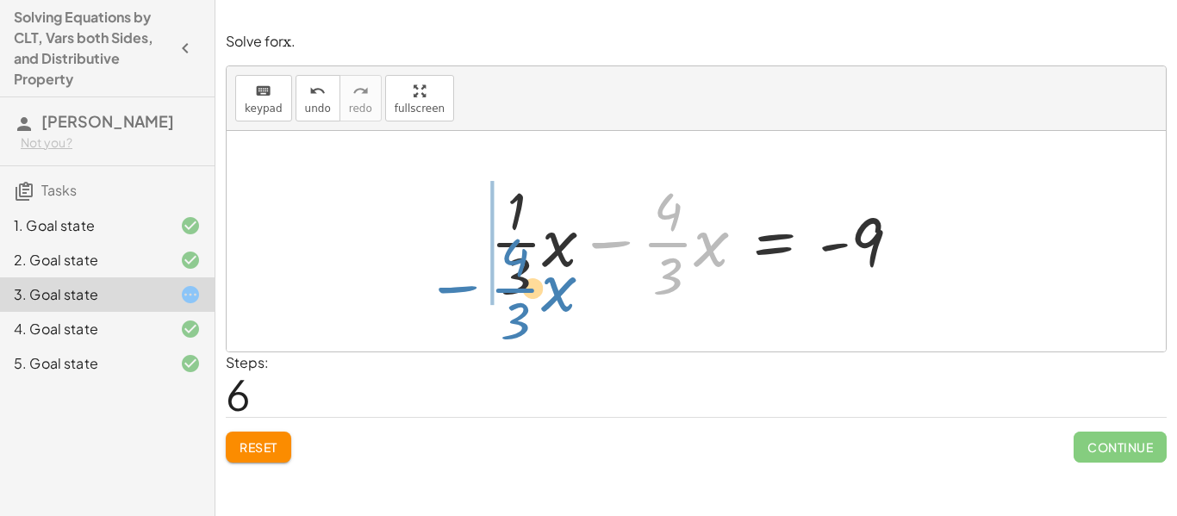
drag, startPoint x: 585, startPoint y: 248, endPoint x: 433, endPoint y: 294, distance: 159.2
click at [433, 294] on div "+ · · 1 · 3 · x + 3 − · · 4 · 3 · x = − 1 − 5 + · · 1 · 3 · x + 3 − · · 4 · 3 ·…" at bounding box center [696, 241] width 939 height 221
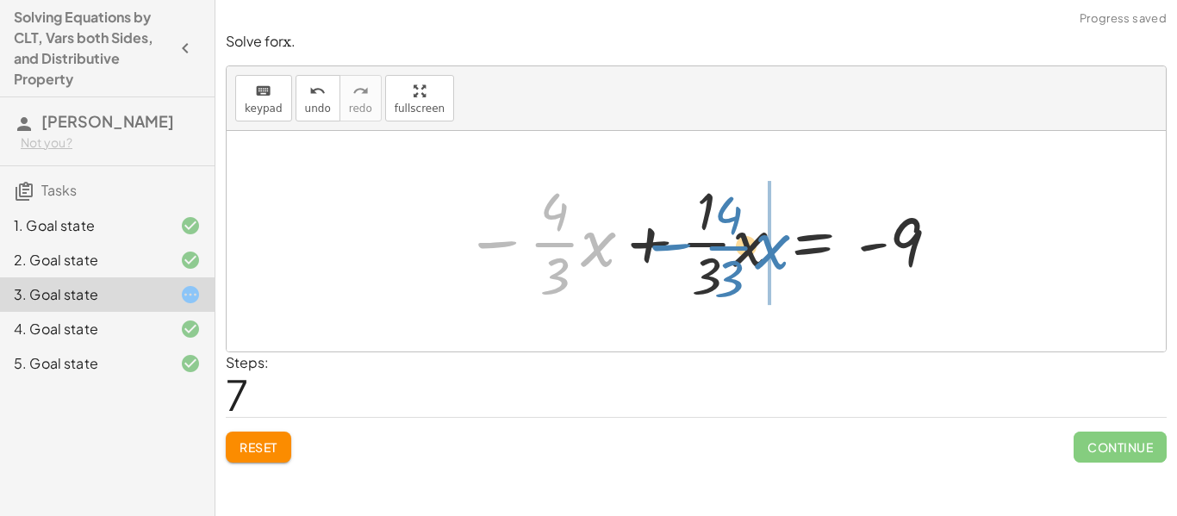
drag, startPoint x: 485, startPoint y: 242, endPoint x: 658, endPoint y: 246, distance: 173.2
click at [658, 246] on div at bounding box center [703, 241] width 494 height 133
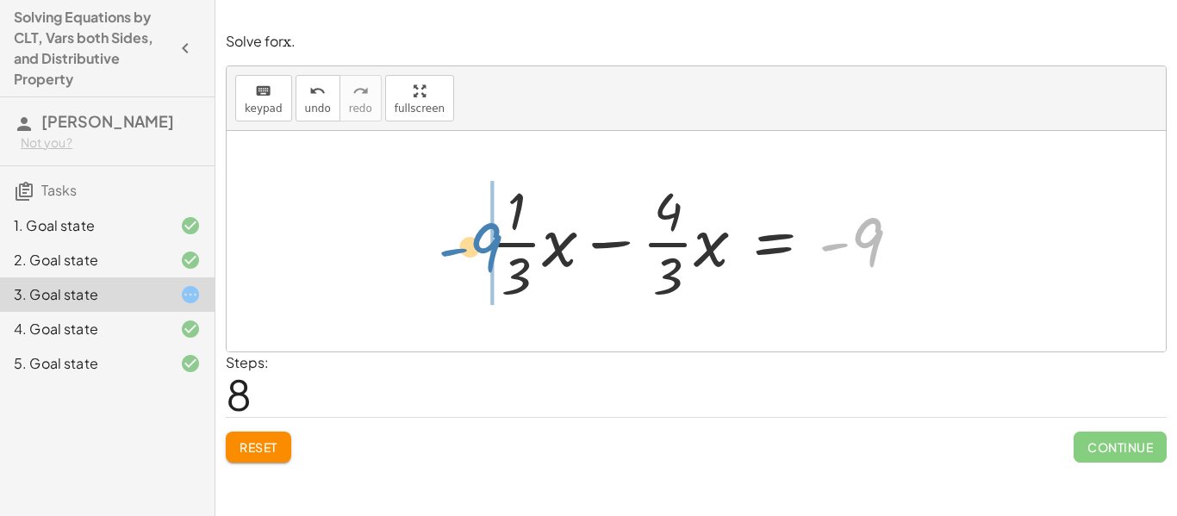
drag, startPoint x: 861, startPoint y: 244, endPoint x: 458, endPoint y: 240, distance: 402.4
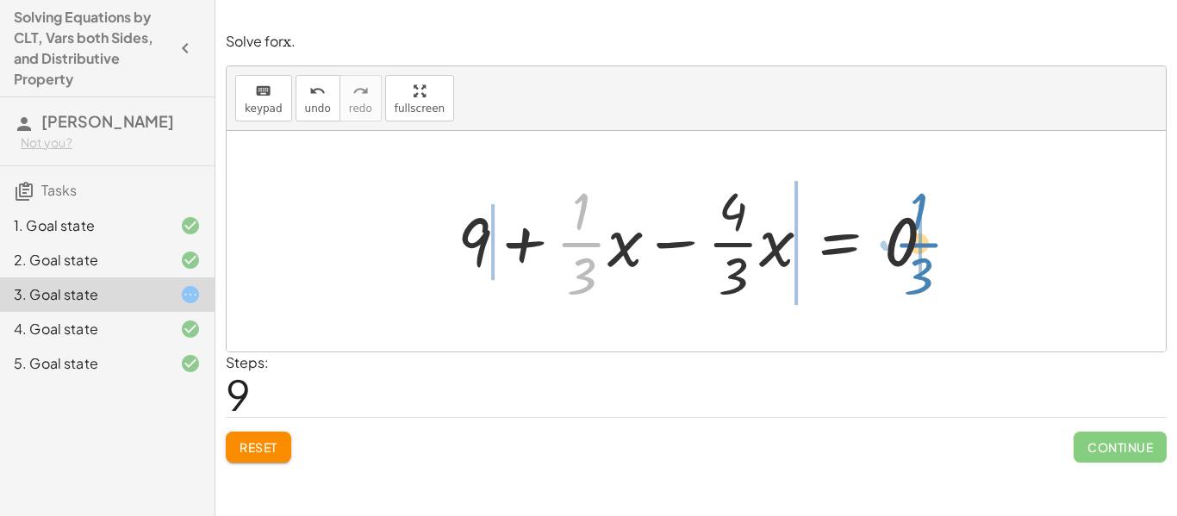
drag, startPoint x: 601, startPoint y: 258, endPoint x: 931, endPoint y: 253, distance: 329.2
click at [931, 253] on div at bounding box center [703, 241] width 508 height 133
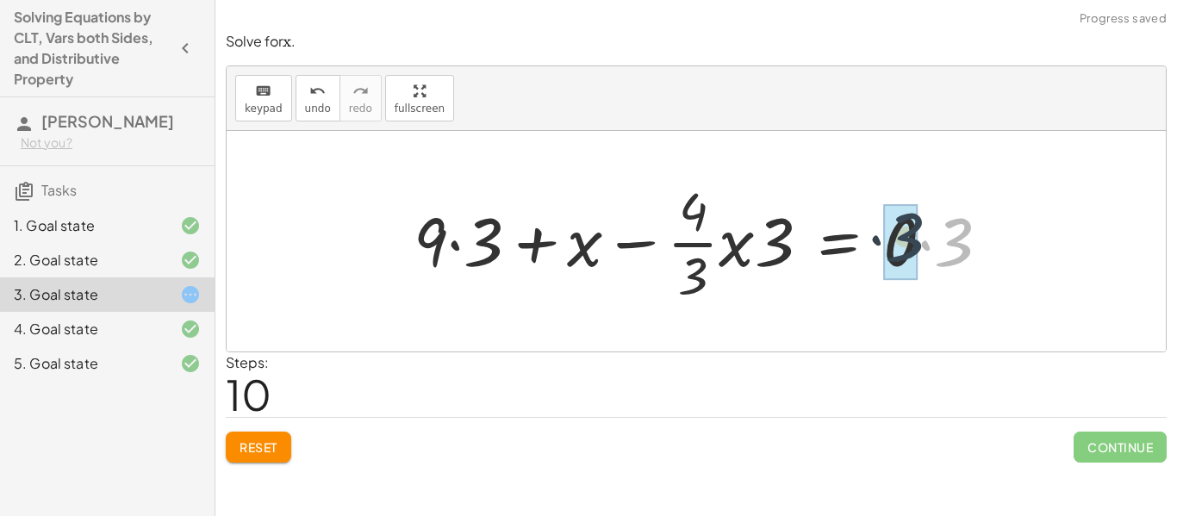
drag, startPoint x: 958, startPoint y: 250, endPoint x: 920, endPoint y: 247, distance: 38.0
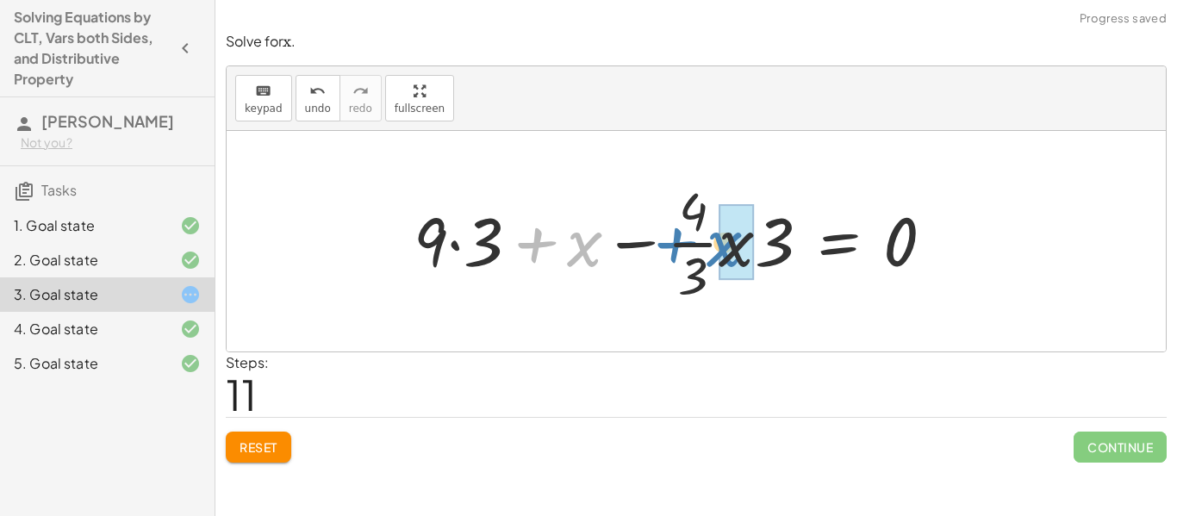
drag, startPoint x: 584, startPoint y: 252, endPoint x: 744, endPoint y: 249, distance: 159.4
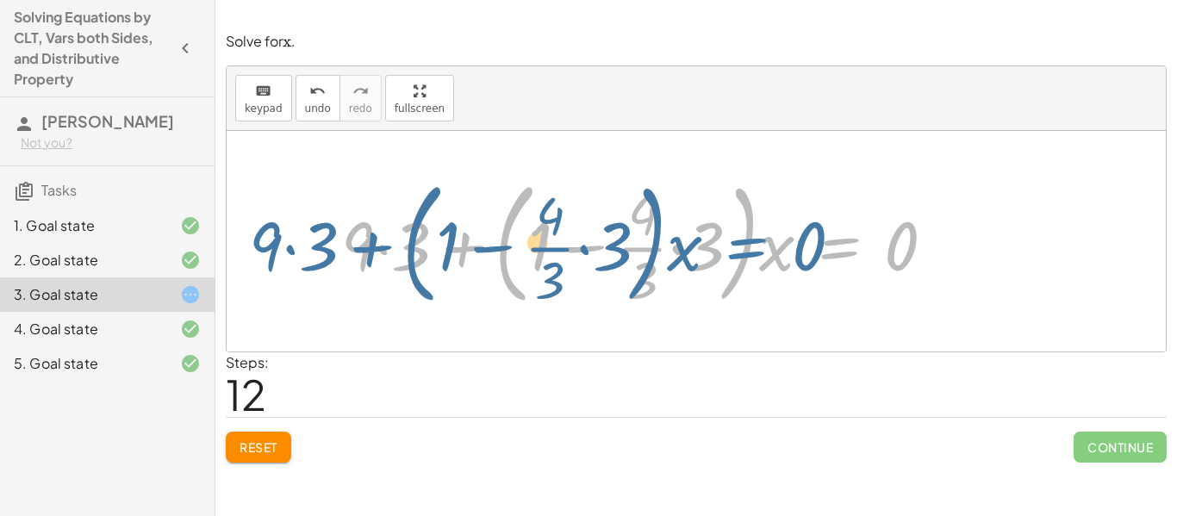
drag, startPoint x: 794, startPoint y: 251, endPoint x: 808, endPoint y: 266, distance: 20.7
click at [808, 266] on div at bounding box center [645, 241] width 625 height 143
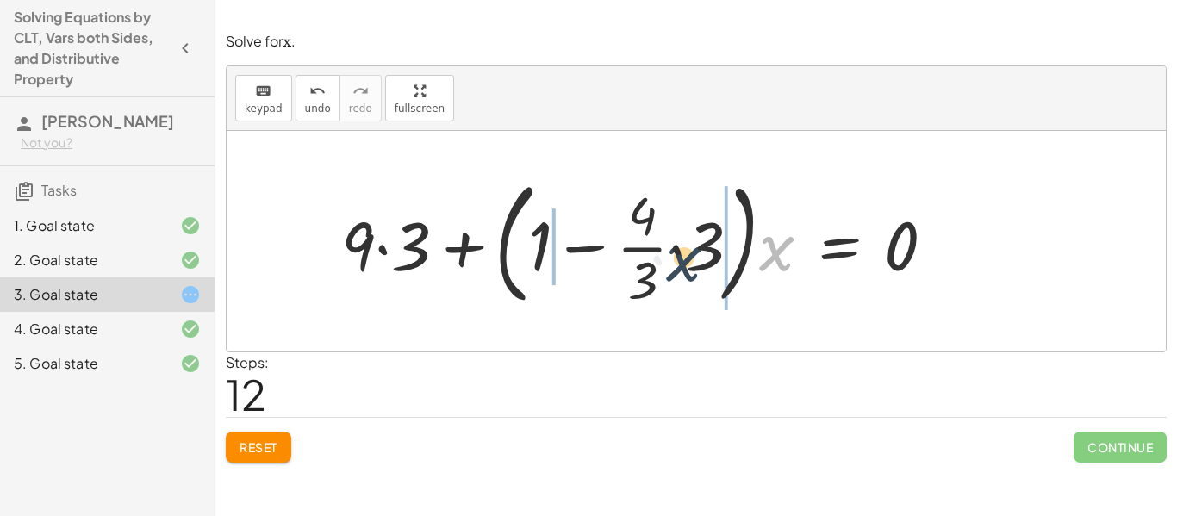
drag, startPoint x: 774, startPoint y: 255, endPoint x: 666, endPoint y: 268, distance: 108.5
click at [666, 268] on div at bounding box center [645, 241] width 625 height 143
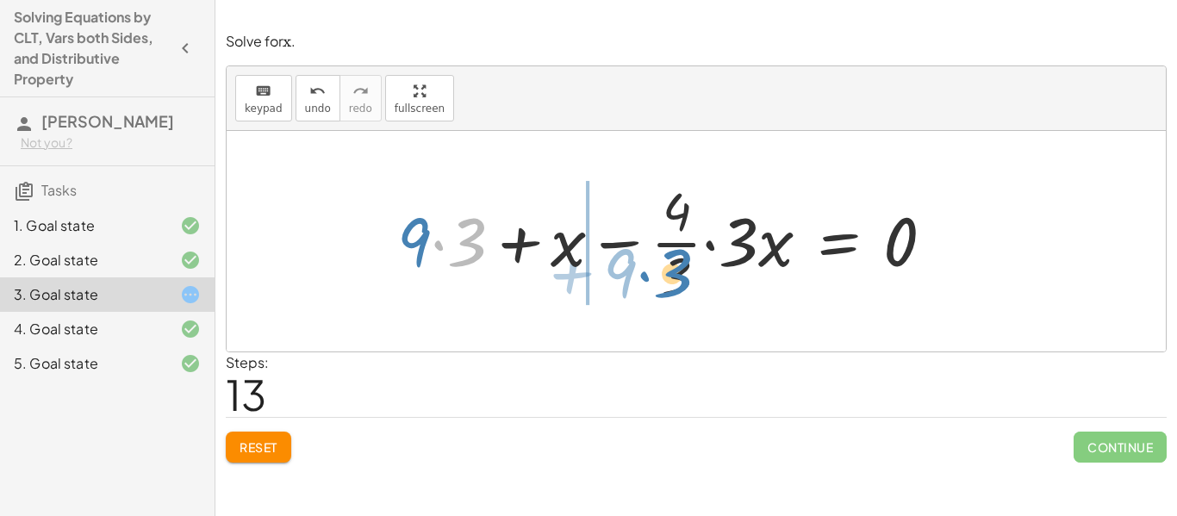
drag, startPoint x: 465, startPoint y: 257, endPoint x: 671, endPoint y: 289, distance: 208.4
click at [671, 289] on div at bounding box center [673, 241] width 568 height 133
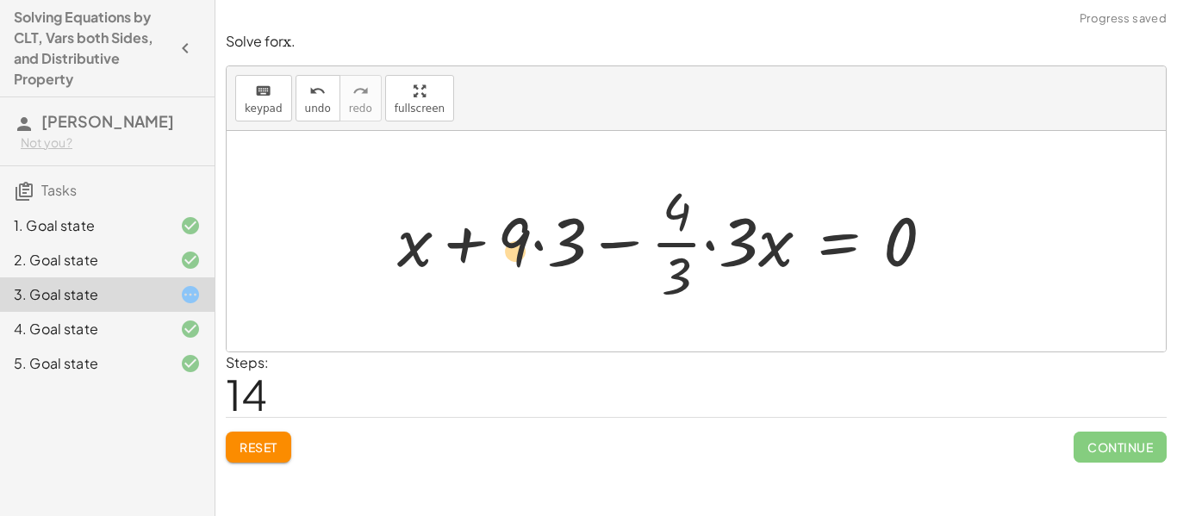
drag, startPoint x: 528, startPoint y: 251, endPoint x: 528, endPoint y: 260, distance: 9.5
click at [528, 260] on div at bounding box center [673, 241] width 568 height 133
drag, startPoint x: 673, startPoint y: 271, endPoint x: 672, endPoint y: 214, distance: 57.7
click at [672, 214] on div at bounding box center [673, 241] width 568 height 133
drag, startPoint x: 680, startPoint y: 206, endPoint x: 693, endPoint y: 302, distance: 96.5
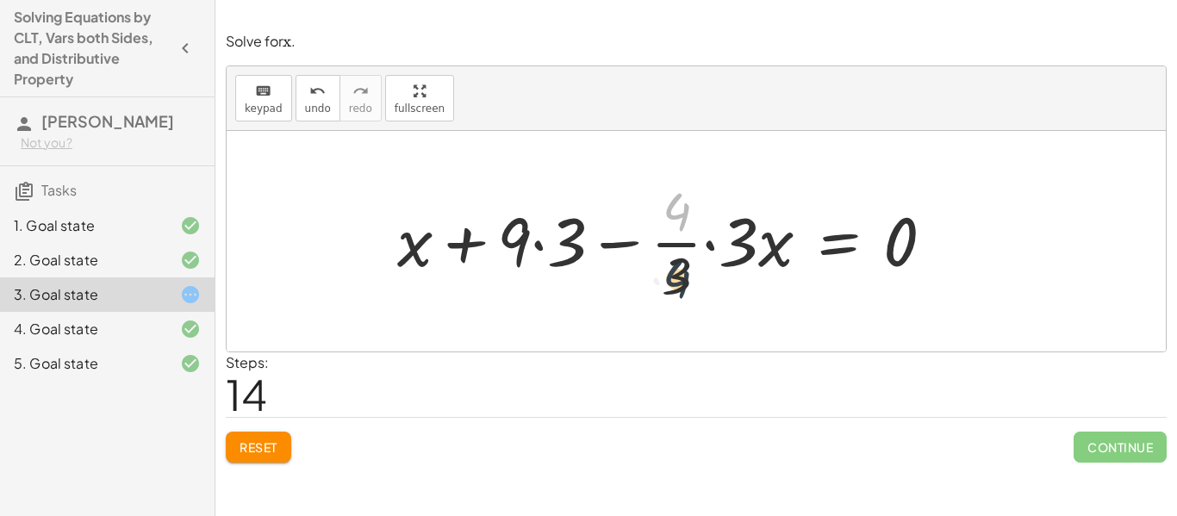
click at [693, 302] on div at bounding box center [673, 241] width 568 height 133
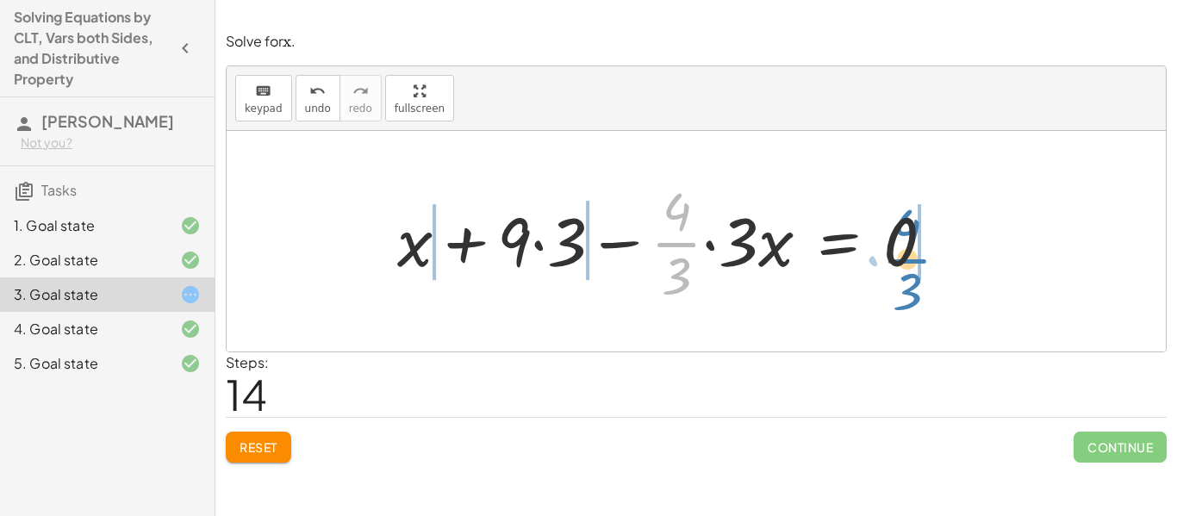
drag, startPoint x: 670, startPoint y: 250, endPoint x: 899, endPoint y: 252, distance: 228.3
click at [899, 252] on div at bounding box center [673, 241] width 568 height 133
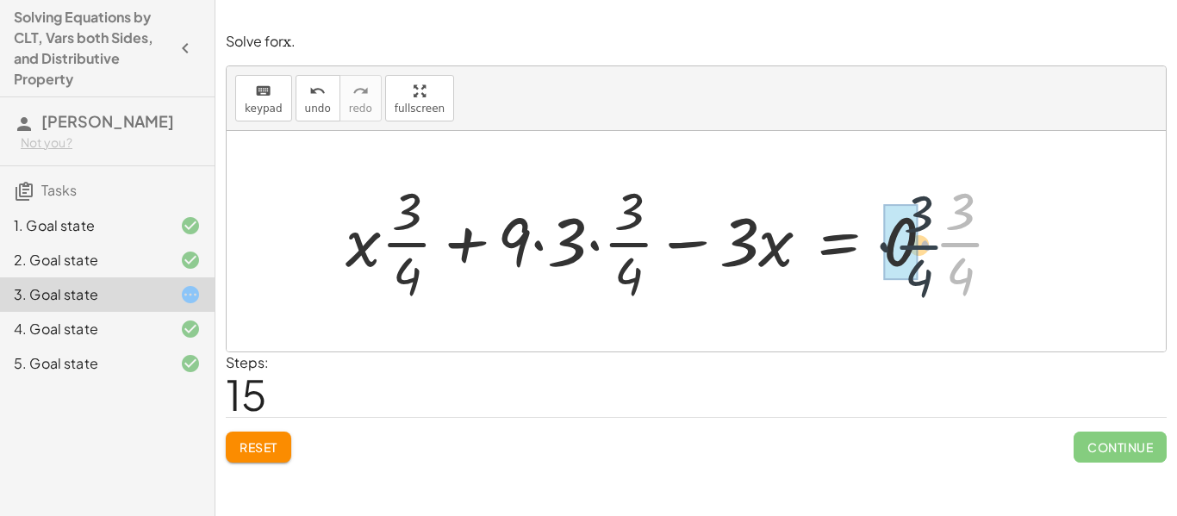
drag, startPoint x: 956, startPoint y: 240, endPoint x: 913, endPoint y: 242, distance: 43.2
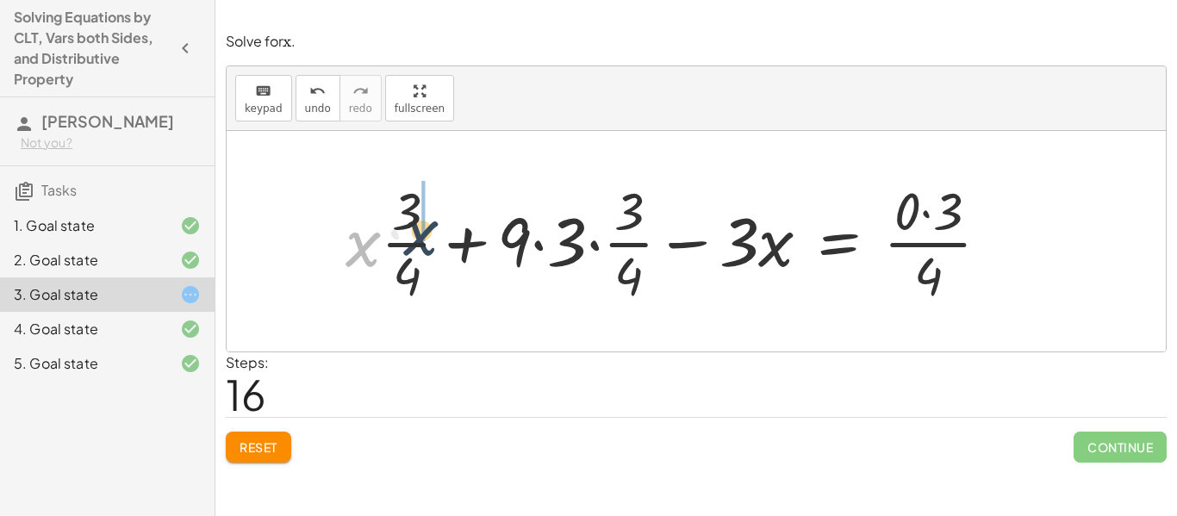
drag, startPoint x: 350, startPoint y: 258, endPoint x: 408, endPoint y: 247, distance: 59.6
click at [408, 247] on div at bounding box center [674, 241] width 675 height 133
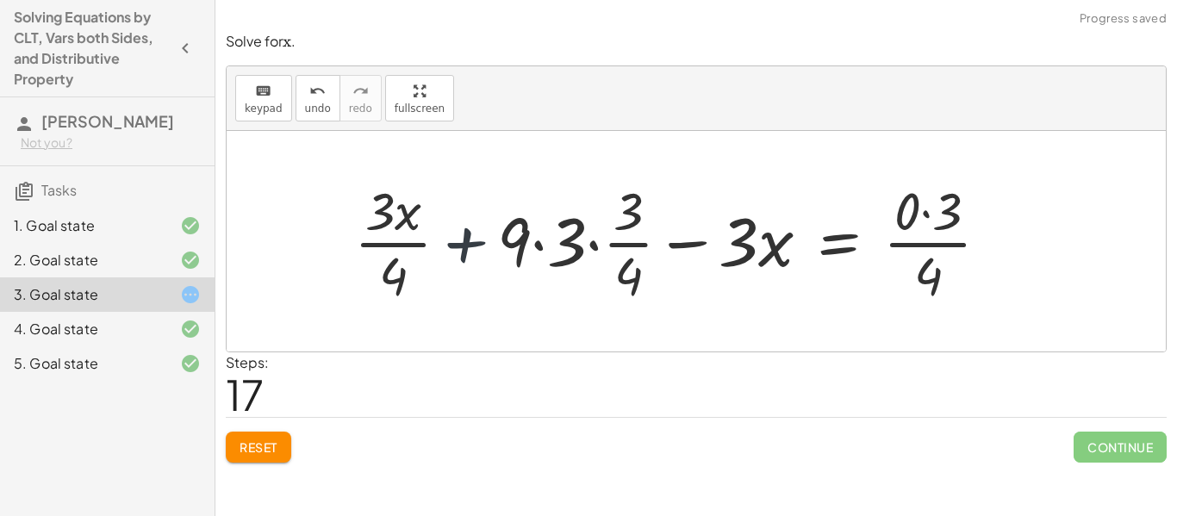
drag, startPoint x: 493, startPoint y: 258, endPoint x: 469, endPoint y: 257, distance: 24.2
click at [469, 257] on div at bounding box center [678, 241] width 666 height 133
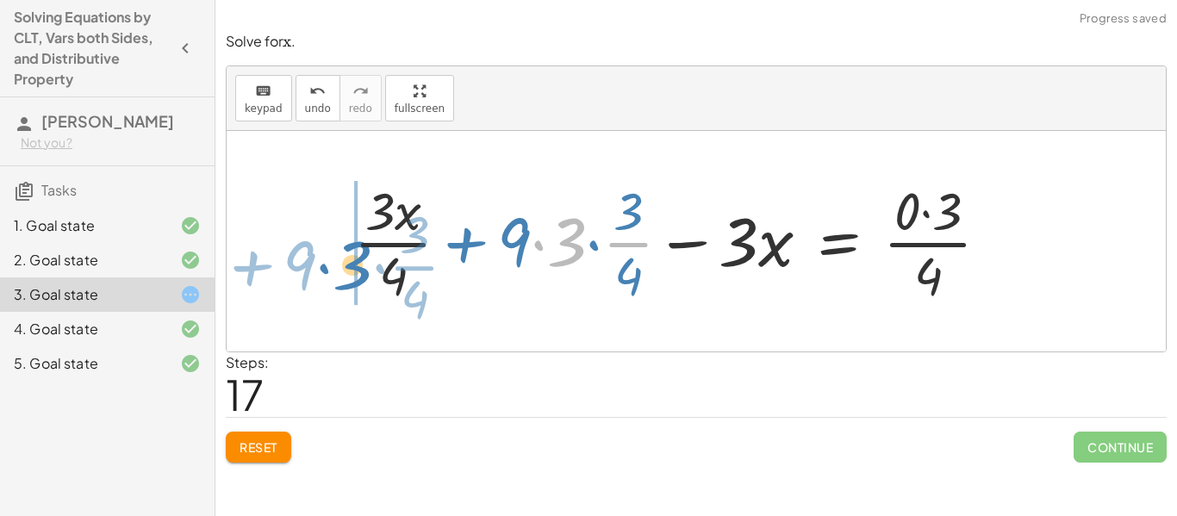
drag, startPoint x: 536, startPoint y: 252, endPoint x: 328, endPoint y: 265, distance: 208.1
click at [328, 265] on div "+ · · 1 · 3 · x + 3 − · · 4 · 3 · x = − 1 − 5 + · · 1 · 3 · x + 3 − · · 4 · 3 ·…" at bounding box center [672, 241] width 688 height 141
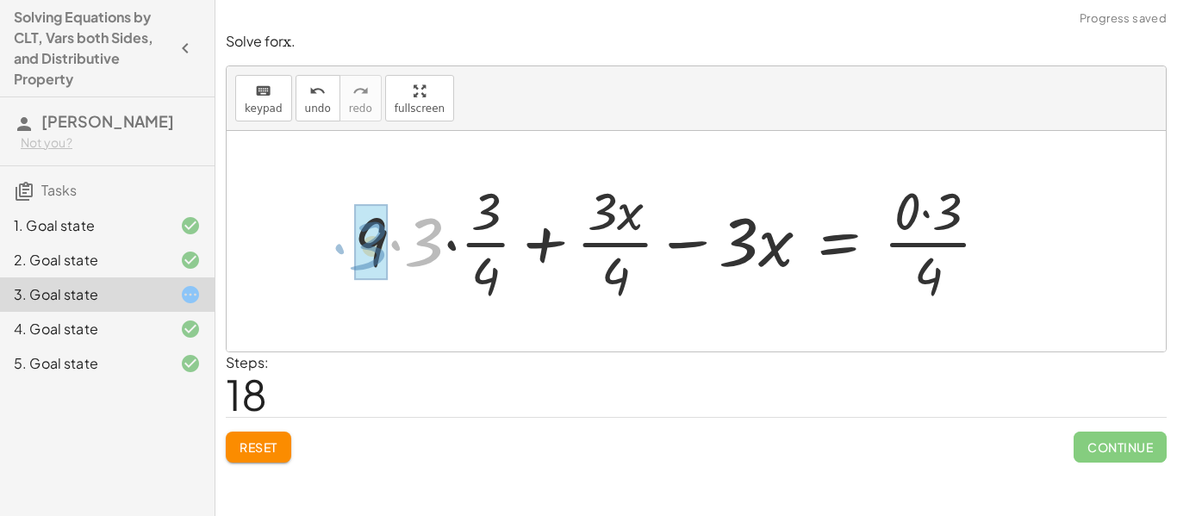
drag, startPoint x: 408, startPoint y: 256, endPoint x: 335, endPoint y: 260, distance: 73.4
click at [335, 260] on div "+ · · 1 · 3 · x + 3 − · · 4 · 3 · x = − 1 − 5 + · · 1 · 3 · x + 3 − · · 4 · 3 ·…" at bounding box center [672, 241] width 688 height 141
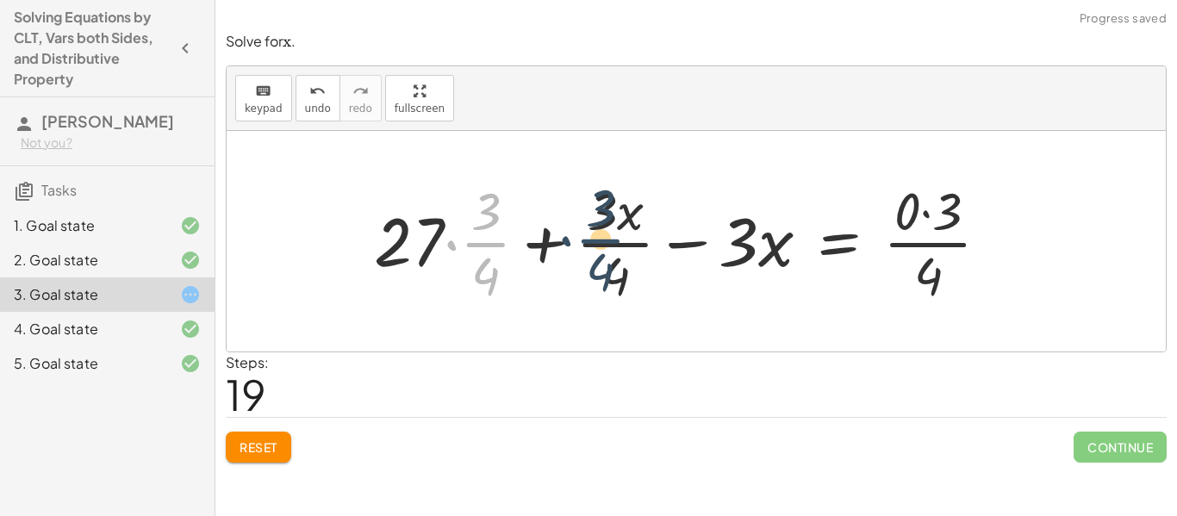
drag, startPoint x: 465, startPoint y: 244, endPoint x: 582, endPoint y: 239, distance: 117.3
click at [582, 239] on div at bounding box center [688, 241] width 647 height 133
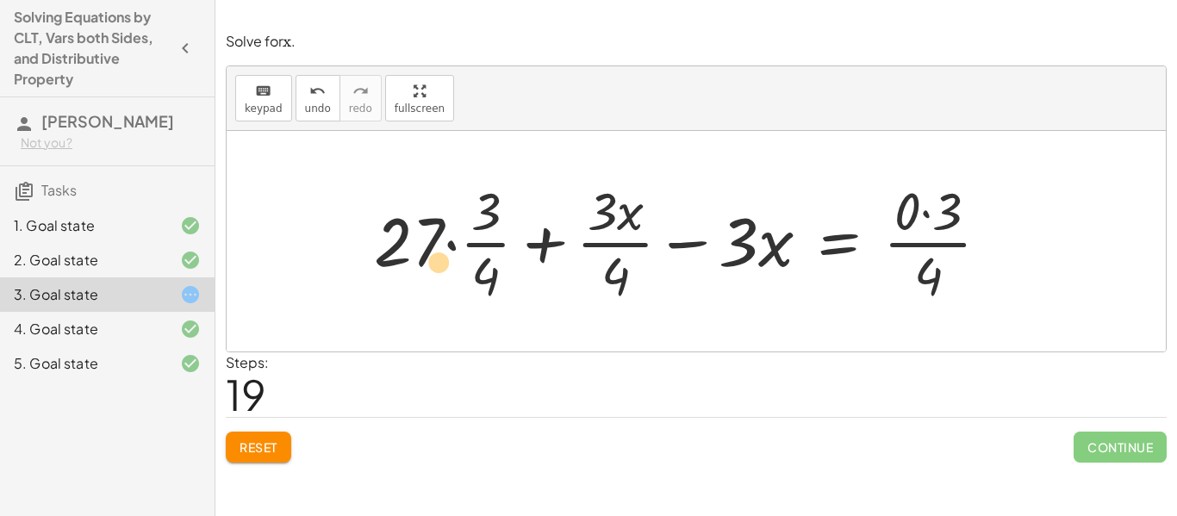
drag, startPoint x: 629, startPoint y: 212, endPoint x: 439, endPoint y: 258, distance: 195.2
click at [439, 258] on div at bounding box center [688, 241] width 647 height 133
drag, startPoint x: 628, startPoint y: 206, endPoint x: 434, endPoint y: 241, distance: 197.1
click at [434, 241] on div at bounding box center [688, 241] width 647 height 133
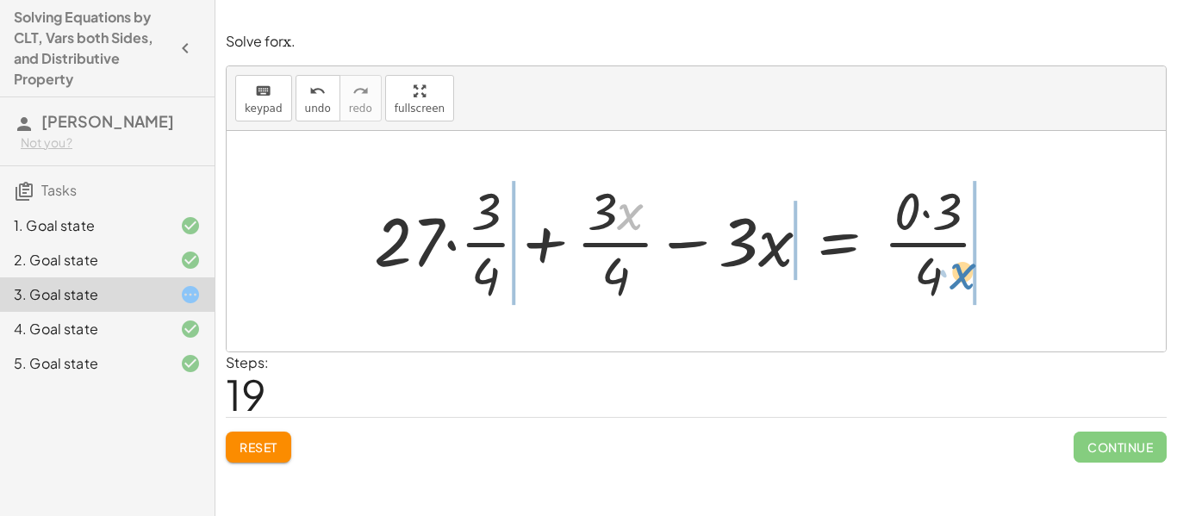
drag, startPoint x: 623, startPoint y: 211, endPoint x: 958, endPoint y: 269, distance: 340.1
click at [958, 269] on div at bounding box center [688, 241] width 647 height 133
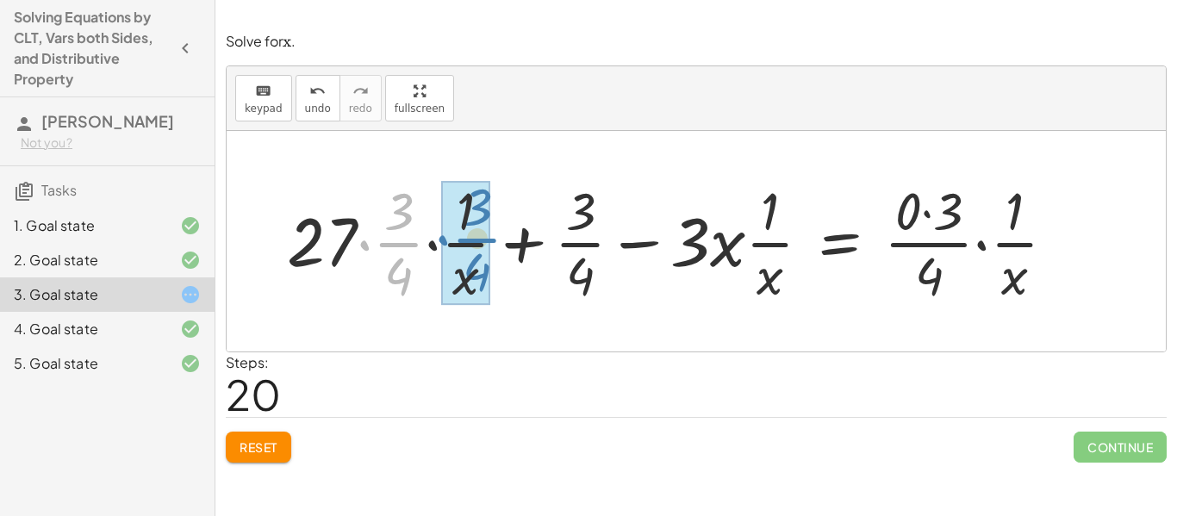
drag, startPoint x: 391, startPoint y: 246, endPoint x: 468, endPoint y: 242, distance: 76.8
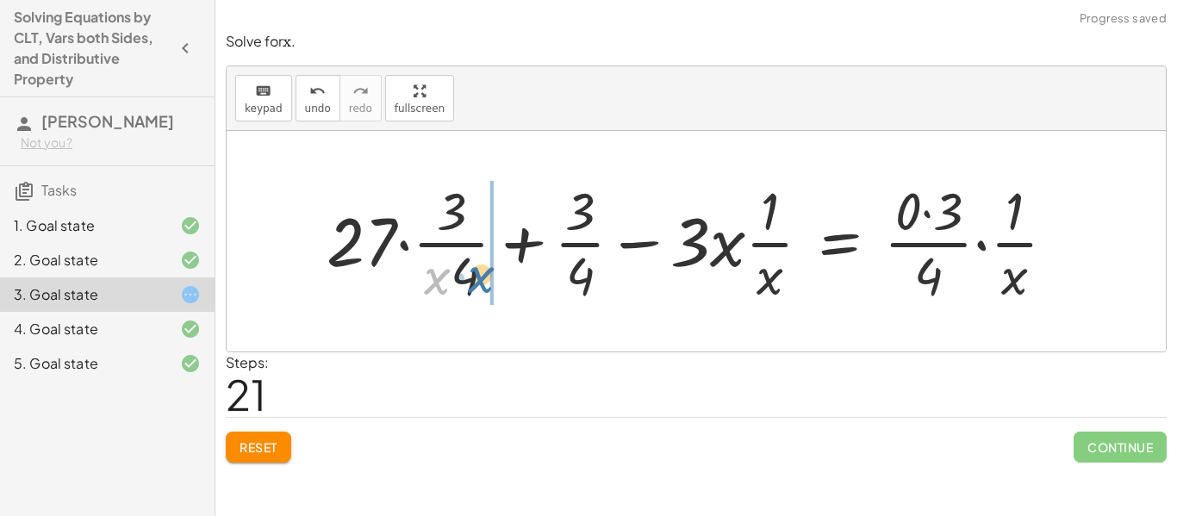
drag, startPoint x: 441, startPoint y: 282, endPoint x: 491, endPoint y: 277, distance: 50.2
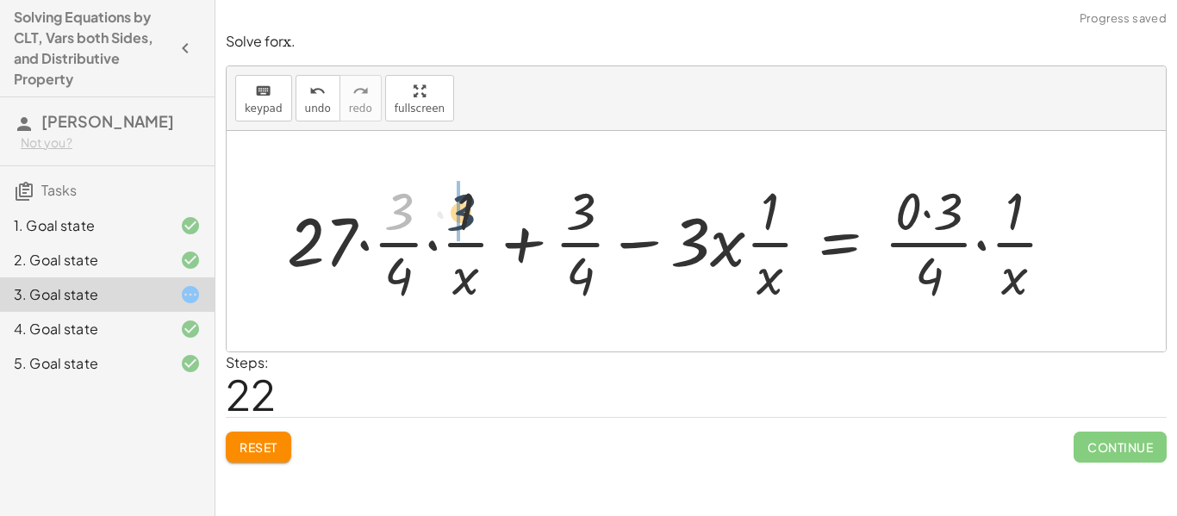
drag, startPoint x: 393, startPoint y: 209, endPoint x: 457, endPoint y: 210, distance: 63.8
drag, startPoint x: 402, startPoint y: 271, endPoint x: 476, endPoint y: 277, distance: 73.5
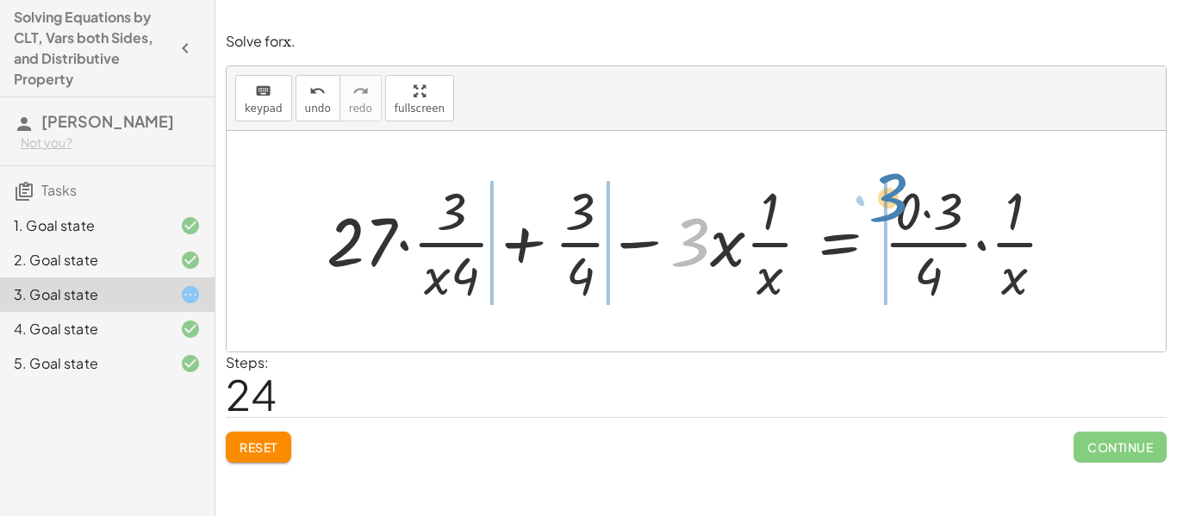
drag, startPoint x: 704, startPoint y: 230, endPoint x: 928, endPoint y: 194, distance: 226.9
click at [928, 194] on div at bounding box center [698, 241] width 760 height 133
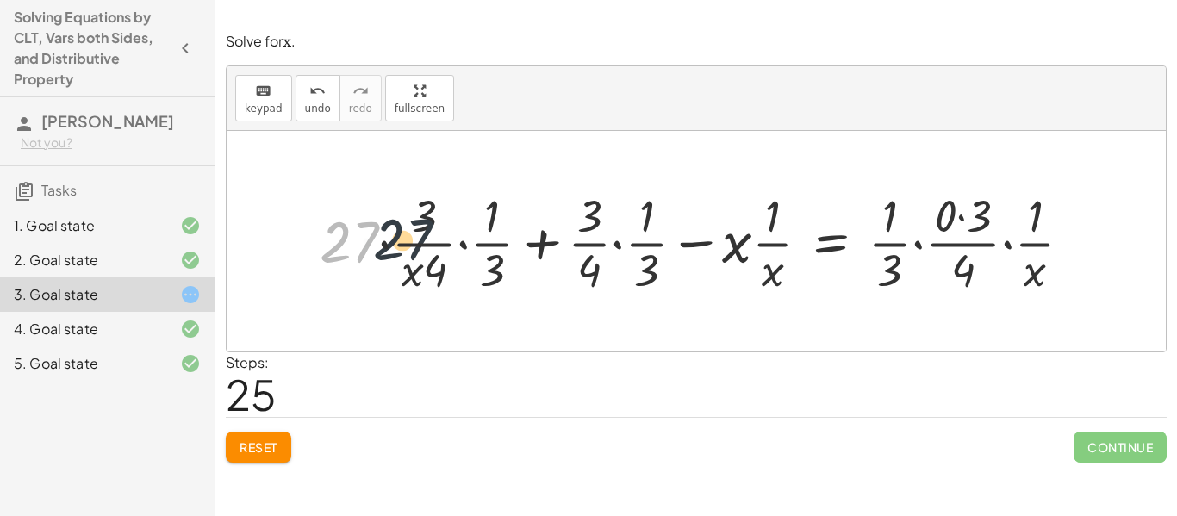
drag, startPoint x: 362, startPoint y: 242, endPoint x: 440, endPoint y: 244, distance: 78.4
click at [440, 244] on div at bounding box center [702, 241] width 783 height 113
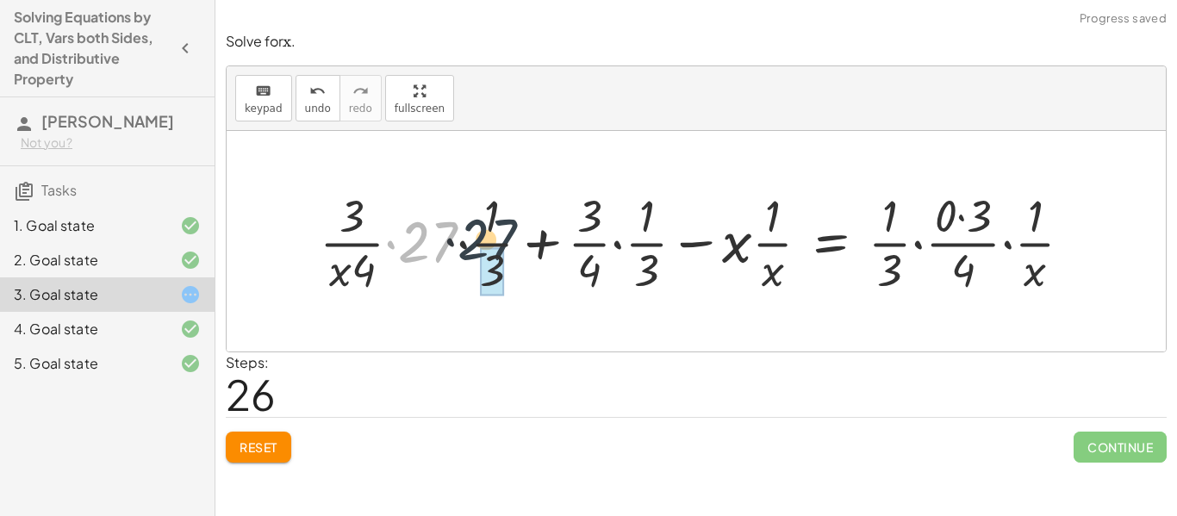
drag, startPoint x: 436, startPoint y: 244, endPoint x: 498, endPoint y: 241, distance: 62.1
click at [498, 241] on div at bounding box center [702, 241] width 783 height 113
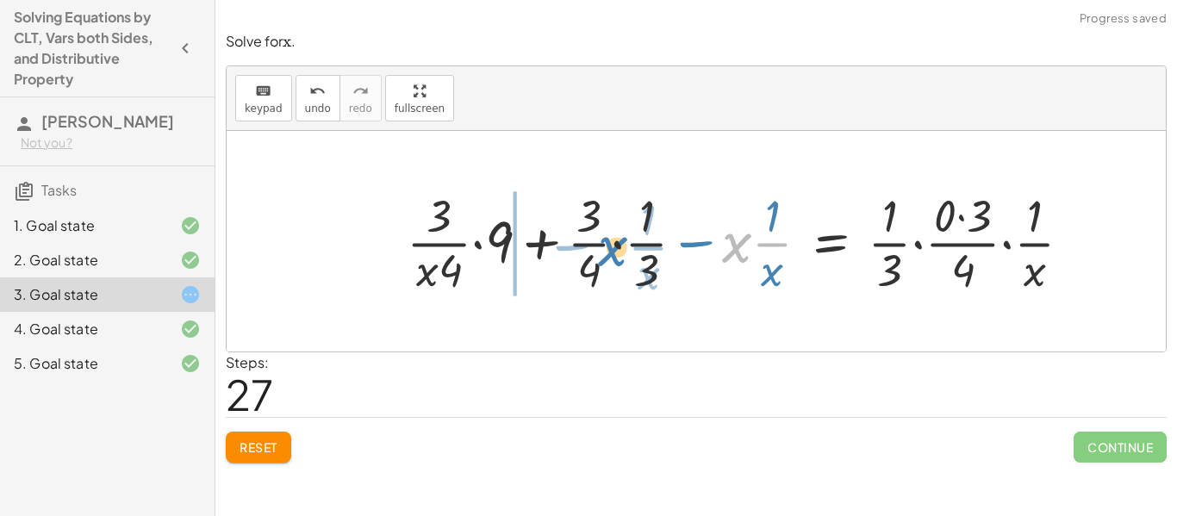
drag, startPoint x: 729, startPoint y: 238, endPoint x: 602, endPoint y: 240, distance: 126.7
click at [602, 240] on div at bounding box center [746, 241] width 696 height 113
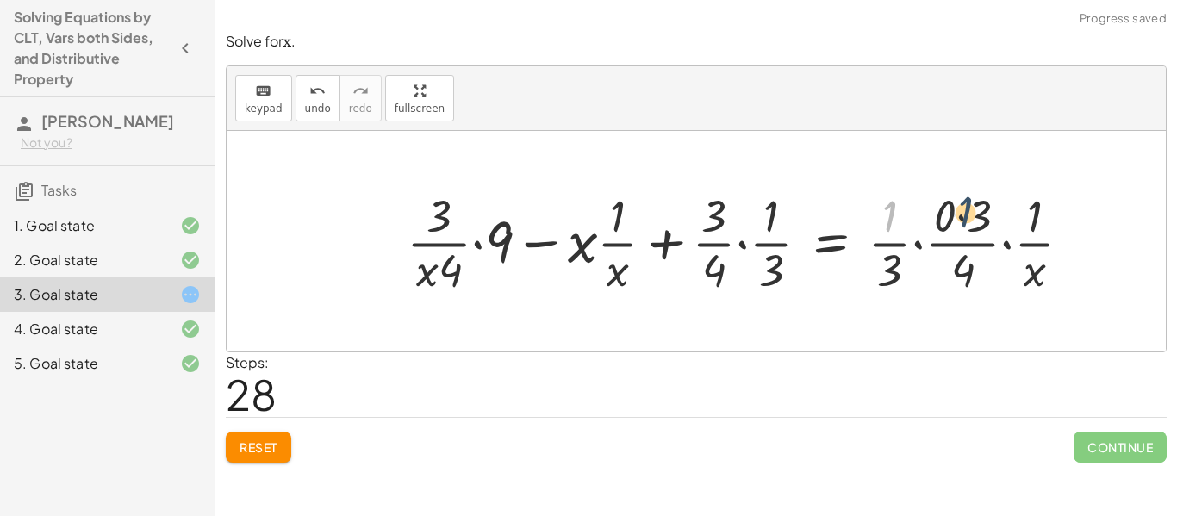
drag, startPoint x: 893, startPoint y: 220, endPoint x: 974, endPoint y: 216, distance: 80.2
click at [974, 216] on div at bounding box center [746, 241] width 696 height 113
click at [265, 451] on span "Reset" at bounding box center [259, 447] width 38 height 16
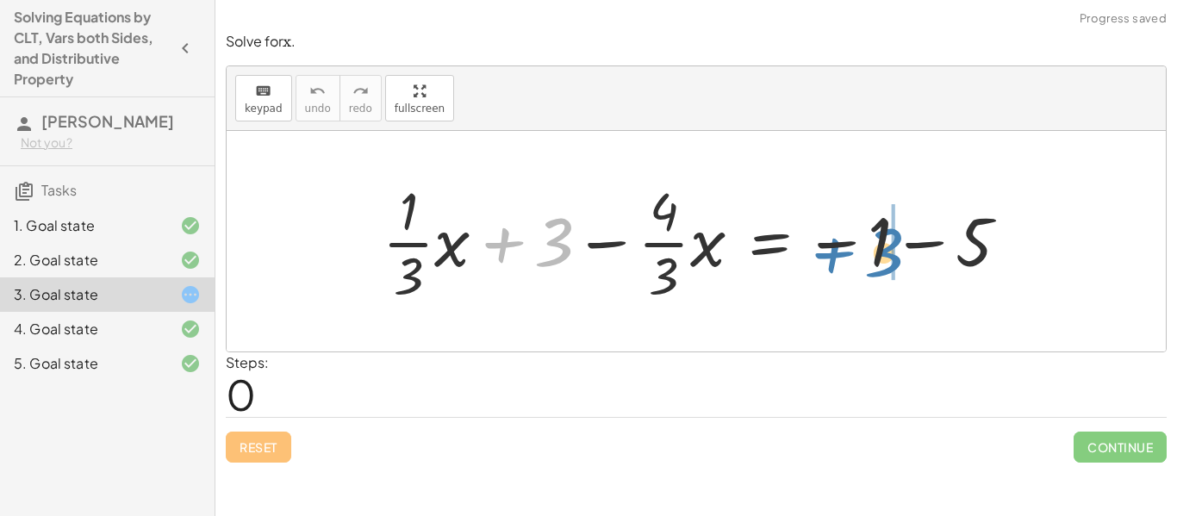
drag, startPoint x: 545, startPoint y: 249, endPoint x: 871, endPoint y: 257, distance: 325.8
click at [871, 257] on div at bounding box center [702, 241] width 657 height 133
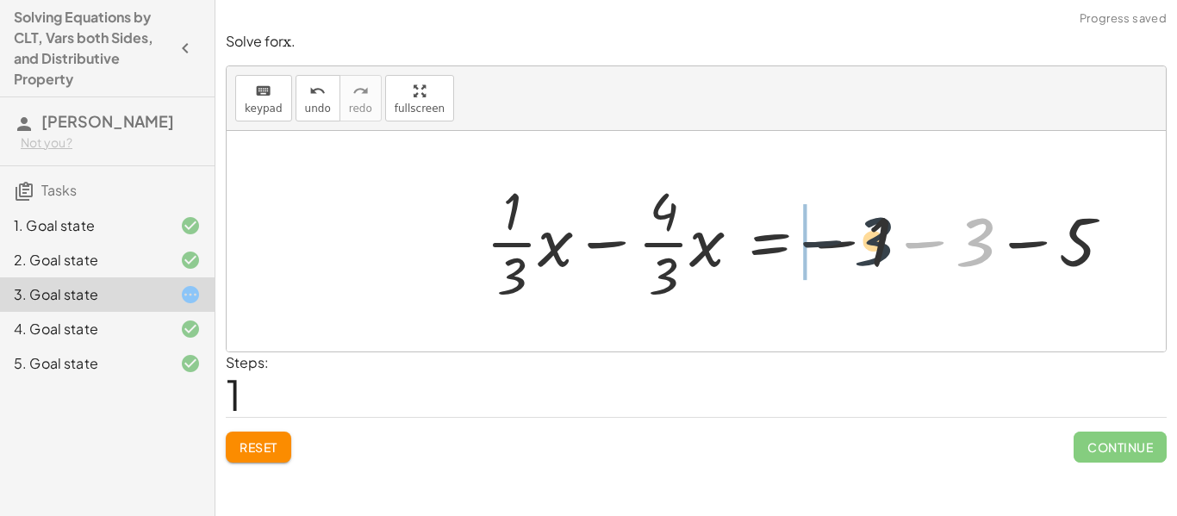
drag, startPoint x: 974, startPoint y: 254, endPoint x: 859, endPoint y: 256, distance: 114.6
click at [859, 256] on div at bounding box center [805, 241] width 657 height 133
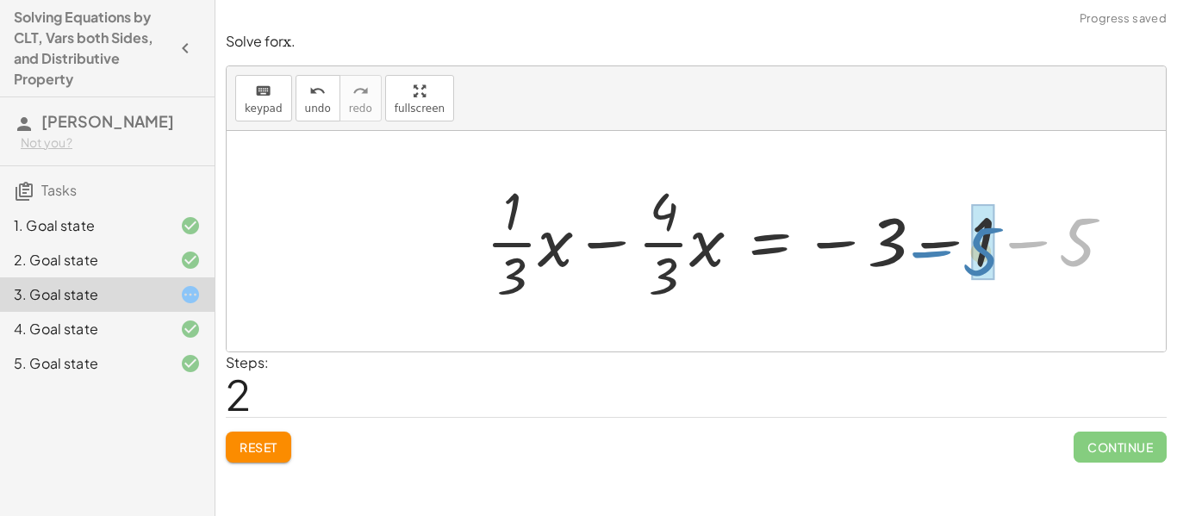
drag, startPoint x: 1073, startPoint y: 254, endPoint x: 978, endPoint y: 261, distance: 95.0
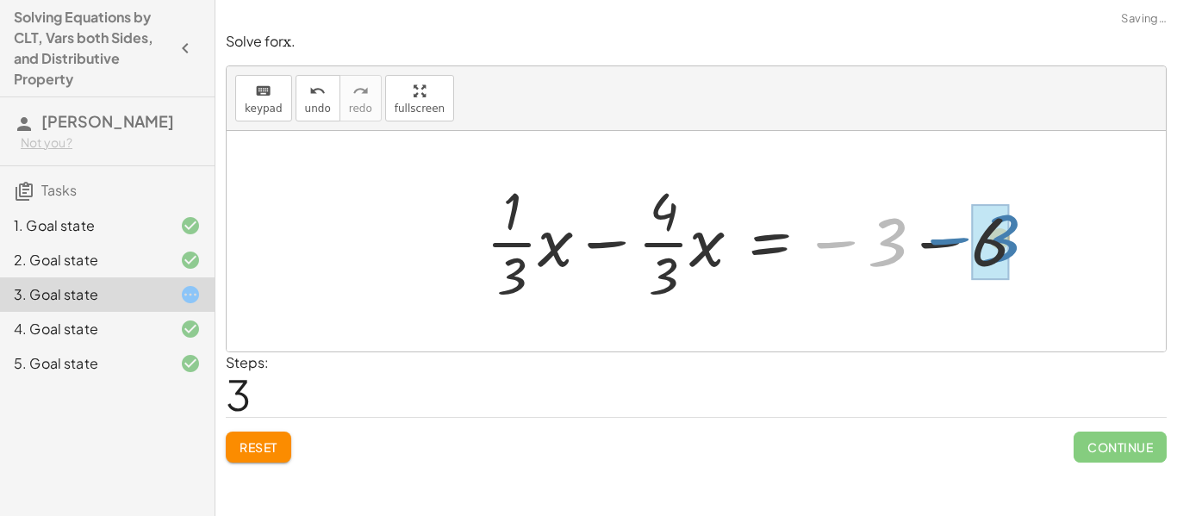
drag, startPoint x: 903, startPoint y: 252, endPoint x: 1005, endPoint y: 259, distance: 101.9
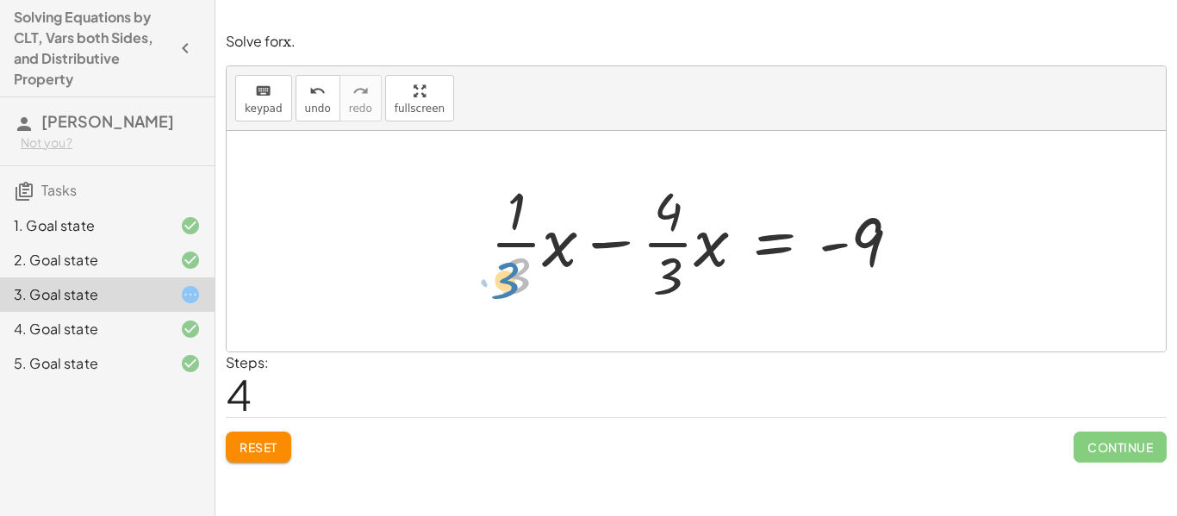
drag, startPoint x: 517, startPoint y: 260, endPoint x: 506, endPoint y: 264, distance: 11.7
click at [506, 264] on div at bounding box center [702, 241] width 441 height 133
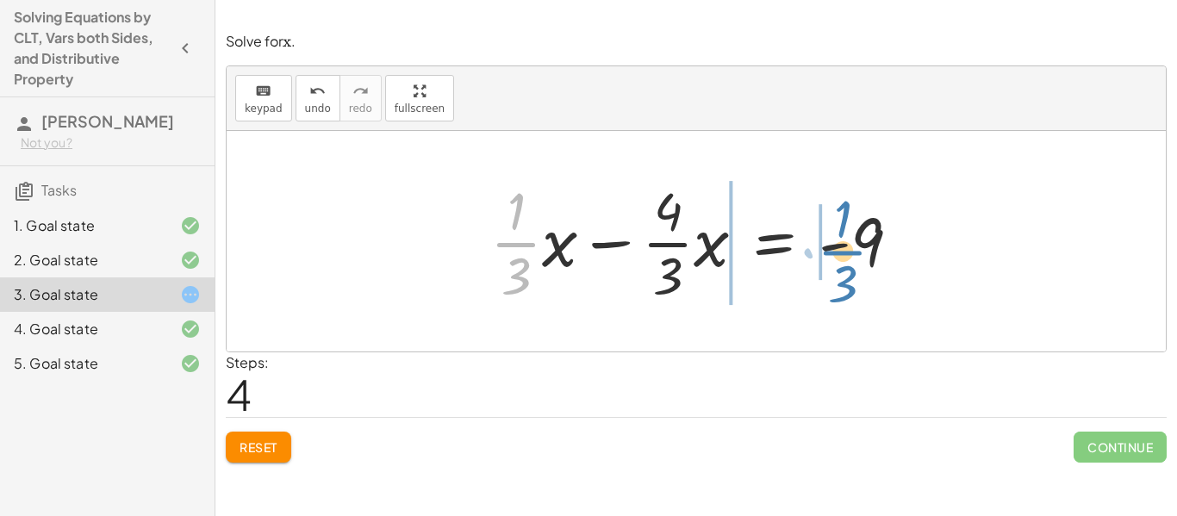
drag, startPoint x: 495, startPoint y: 236, endPoint x: 819, endPoint y: 246, distance: 324.1
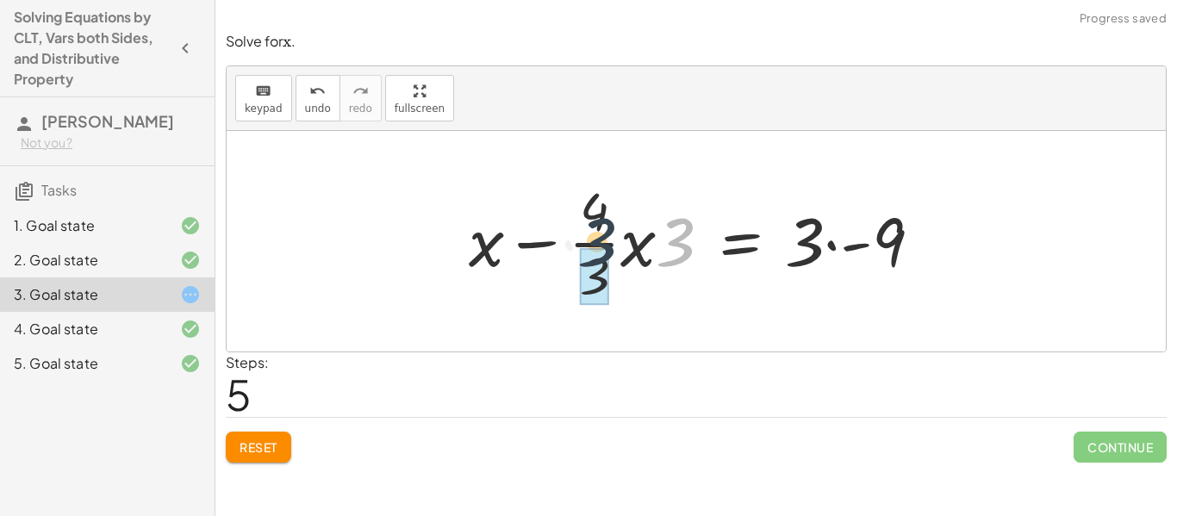
drag, startPoint x: 671, startPoint y: 246, endPoint x: 574, endPoint y: 247, distance: 97.4
click at [574, 247] on div at bounding box center [702, 241] width 484 height 133
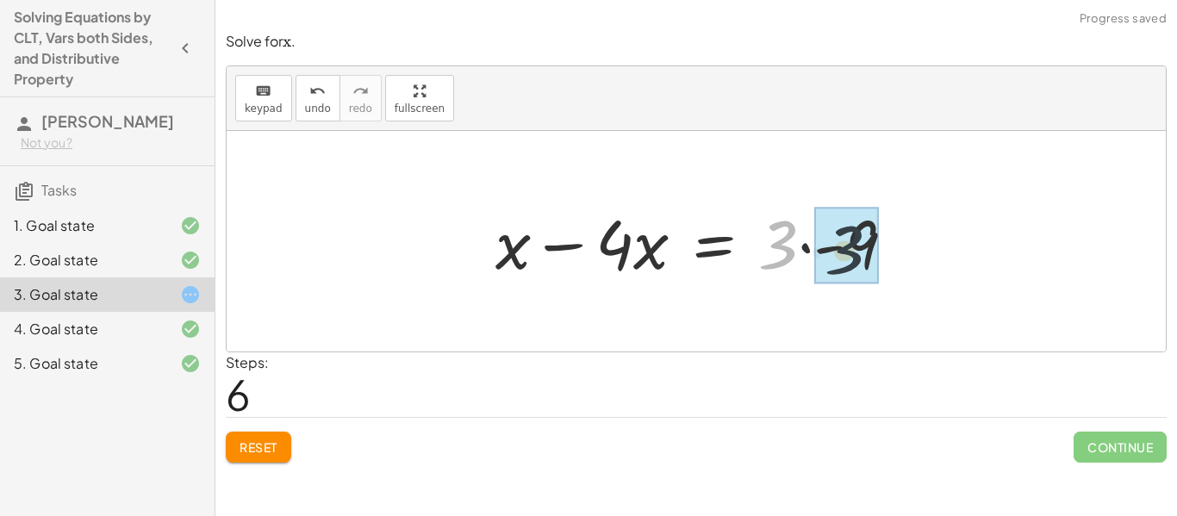
drag, startPoint x: 774, startPoint y: 241, endPoint x: 850, endPoint y: 247, distance: 76.1
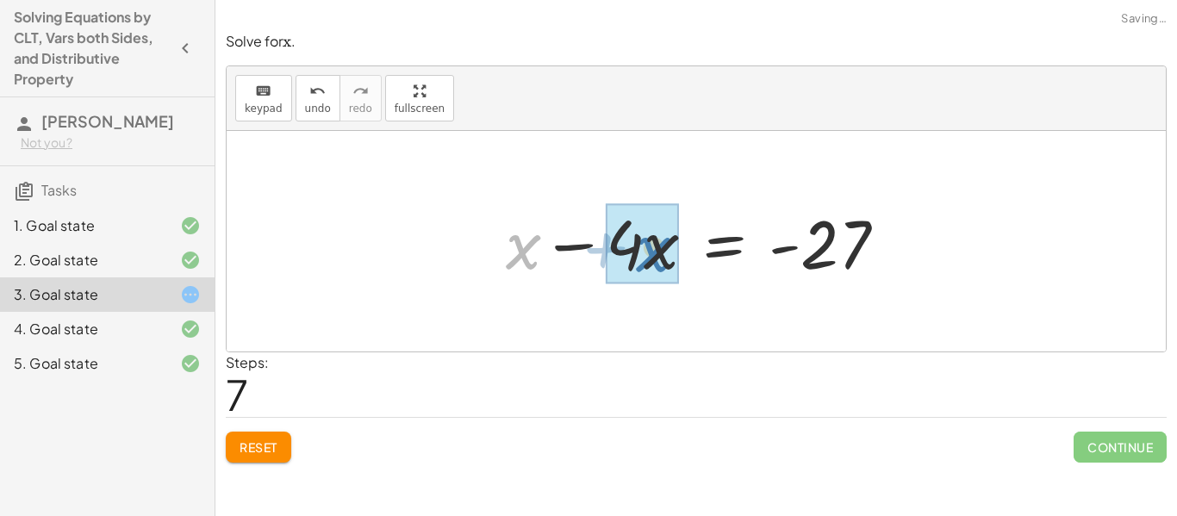
drag, startPoint x: 522, startPoint y: 262, endPoint x: 651, endPoint y: 268, distance: 129.4
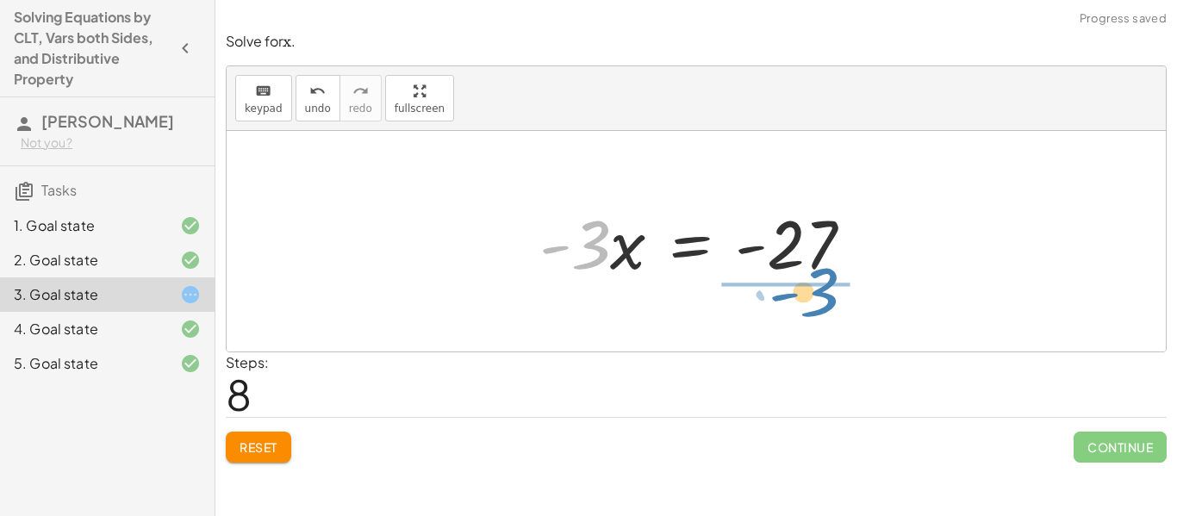
drag, startPoint x: 599, startPoint y: 255, endPoint x: 821, endPoint y: 307, distance: 228.2
click at [821, 307] on div "+ · · 1 · 3 · x + 3 − · · 4 · 3 · x = − 1 − 5 + · · 1 · 3 · x − · · 4 · 3 · x =…" at bounding box center [696, 241] width 939 height 221
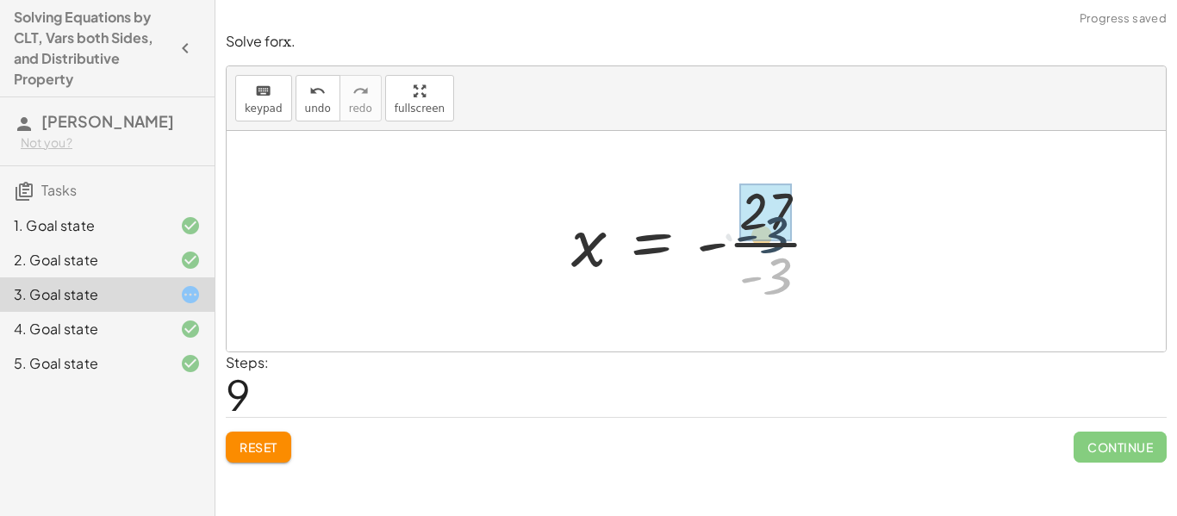
drag, startPoint x: 775, startPoint y: 275, endPoint x: 772, endPoint y: 233, distance: 42.4
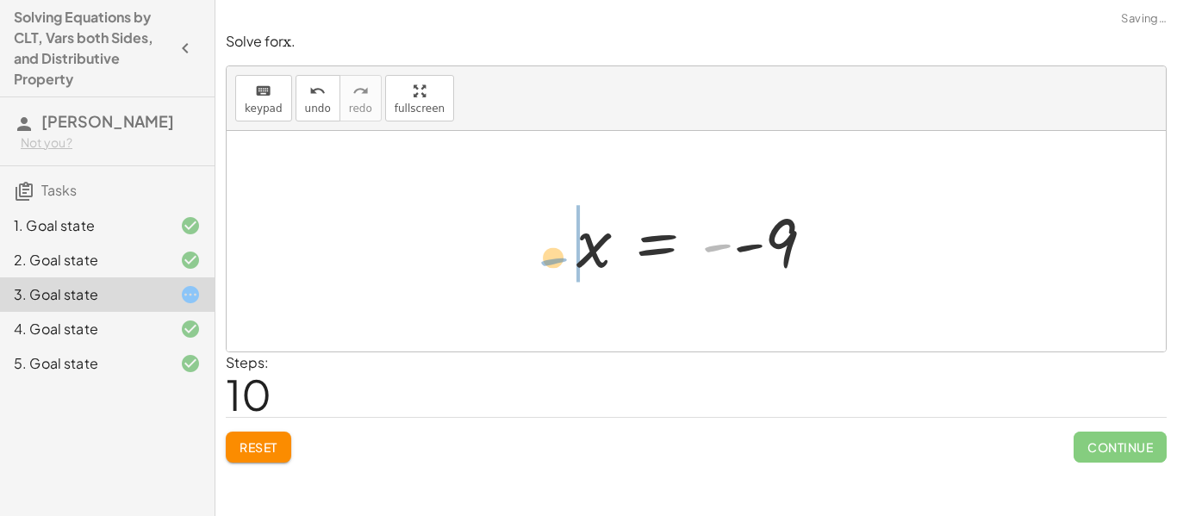
drag, startPoint x: 726, startPoint y: 246, endPoint x: 565, endPoint y: 257, distance: 161.4
click at [565, 257] on div "+ · · 1 · 3 · x + 3 − · · 4 · 3 · x = − 1 − 5 + · · 1 · 3 · x − · · 4 · 3 · x =…" at bounding box center [696, 242] width 290 height 94
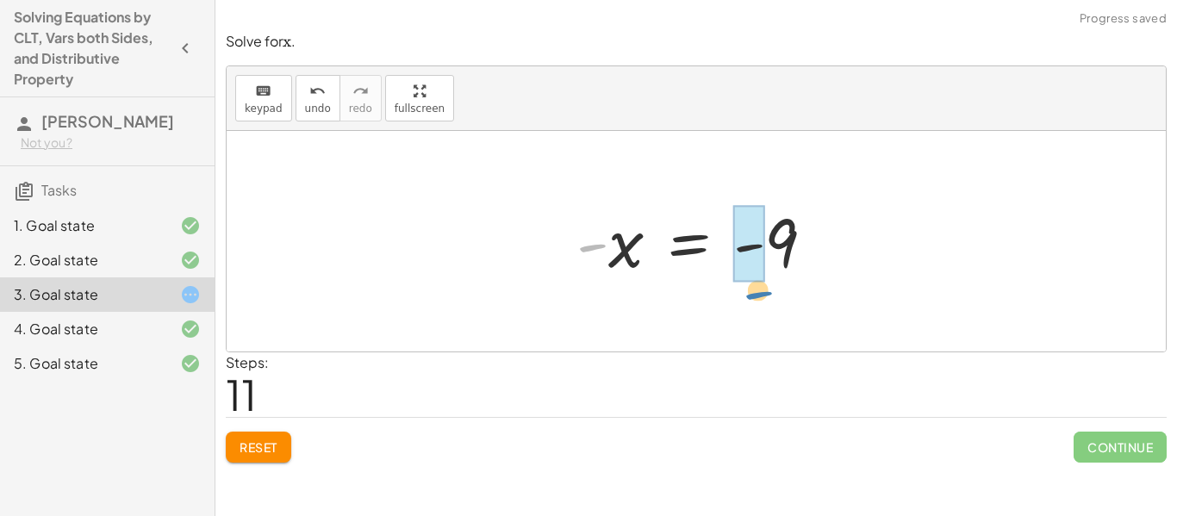
drag, startPoint x: 573, startPoint y: 252, endPoint x: 745, endPoint y: 274, distance: 173.8
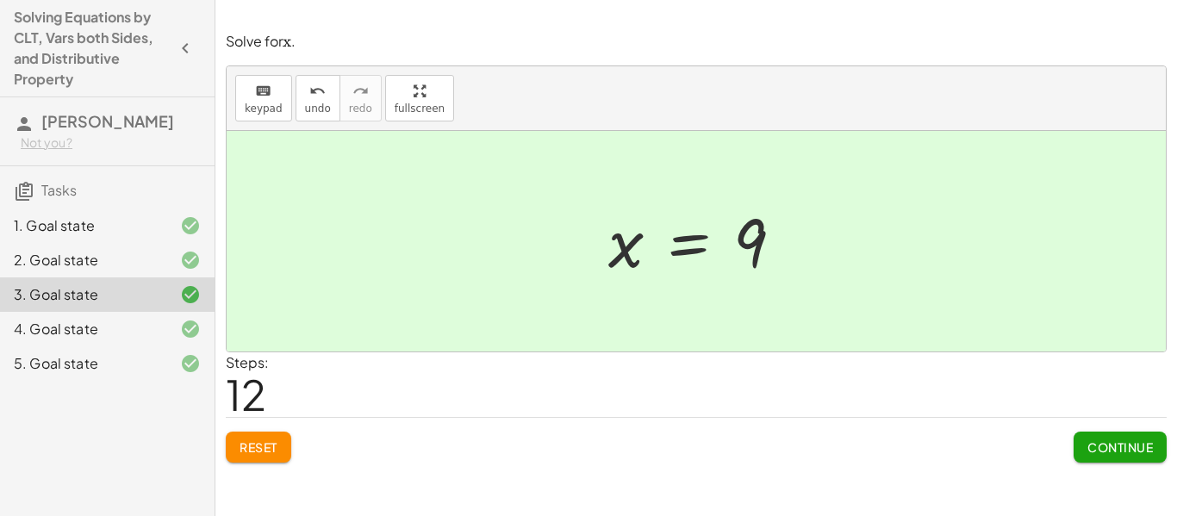
click at [52, 367] on div "5. Goal state" at bounding box center [83, 363] width 139 height 21
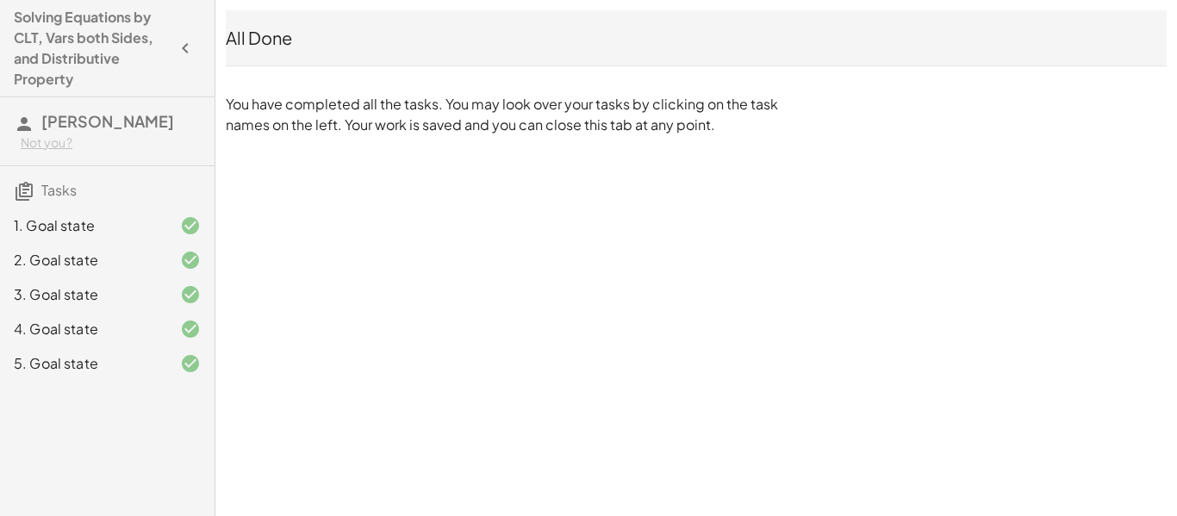
click at [657, 49] on div "All Done" at bounding box center [696, 38] width 941 height 24
click at [57, 56] on h4 "Solving Equations by CLT, Vars both Sides, and Distributive Property" at bounding box center [92, 48] width 156 height 83
click at [184, 48] on icon "button" at bounding box center [185, 48] width 21 height 21
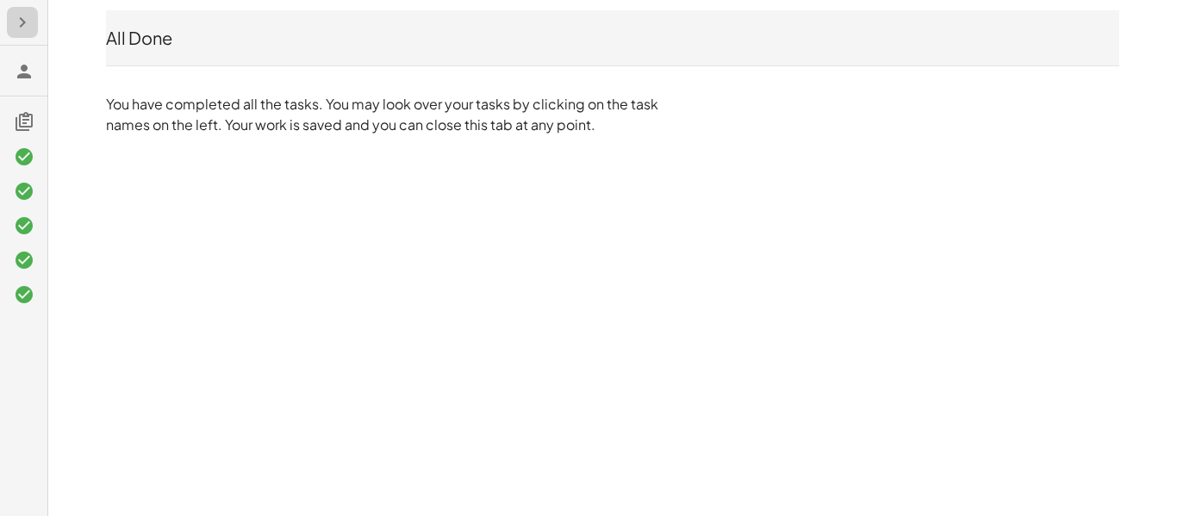
click at [24, 31] on icon "button" at bounding box center [22, 22] width 21 height 21
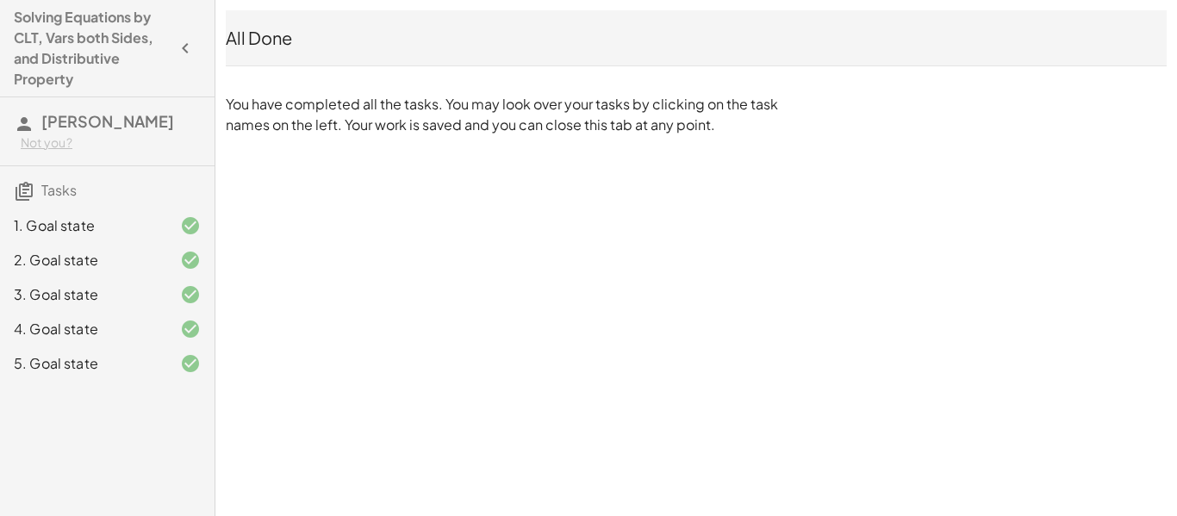
click at [9, 54] on div "Solving Equations by CLT, Vars both Sides, and Distributive Property" at bounding box center [107, 48] width 201 height 83
click at [36, 196] on h3 "Tasks" at bounding box center [107, 184] width 215 height 36
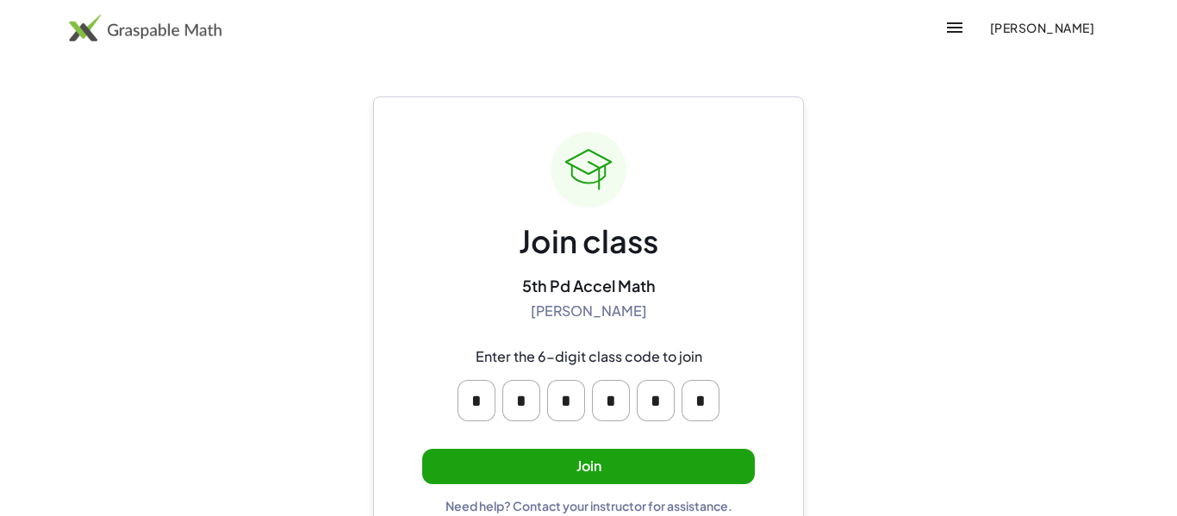
click at [657, 454] on button "Join" at bounding box center [588, 466] width 333 height 35
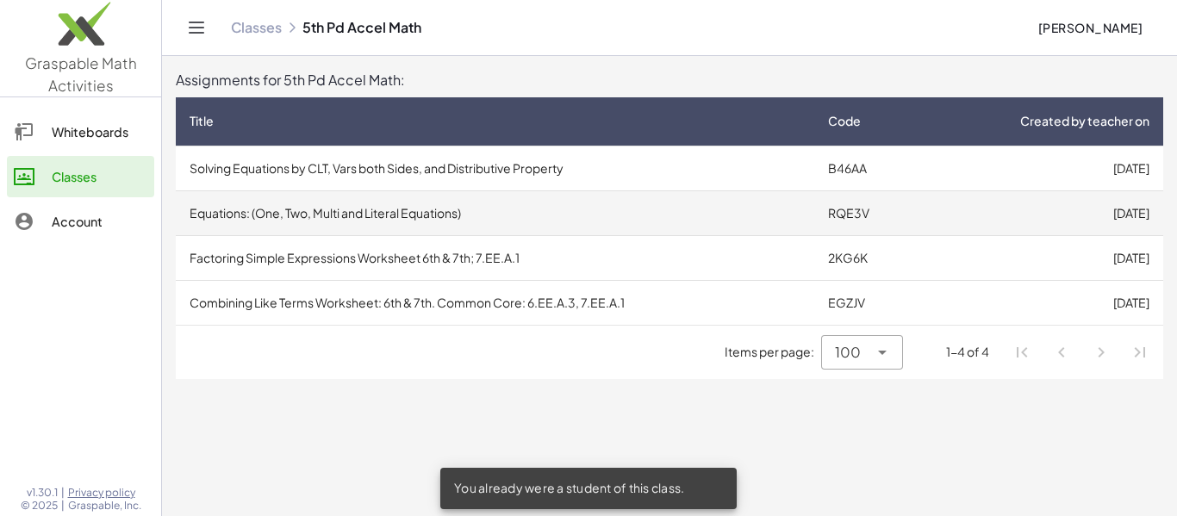
click at [232, 209] on td "Equations: (One, Two, Multi and Literal Equations)" at bounding box center [495, 212] width 638 height 45
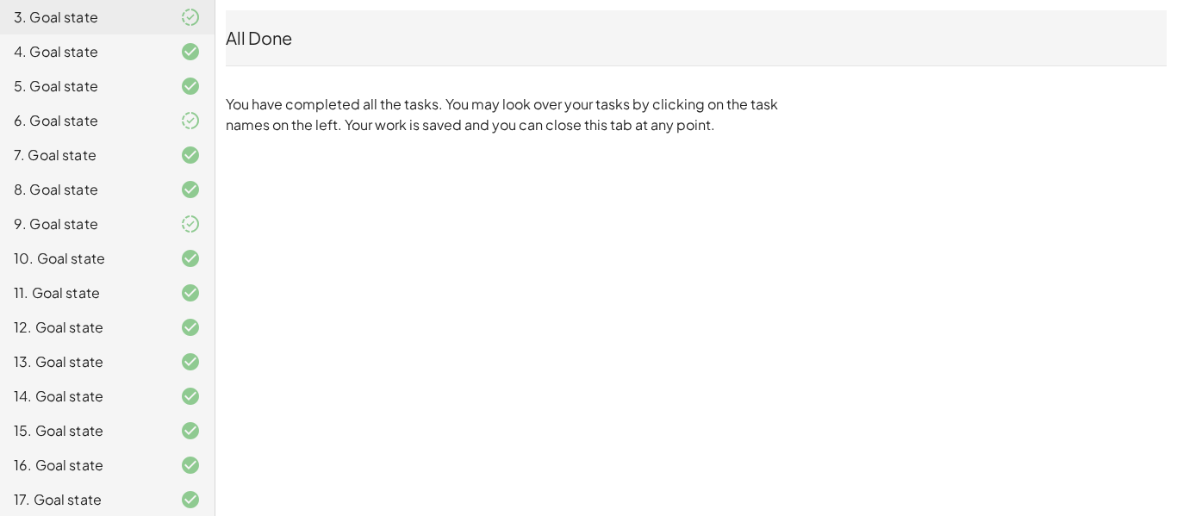
scroll to position [575, 0]
